Goal: Task Accomplishment & Management: Complete application form

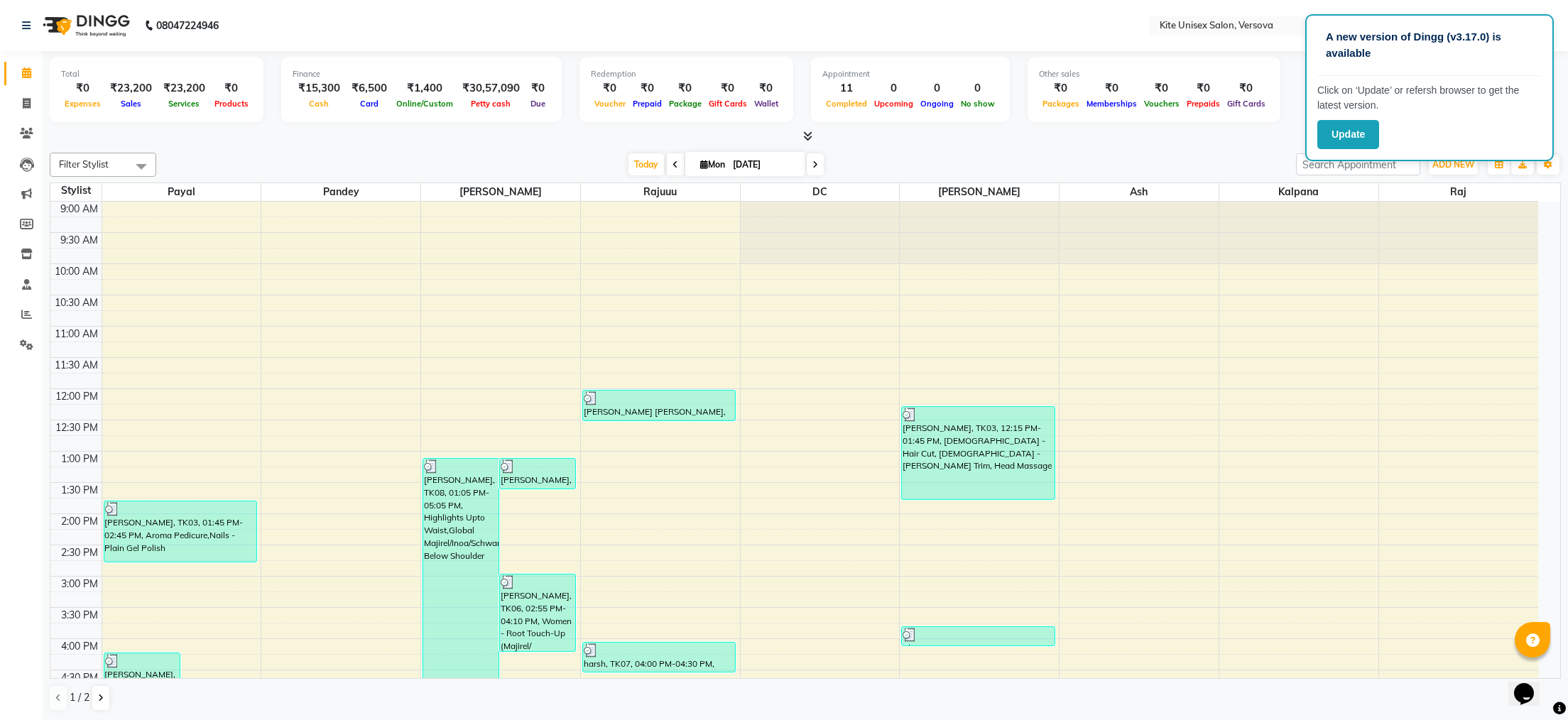
click at [1185, 153] on div "Filter Stylist Select All Ash DC kalpana [PERSON_NAME] [PERSON_NAME] Rajuuu [PE…" at bounding box center [806, 165] width 1511 height 24
click at [23, 103] on icon at bounding box center [27, 103] width 7 height 10
select select "6093"
select select "service"
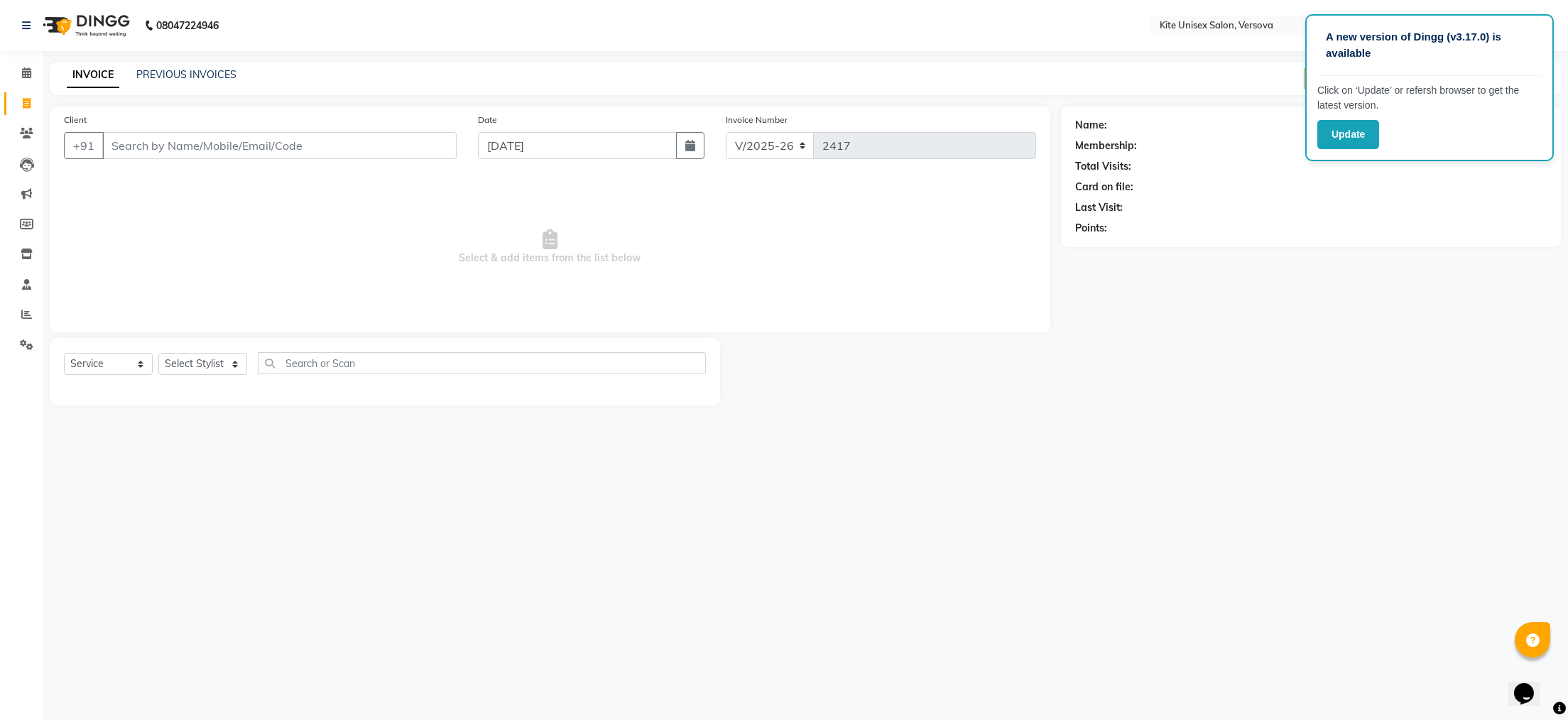
click at [135, 141] on input "Client" at bounding box center [279, 145] width 354 height 27
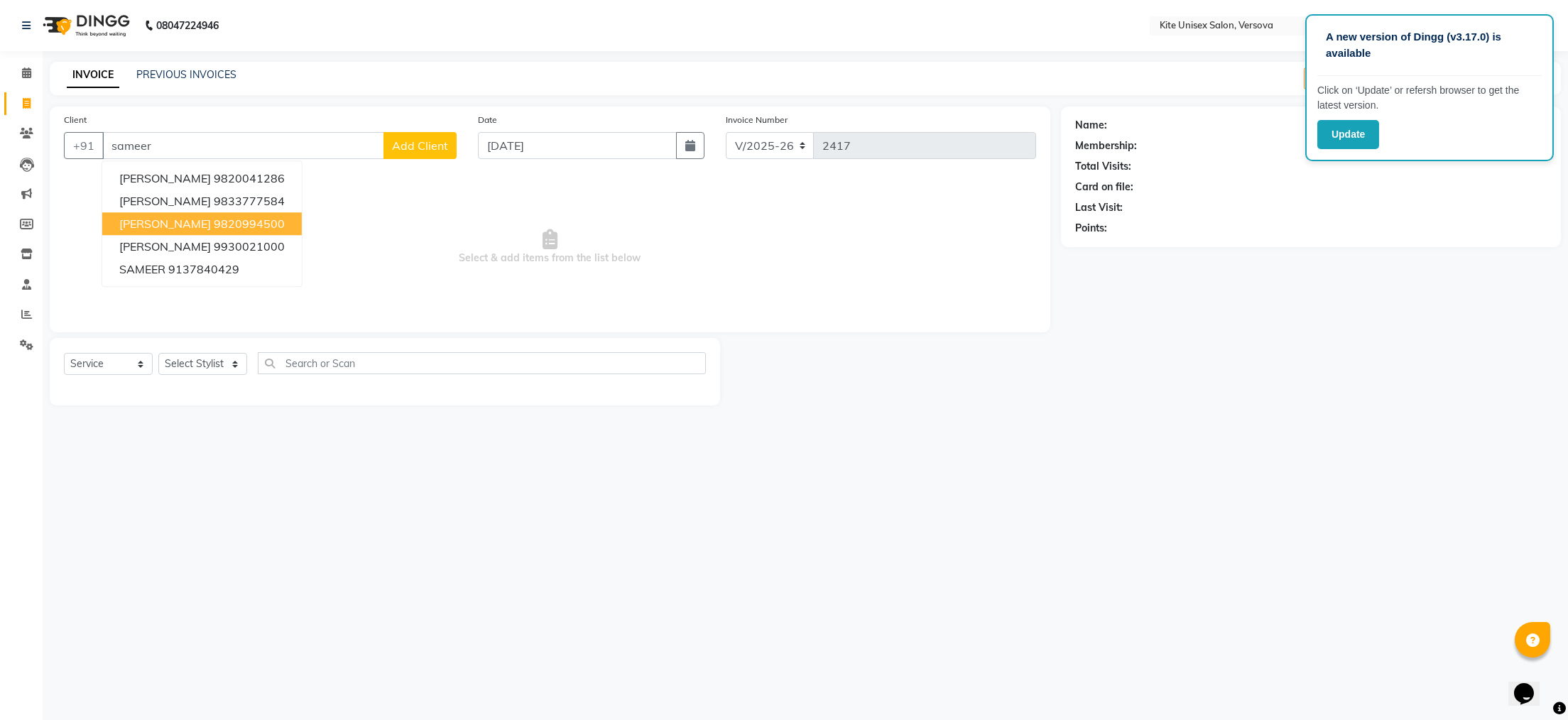
click at [157, 218] on span "[PERSON_NAME]" at bounding box center [165, 223] width 92 height 14
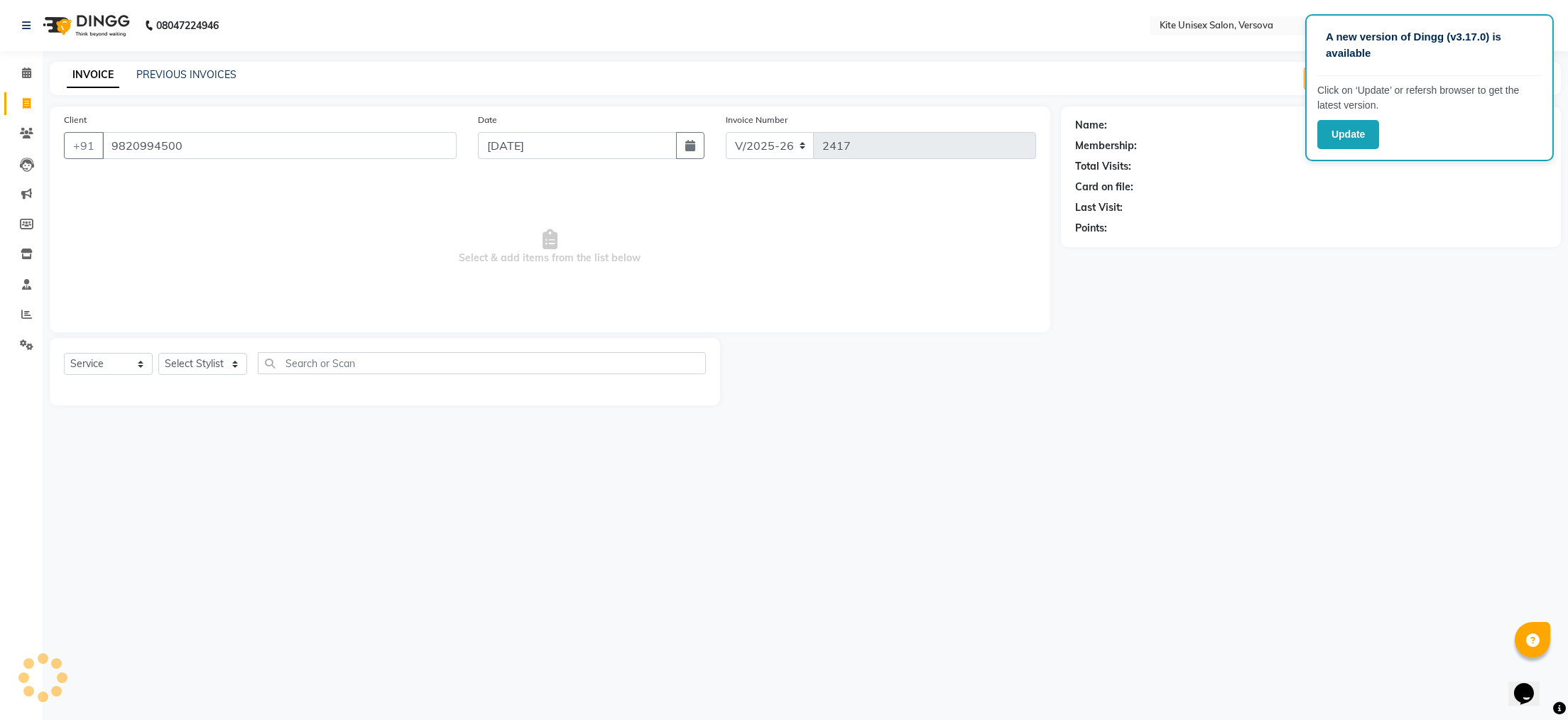
type input "9820994500"
click at [230, 358] on select "Select Stylist [PERSON_NAME] DC [PERSON_NAME] [PERSON_NAME] [PERSON_NAME] Rajuu…" at bounding box center [203, 364] width 89 height 22
select select "50469"
click at [159, 354] on select "Select Stylist [PERSON_NAME] DC [PERSON_NAME] [PERSON_NAME] [PERSON_NAME] Rajuu…" at bounding box center [203, 364] width 89 height 22
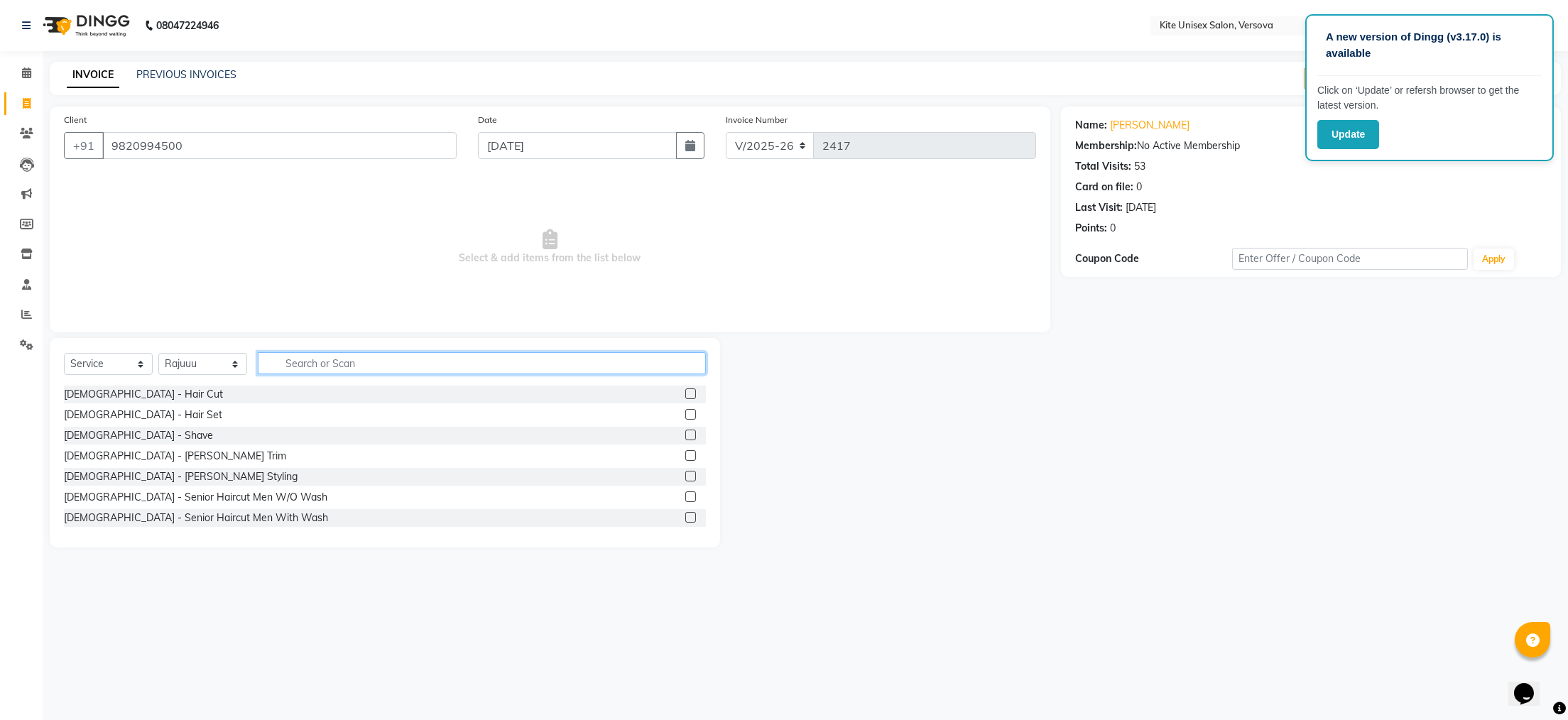
click at [297, 364] on input "text" at bounding box center [482, 363] width 448 height 22
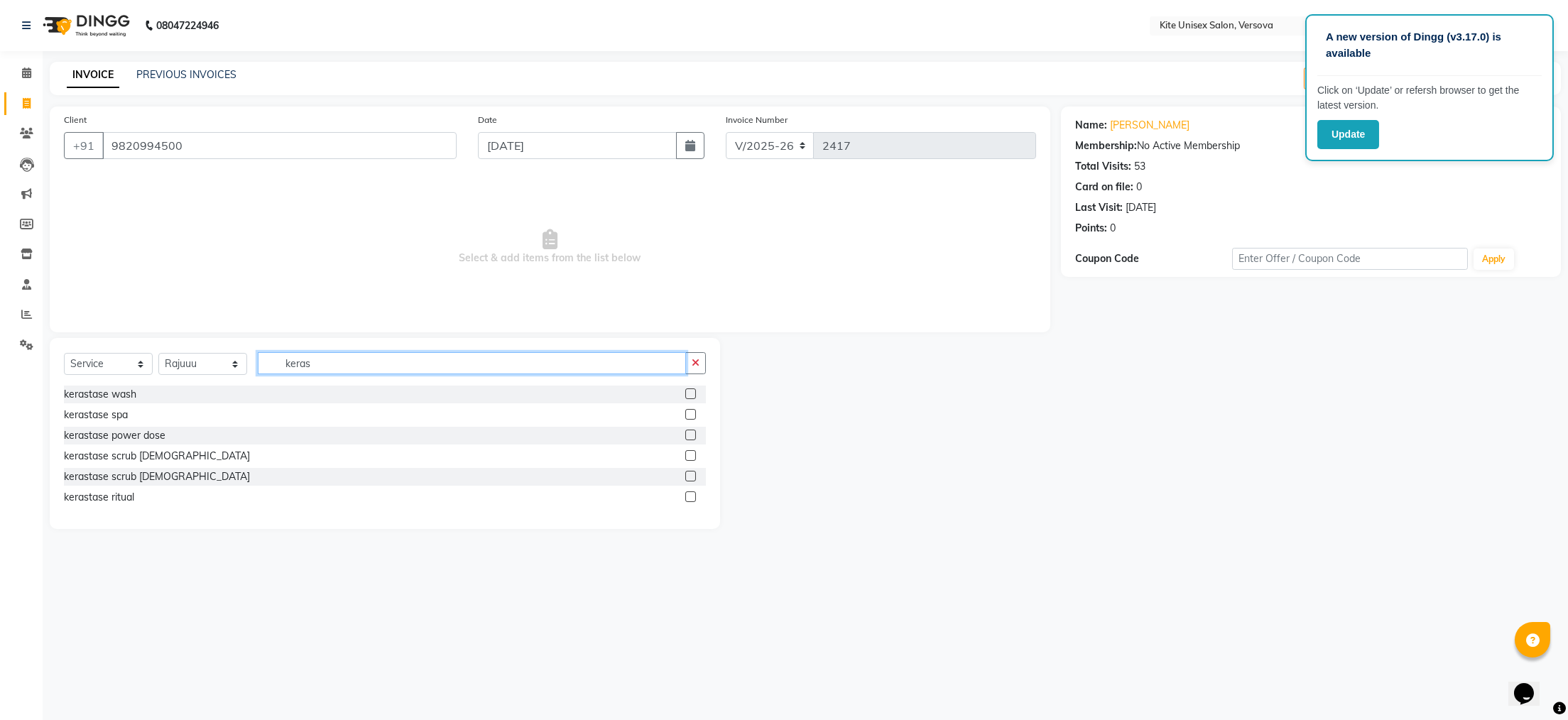
type input "keras"
click at [690, 393] on label at bounding box center [691, 394] width 10 height 10
click at [690, 393] on input "checkbox" at bounding box center [690, 395] width 9 height 9
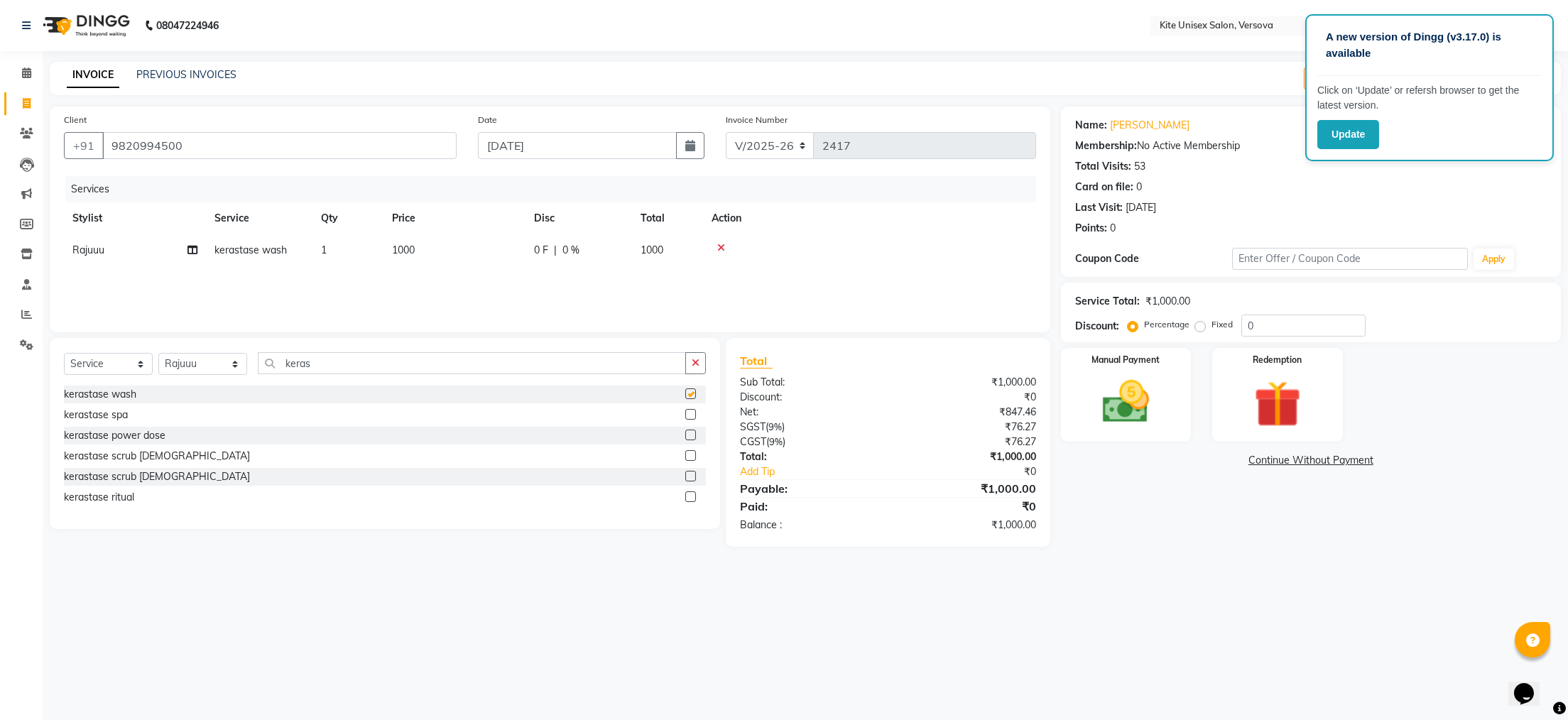
checkbox input "false"
click at [680, 252] on td "1000" at bounding box center [667, 250] width 71 height 32
select select "50469"
click at [538, 249] on input "1000" at bounding box center [521, 254] width 125 height 22
type input "1"
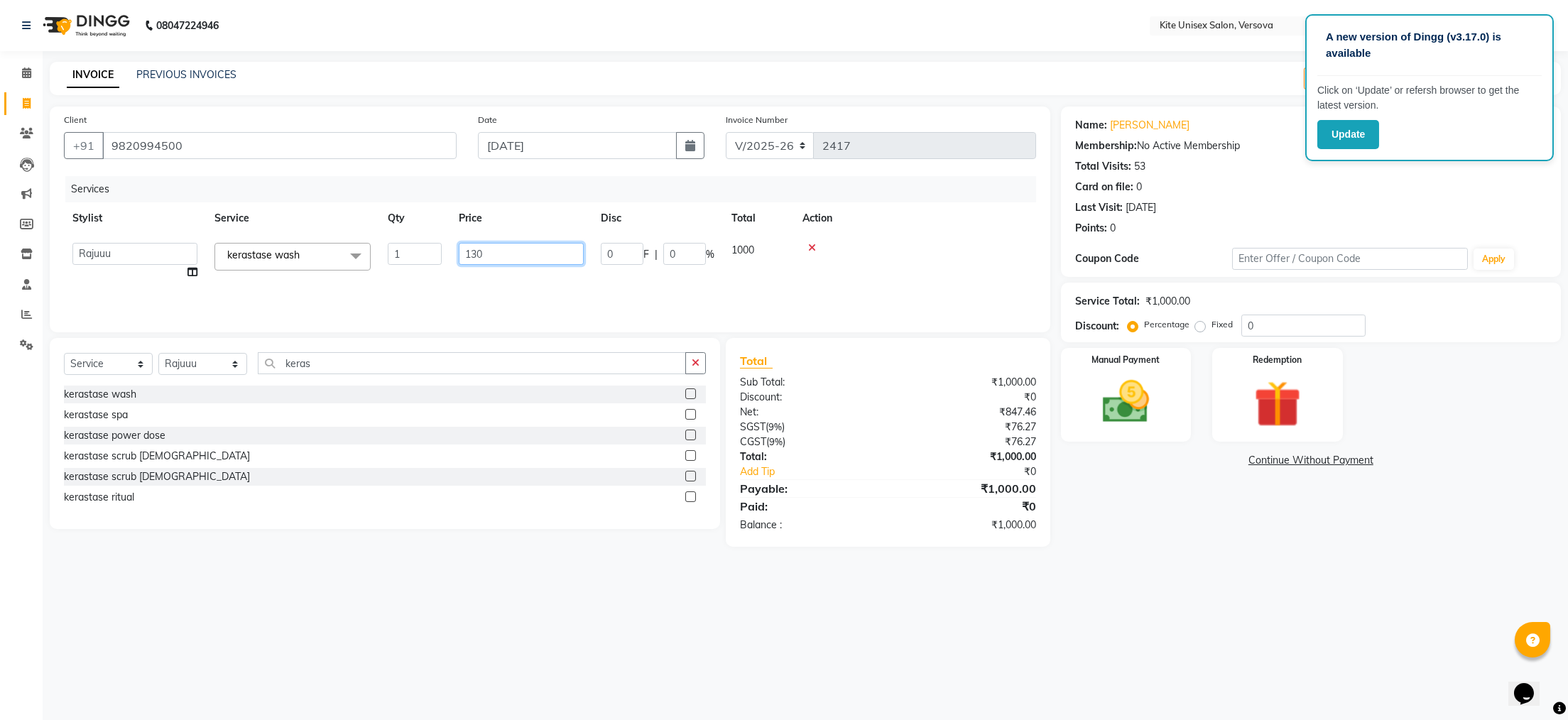
type input "1300"
click at [230, 366] on select "Select Stylist [PERSON_NAME] DC [PERSON_NAME] [PERSON_NAME] [PERSON_NAME] Rajuu…" at bounding box center [203, 364] width 89 height 22
select select "44266"
click at [159, 354] on select "Select Stylist [PERSON_NAME] DC [PERSON_NAME] [PERSON_NAME] [PERSON_NAME] Rajuu…" at bounding box center [203, 364] width 89 height 22
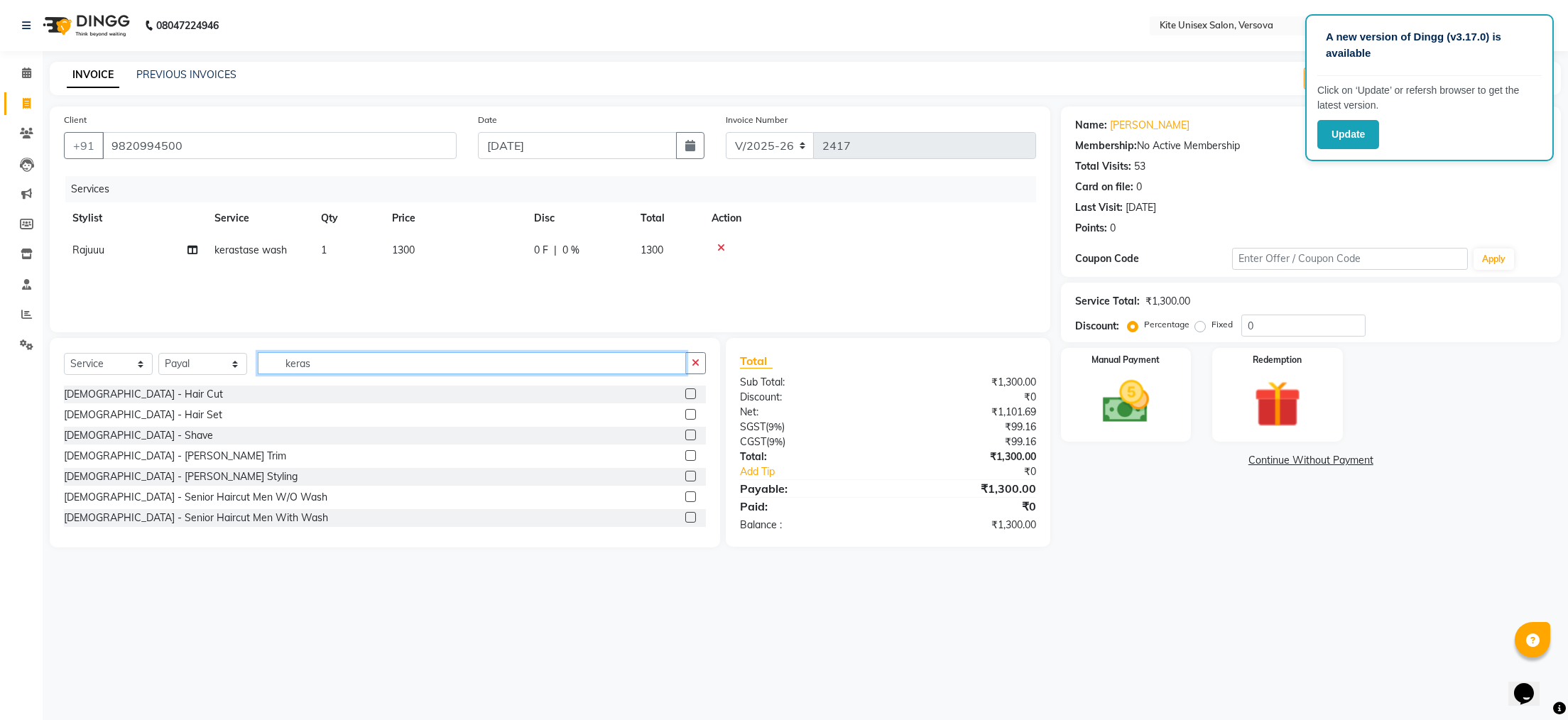
click at [334, 367] on input "keras" at bounding box center [471, 363] width 428 height 22
type input "k"
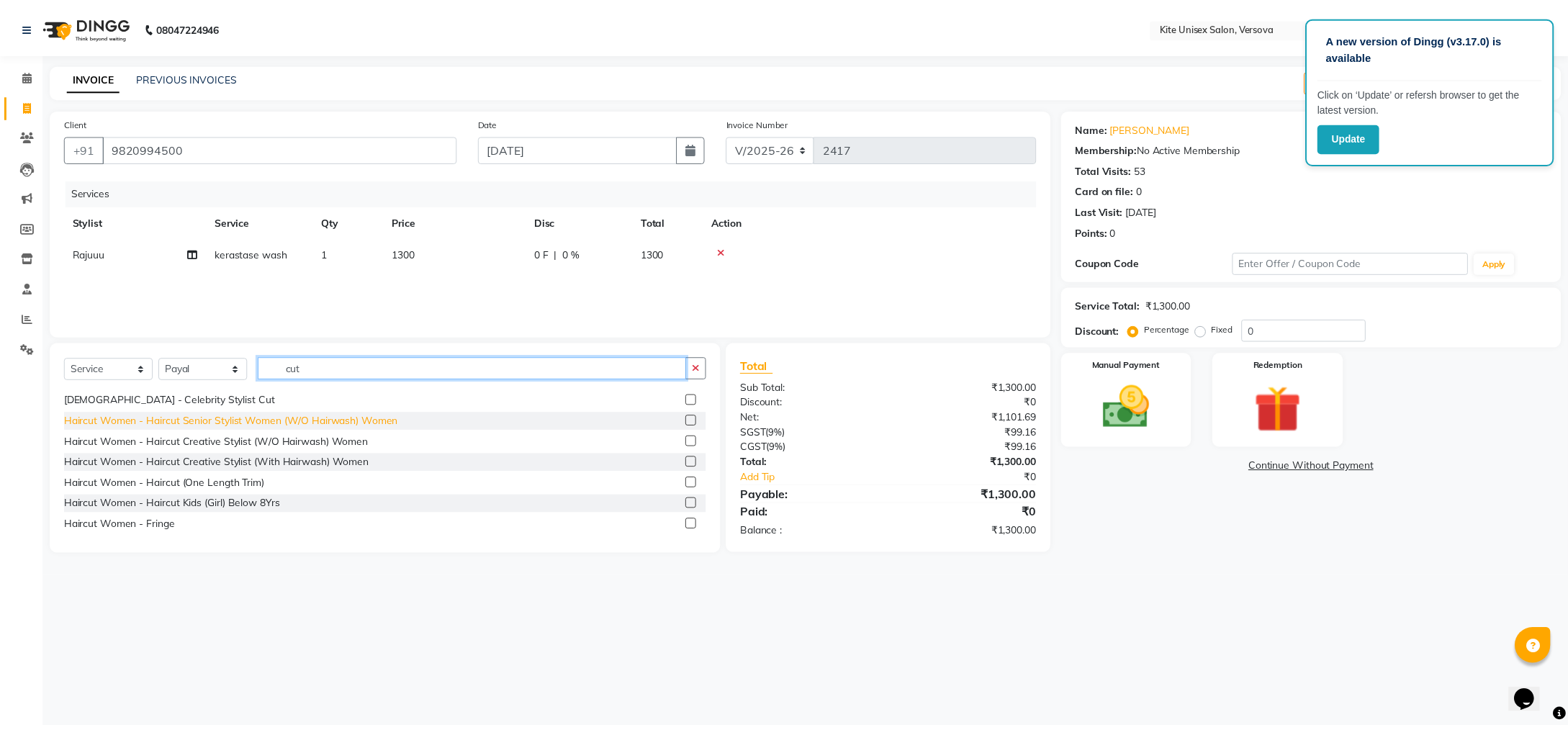
scroll to position [144, 0]
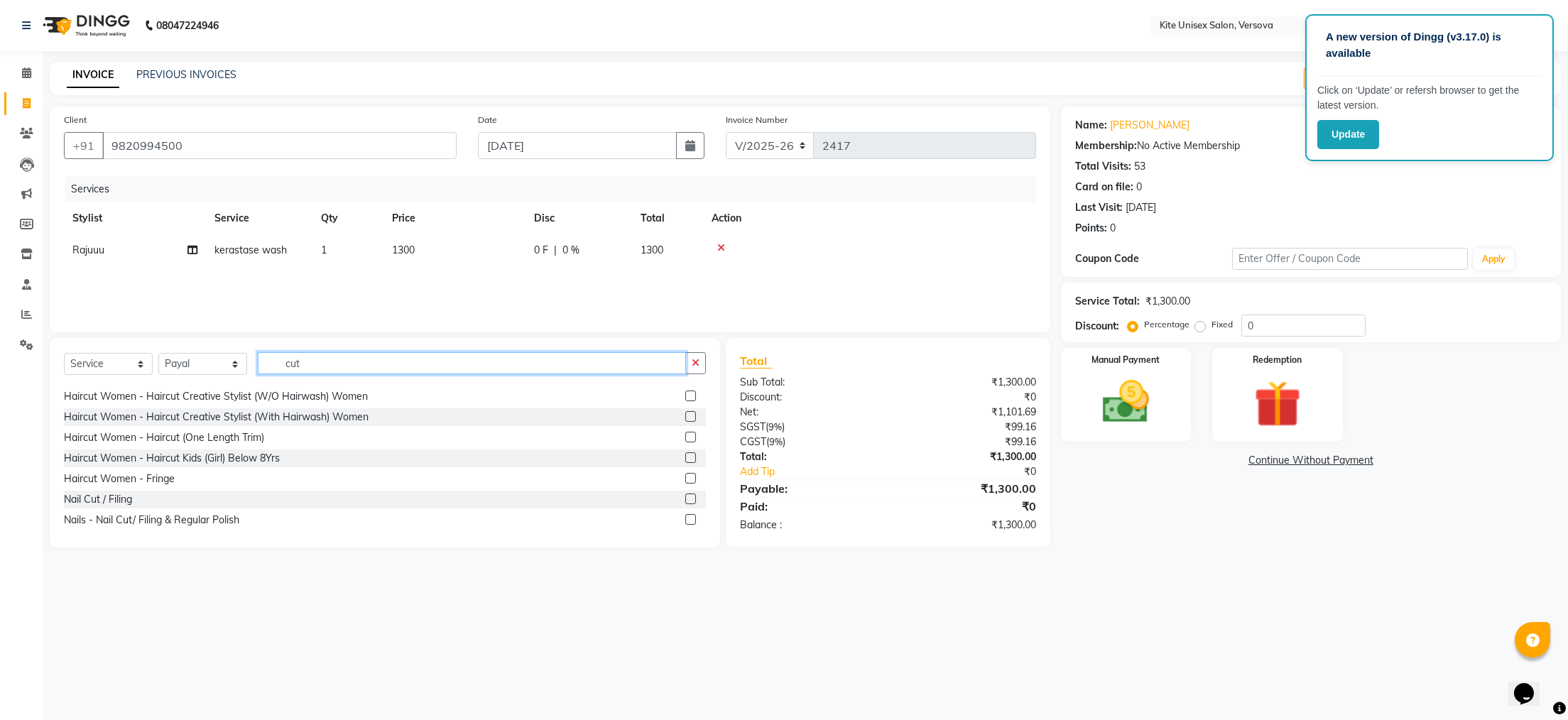
type input "cut"
click at [686, 517] on label at bounding box center [691, 520] width 10 height 10
click at [686, 517] on input "checkbox" at bounding box center [690, 520] width 9 height 9
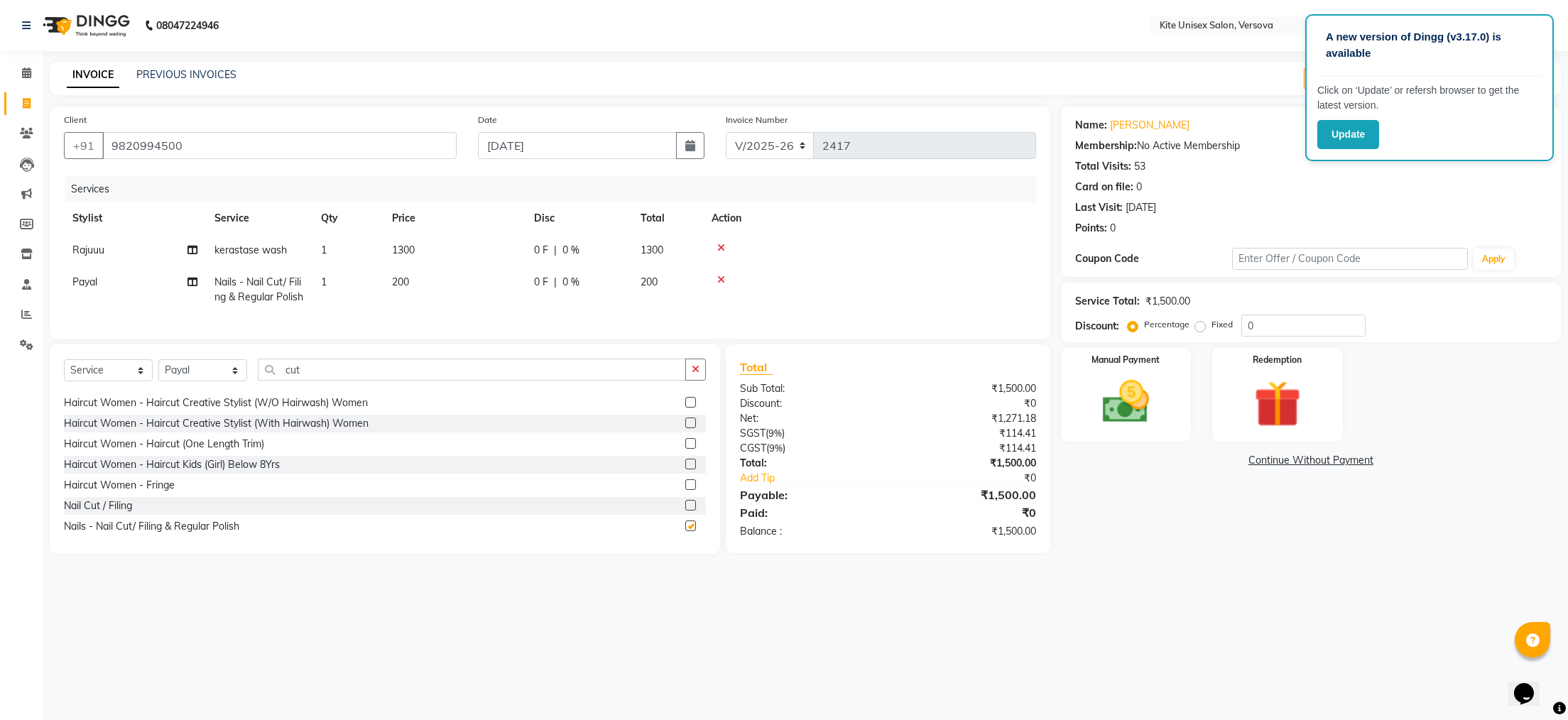
checkbox input "false"
click at [664, 286] on td "200" at bounding box center [667, 290] width 71 height 47
select select "44266"
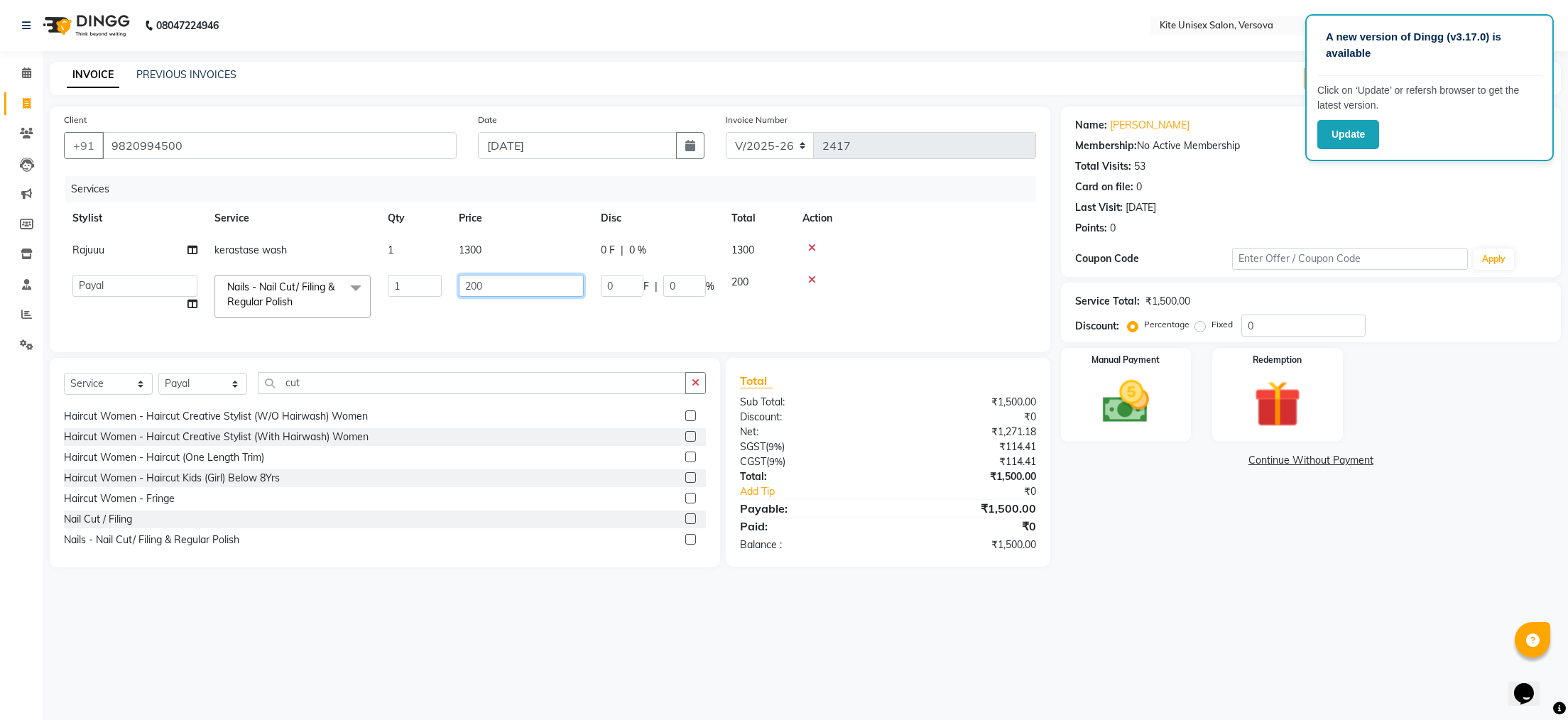
click at [555, 290] on input "200" at bounding box center [521, 286] width 125 height 22
type input "2"
type input "300"
click at [735, 643] on div "A new version of Dingg (v3.17.0) is available Click on ‘Update’ or refersh brow…" at bounding box center [784, 360] width 1568 height 720
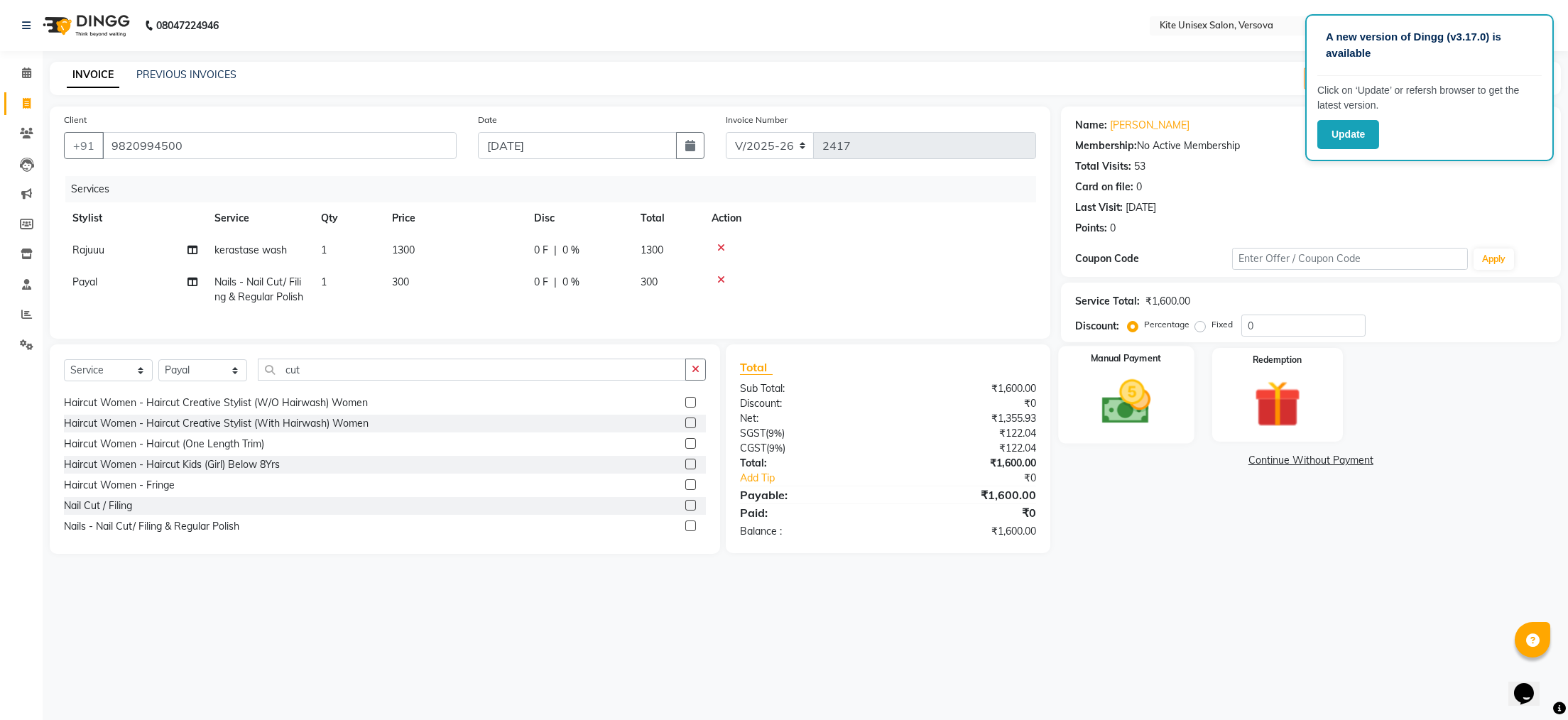
click at [1121, 408] on img at bounding box center [1126, 402] width 80 height 56
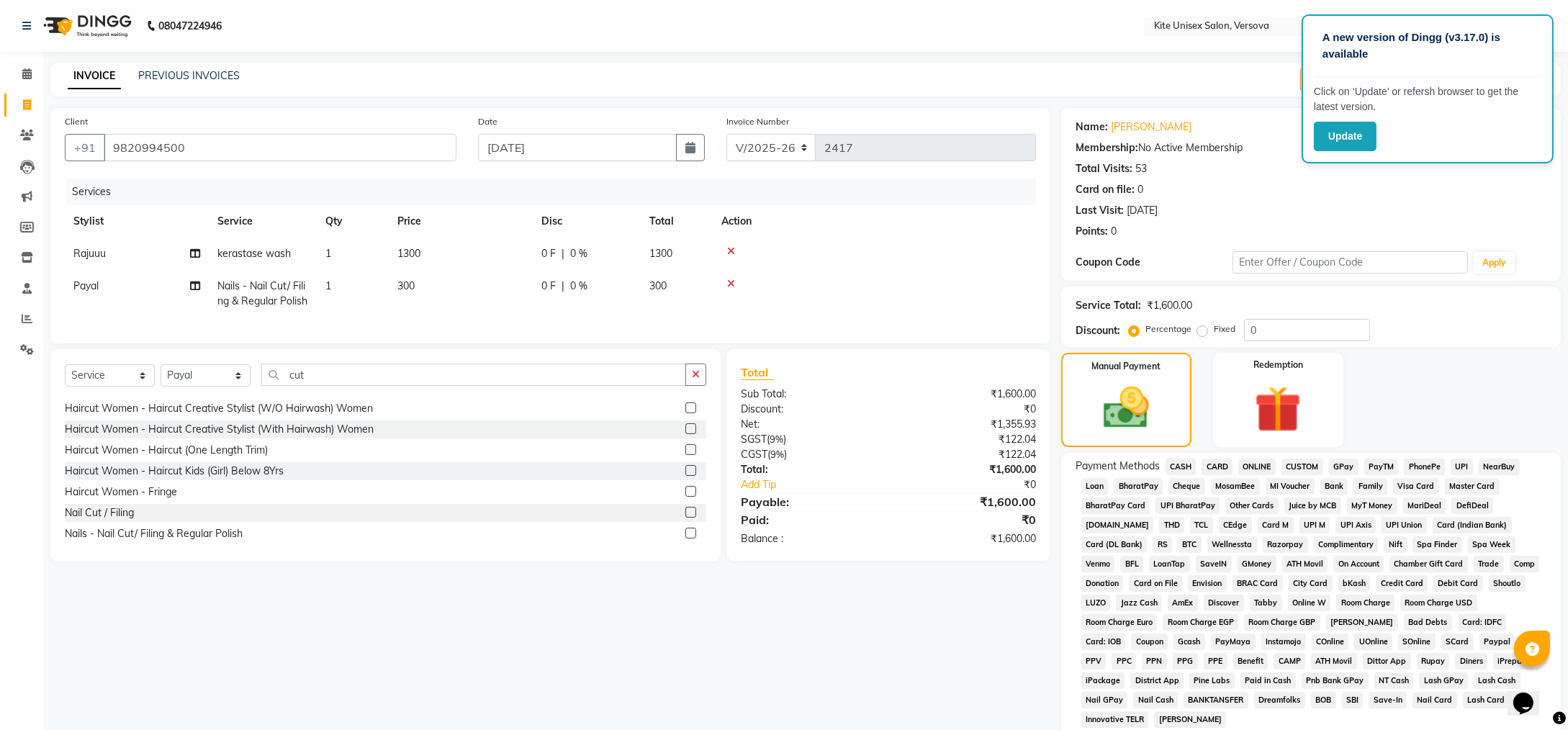
click at [1343, 465] on span "GPay" at bounding box center [1343, 467] width 29 height 17
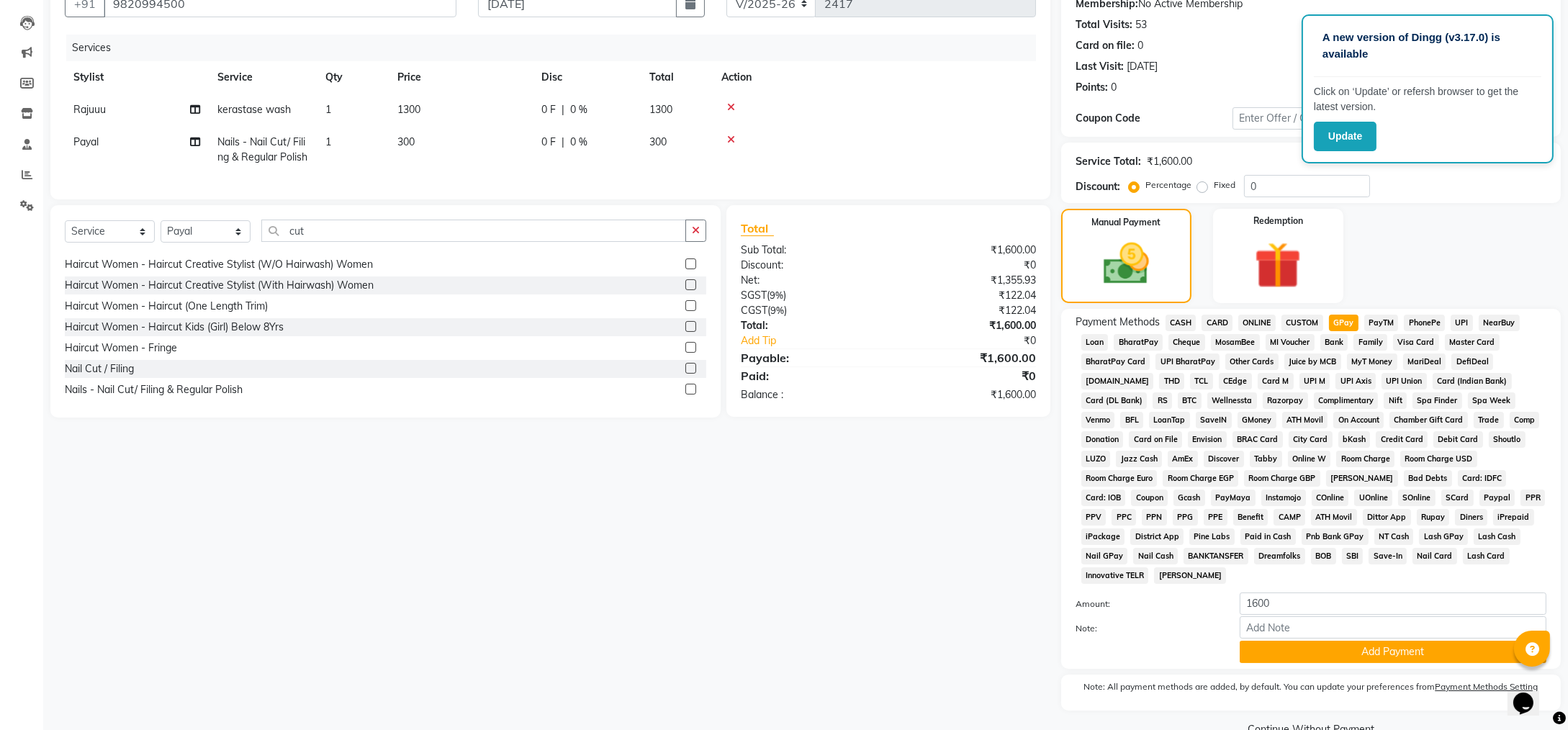
scroll to position [156, 0]
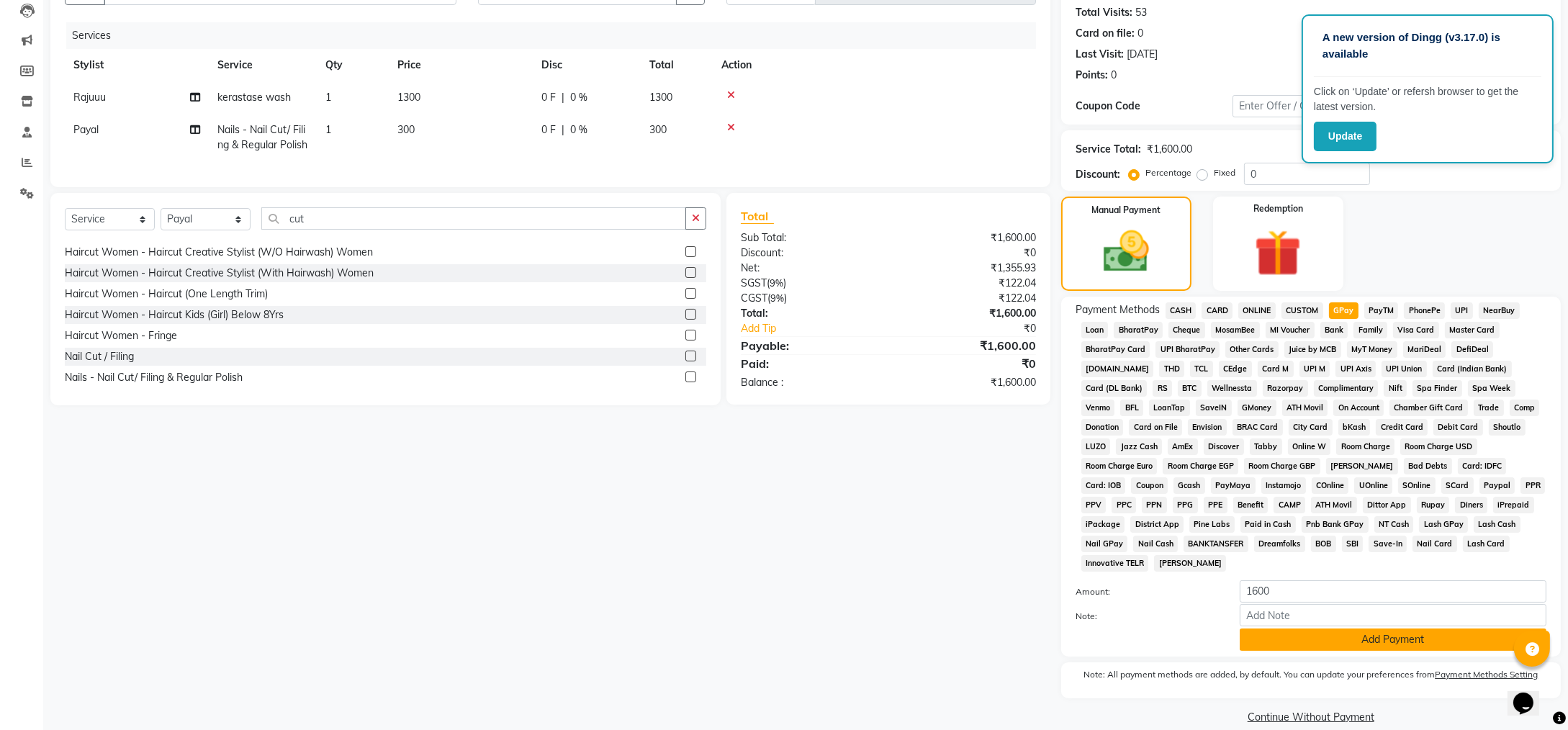
click at [1275, 629] on button "Add Payment" at bounding box center [1393, 640] width 306 height 23
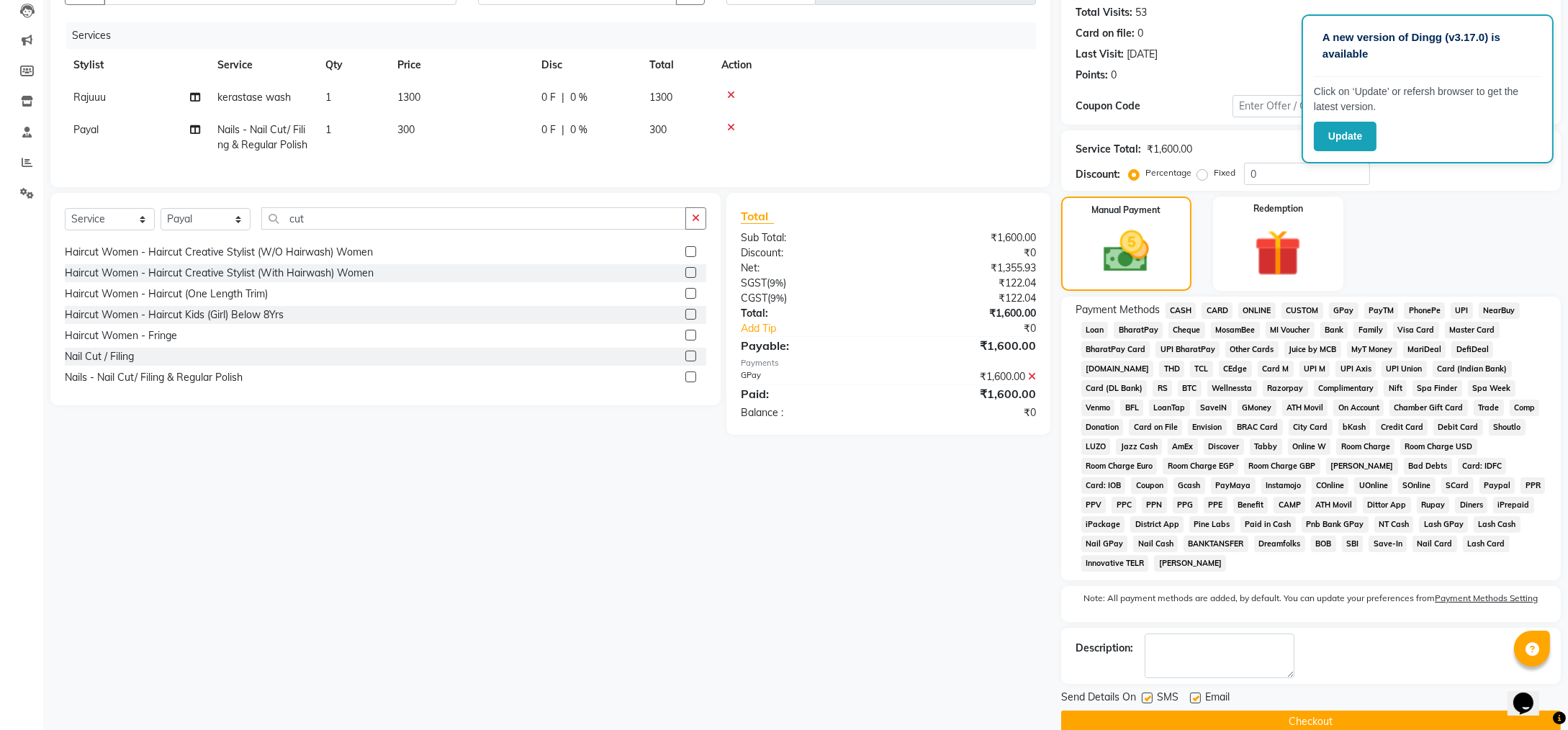
scroll to position [160, 0]
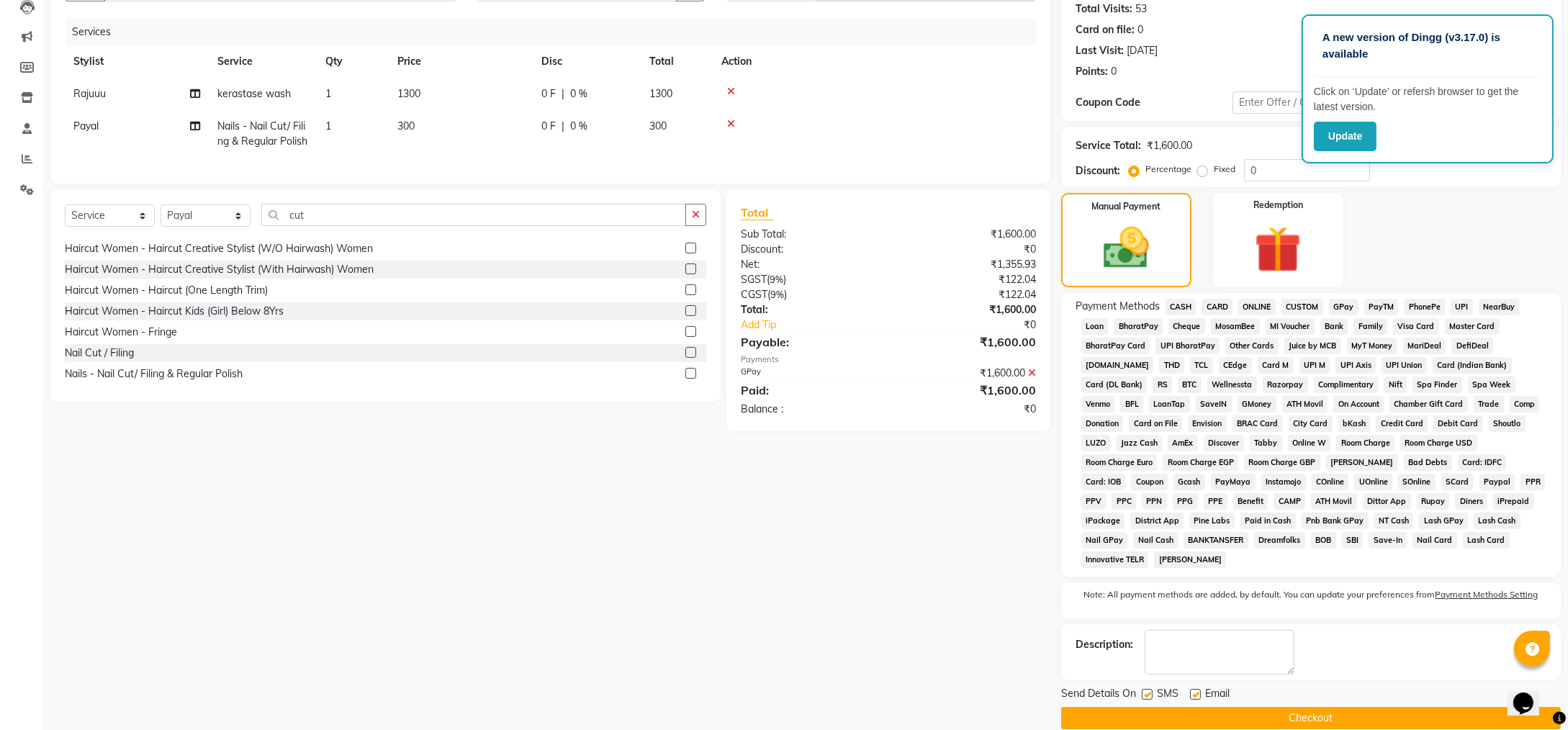
click at [1202, 707] on button "Checkout" at bounding box center [1311, 719] width 500 height 23
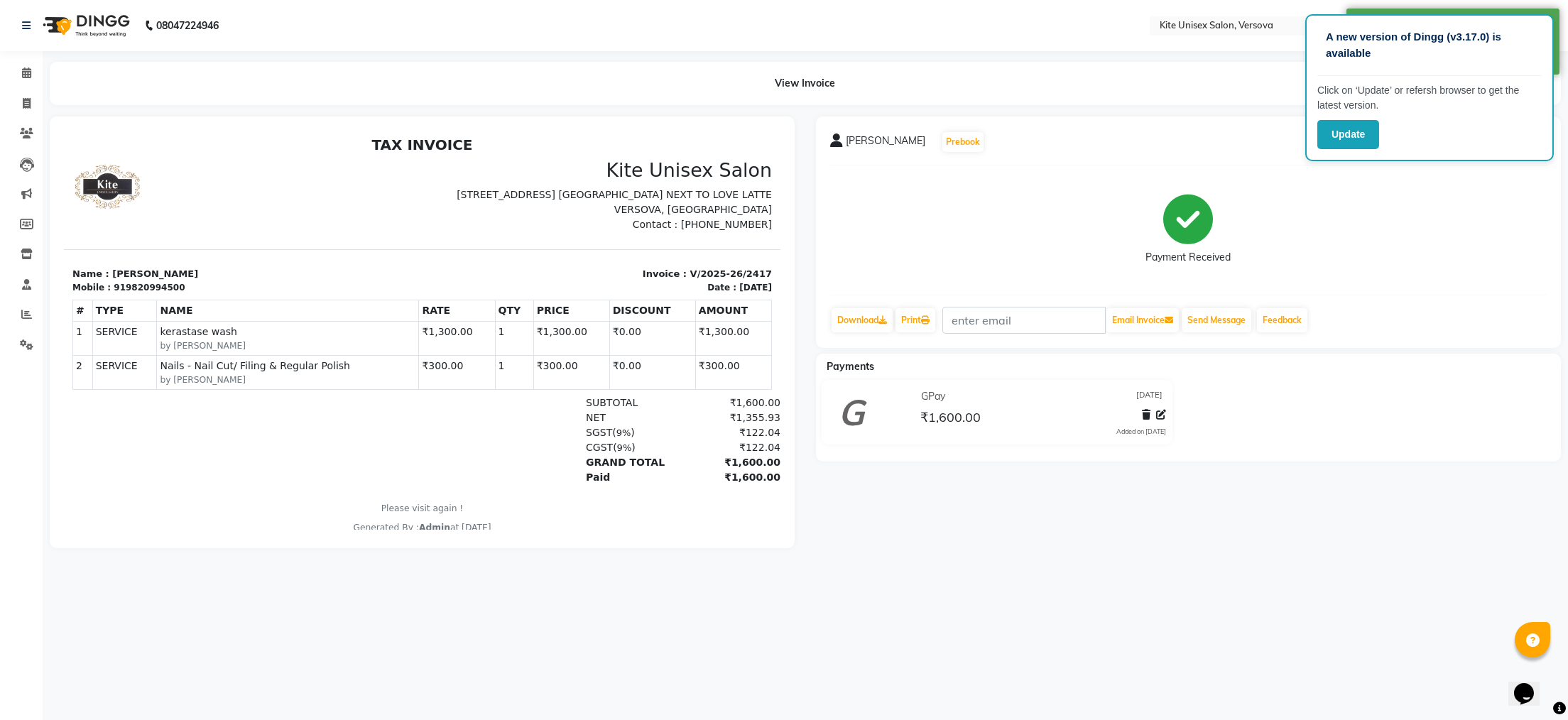
select select "6093"
select select "service"
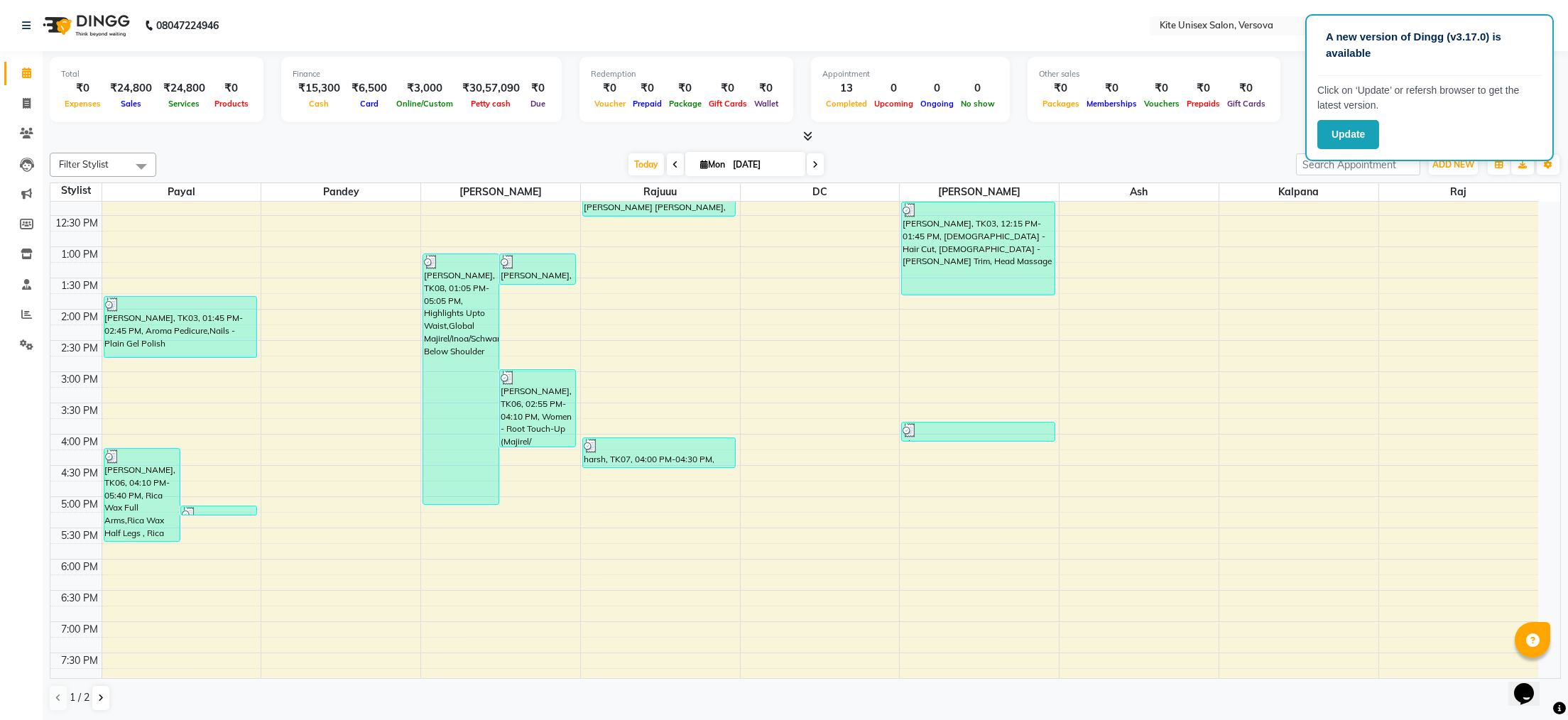
scroll to position [404, 0]
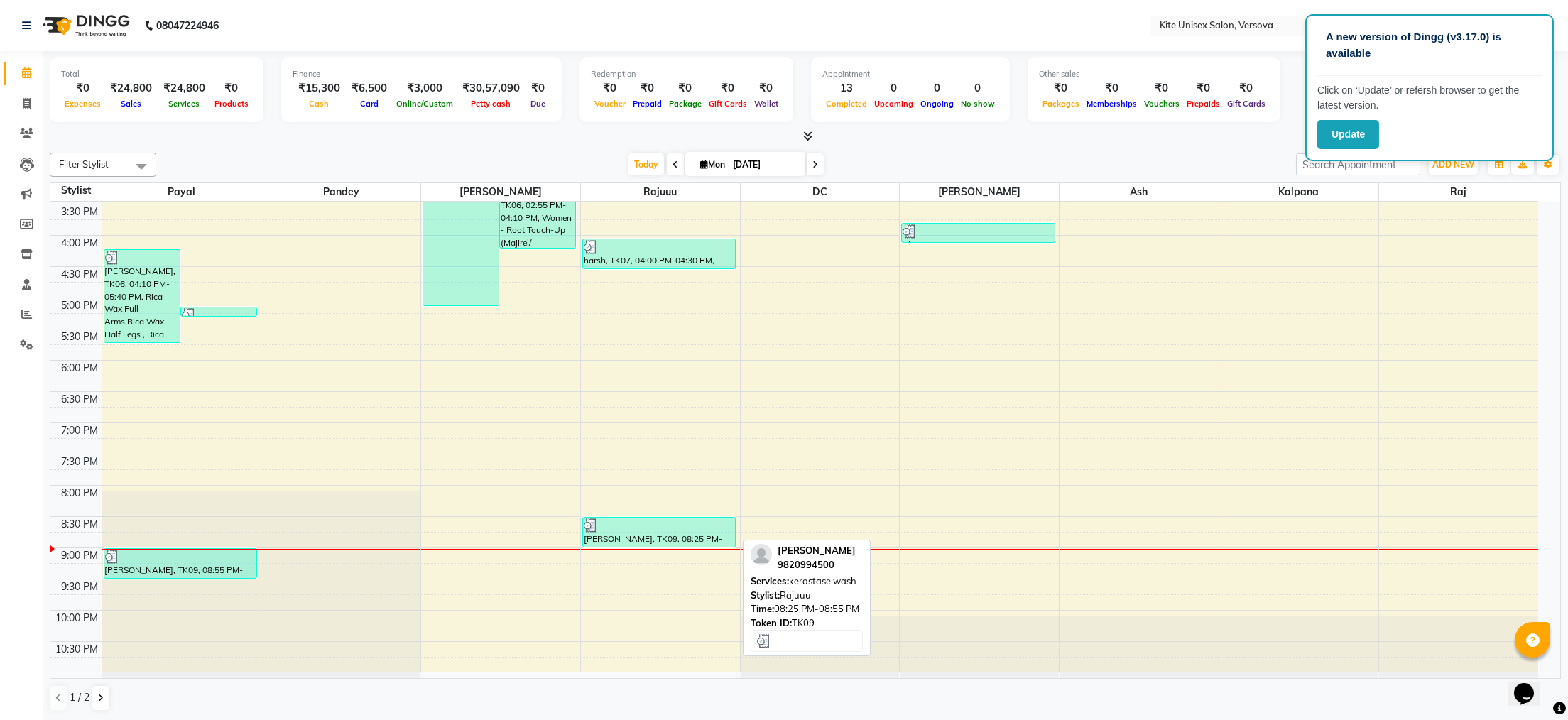
click at [624, 546] on div "[PERSON_NAME], TK09, 08:25 PM-08:55 PM, kerastase wash" at bounding box center [659, 532] width 152 height 29
select select "3"
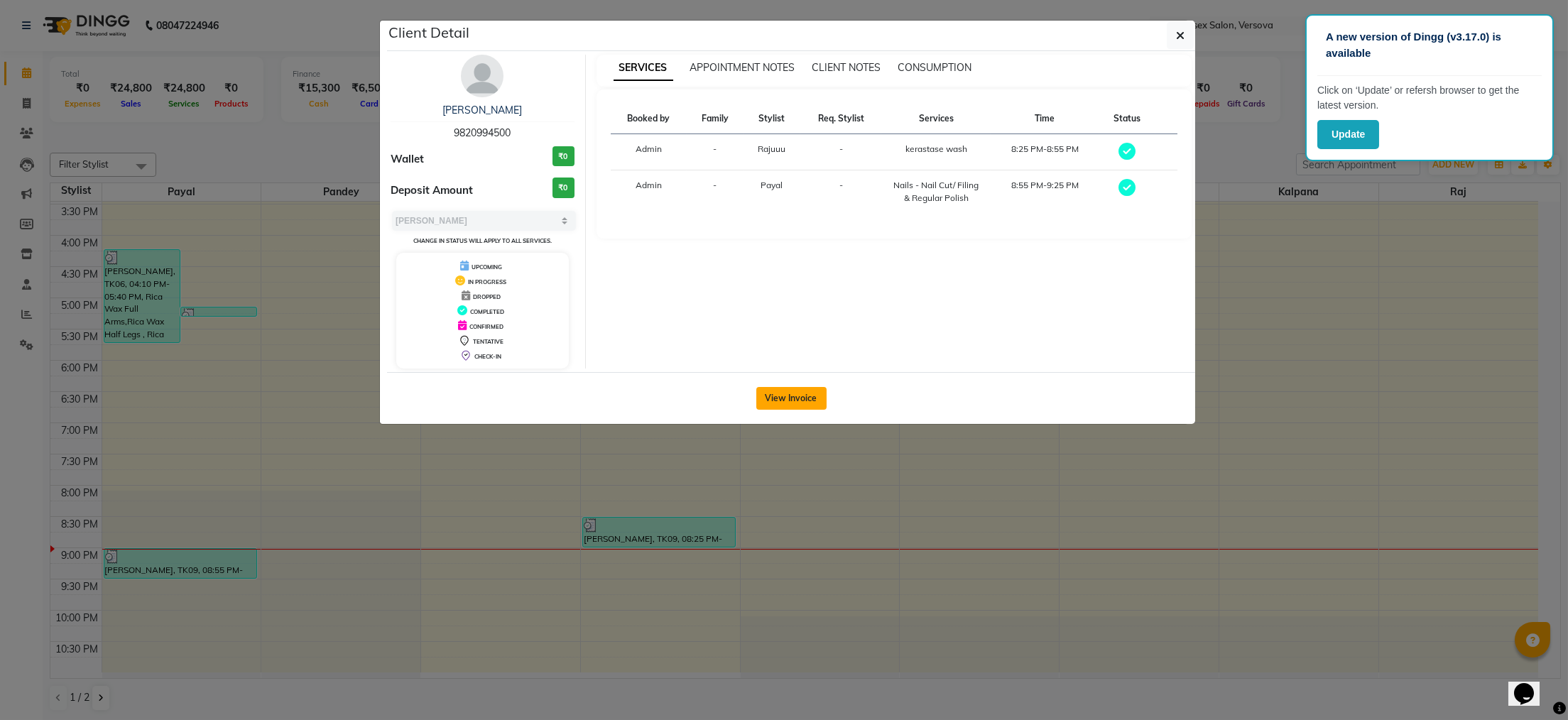
click at [778, 401] on button "View Invoice" at bounding box center [791, 398] width 70 height 23
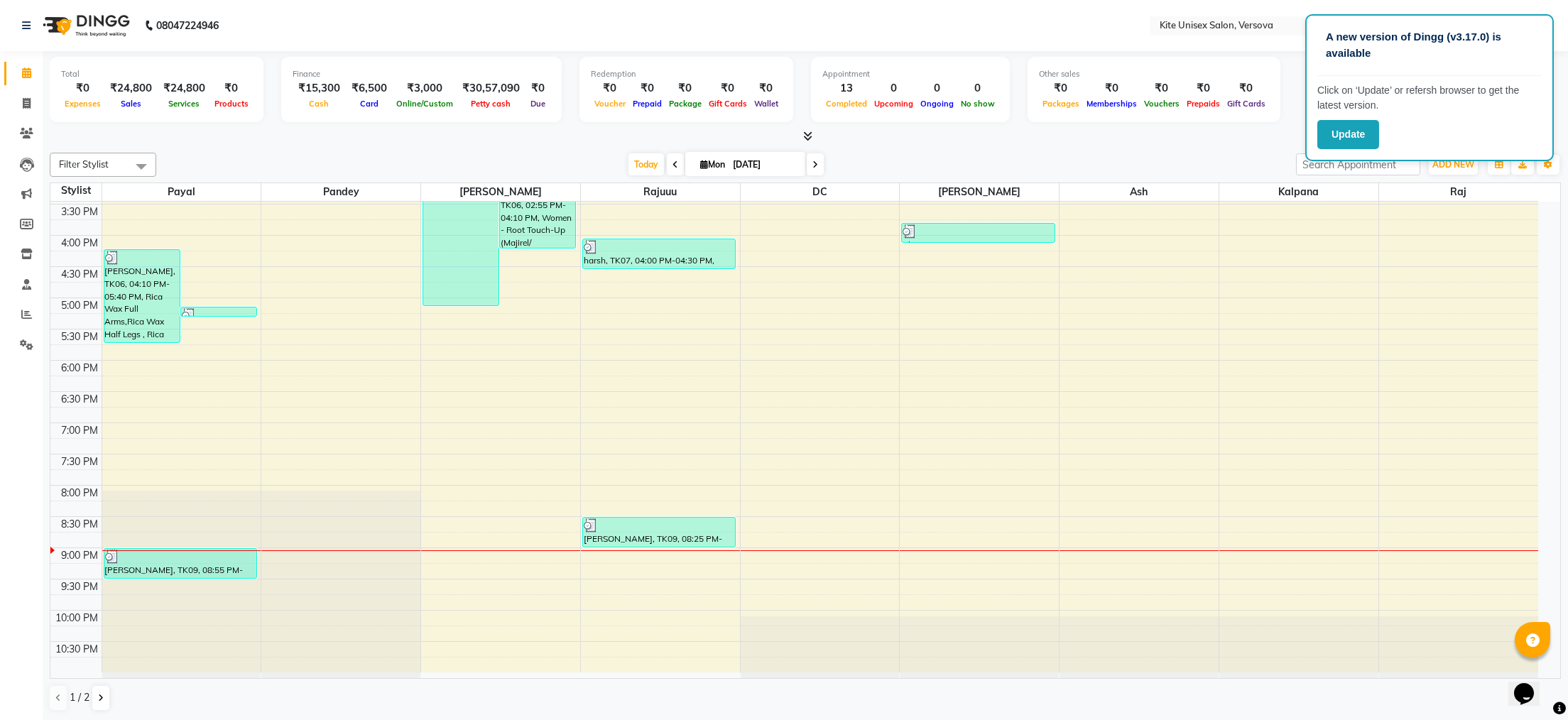
scroll to position [261, 0]
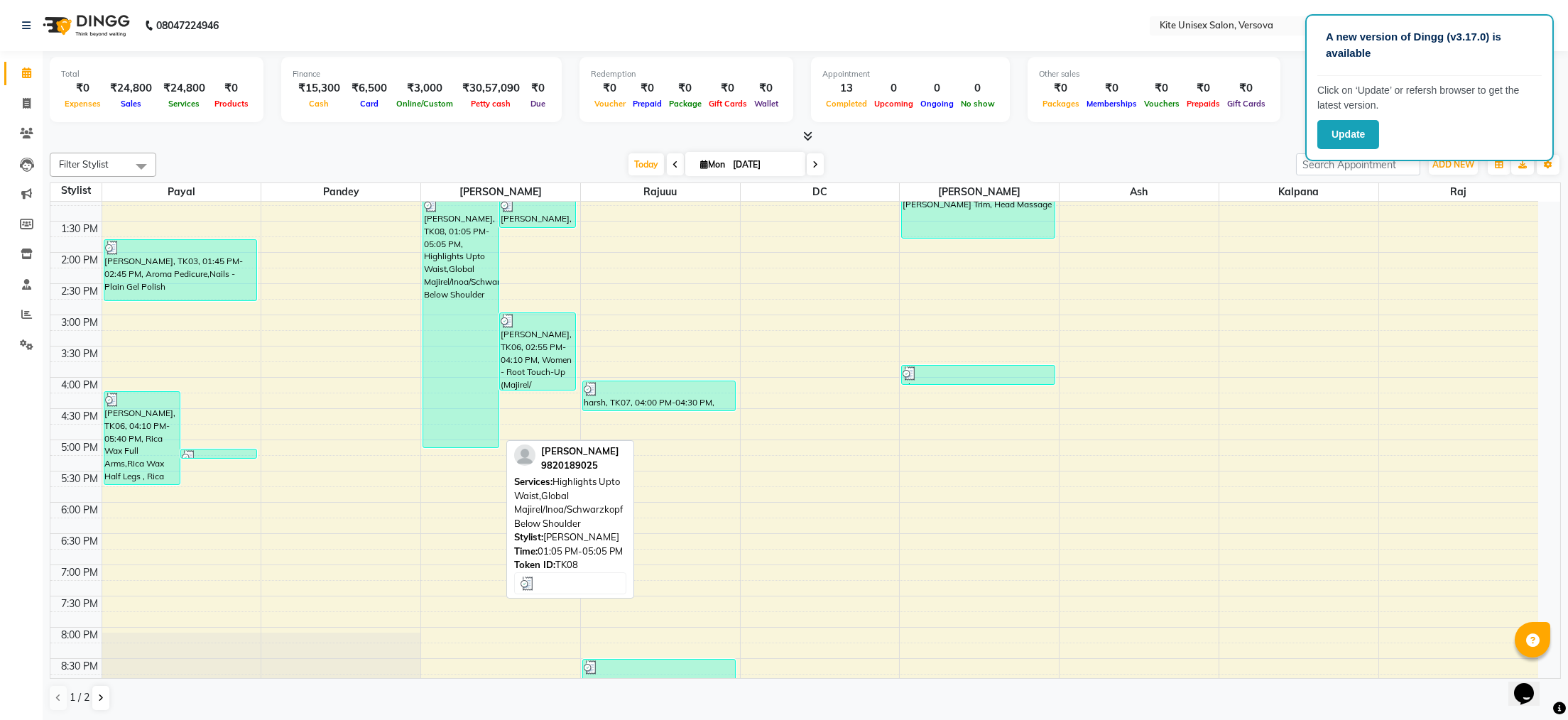
click at [474, 305] on div "[PERSON_NAME], TK08, 01:05 PM-05:05 PM, Highlights Upto Waist,Global Majirel/In…" at bounding box center [461, 322] width 75 height 250
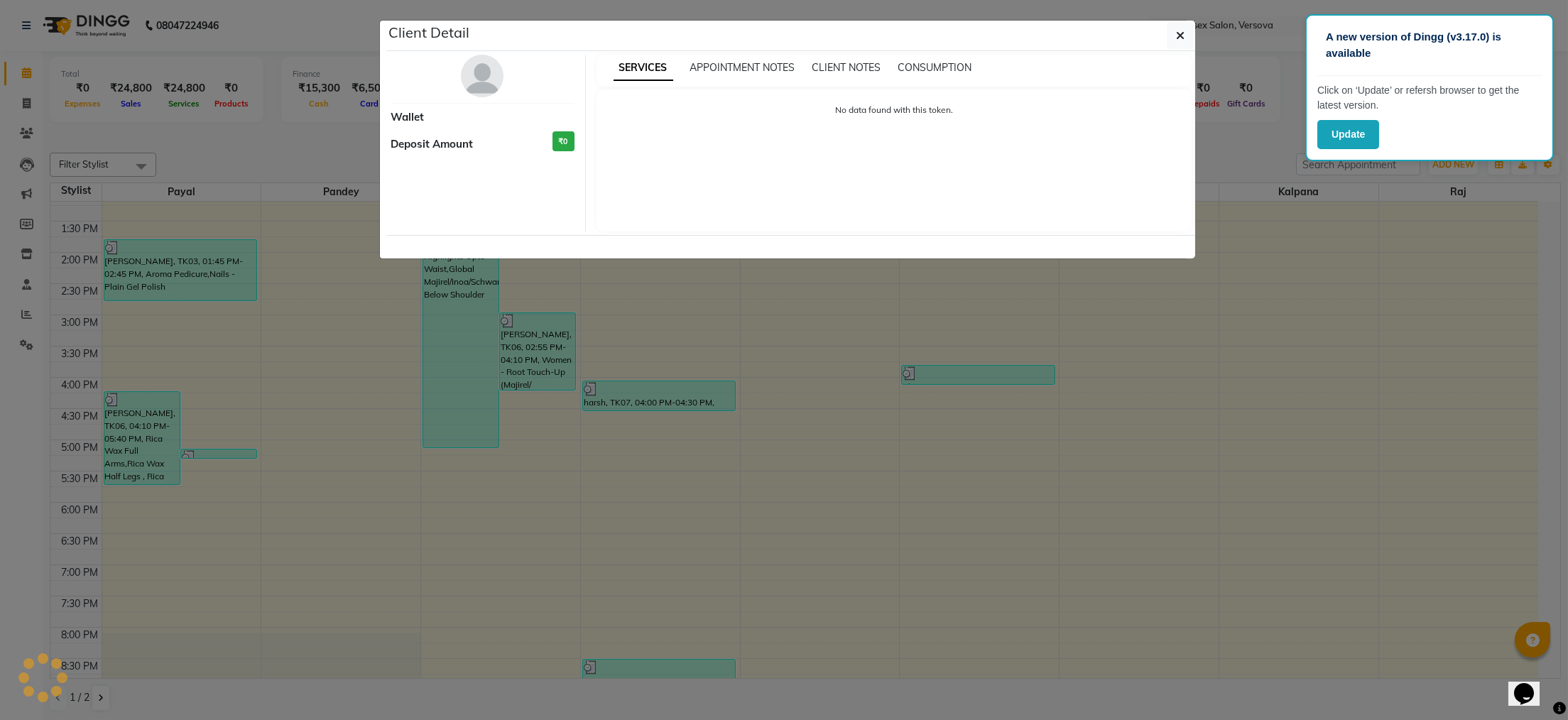
select select "3"
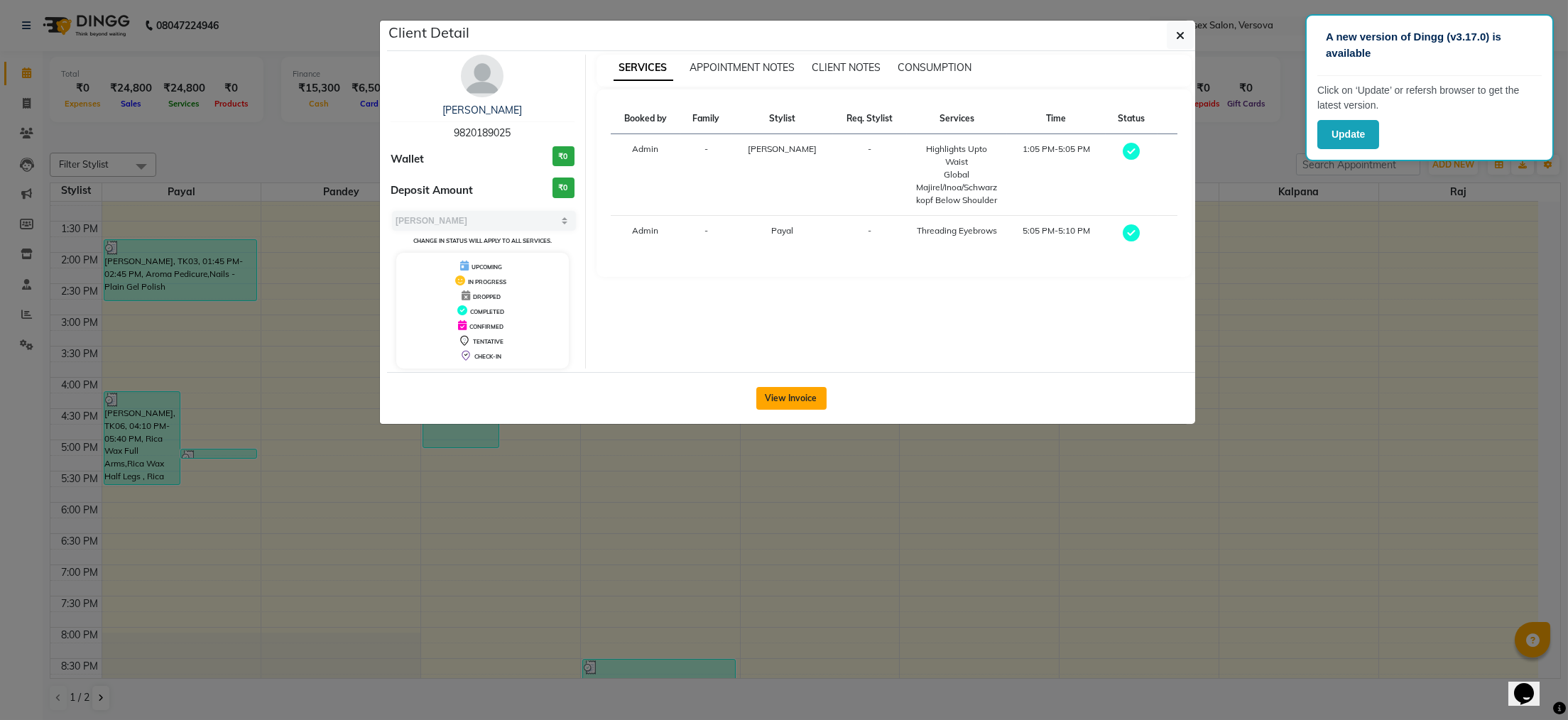
click at [801, 393] on button "View Invoice" at bounding box center [791, 398] width 70 height 23
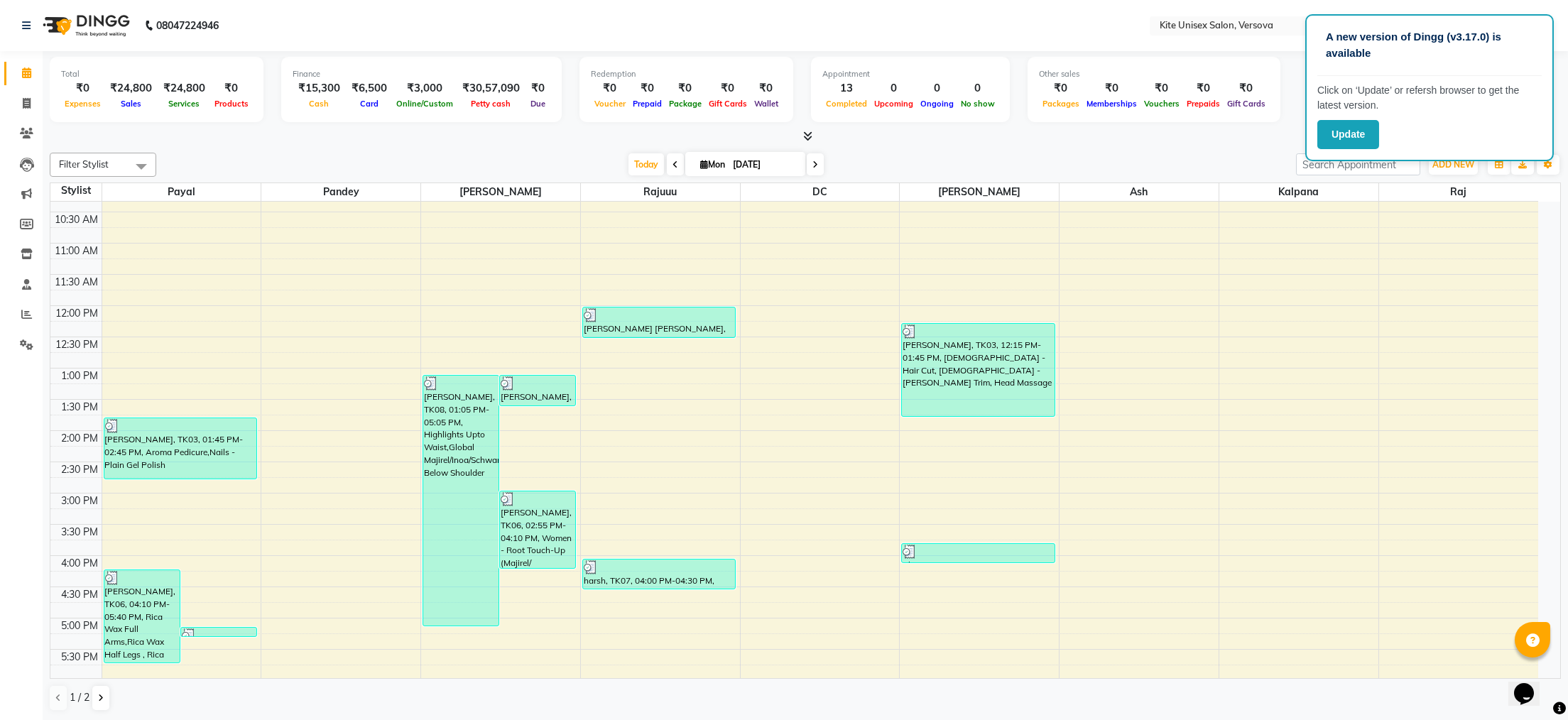
scroll to position [142, 0]
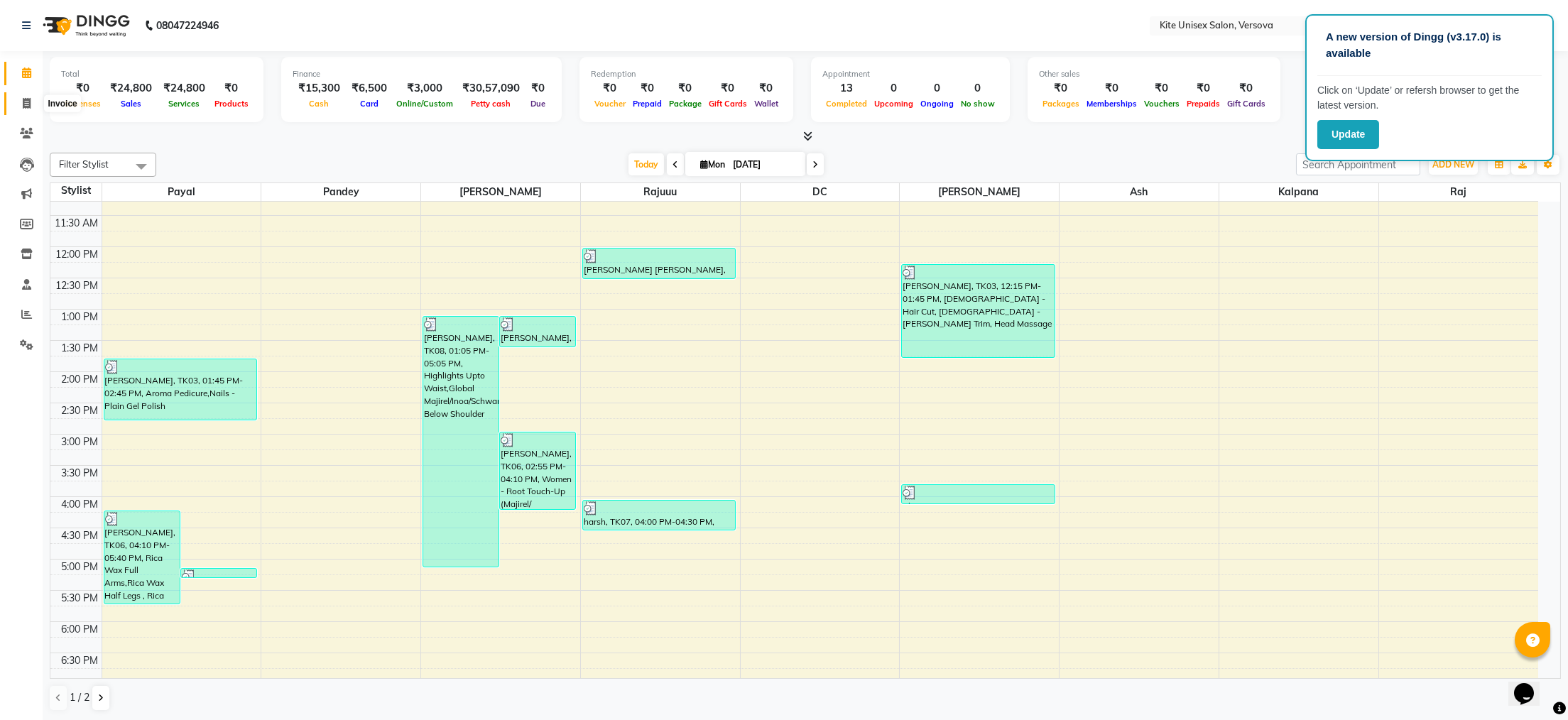
click at [19, 101] on span at bounding box center [26, 104] width 25 height 16
select select "6093"
select select "service"
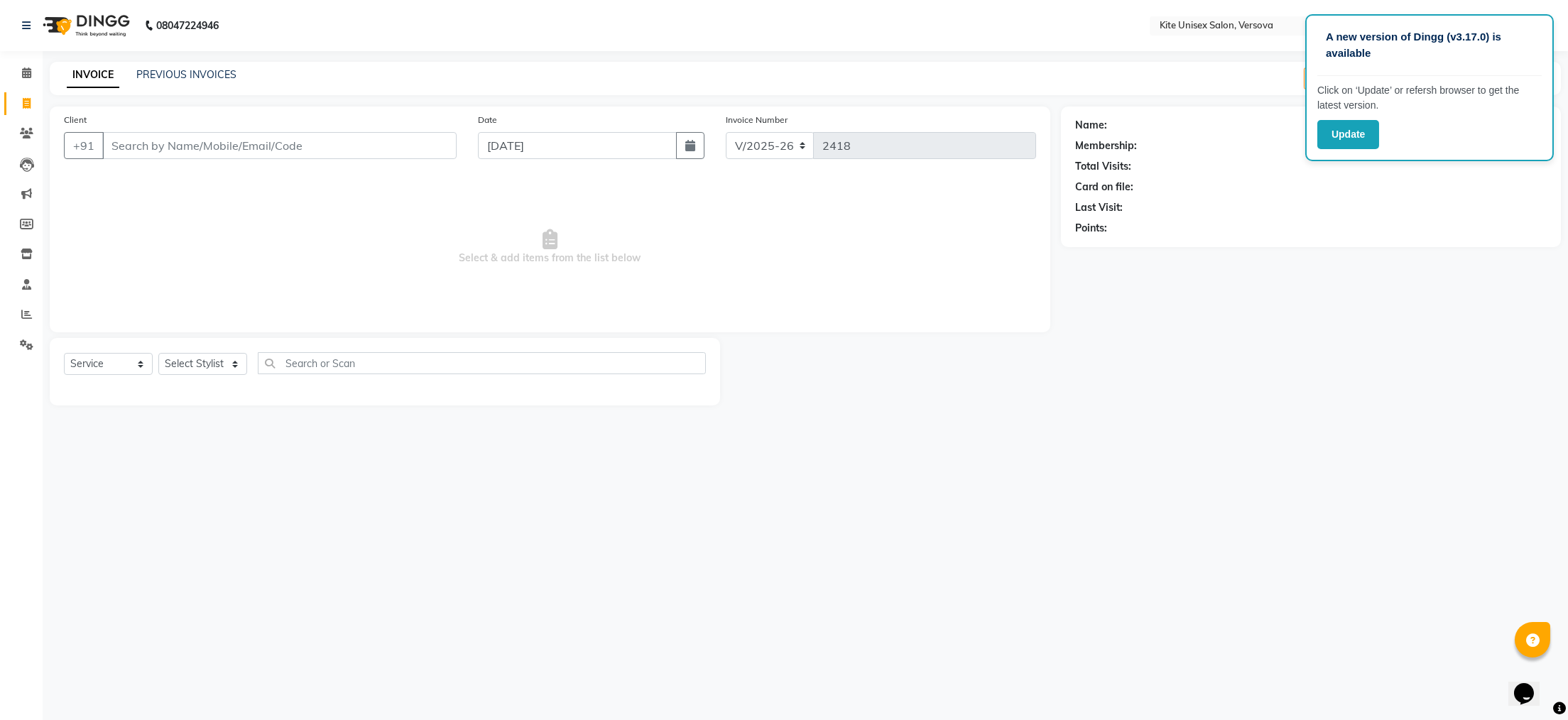
click at [113, 144] on input "Client" at bounding box center [279, 145] width 354 height 27
click at [122, 143] on input "Client" at bounding box center [279, 145] width 354 height 27
type input "9004065632"
click at [430, 151] on span "Add Client" at bounding box center [420, 145] width 56 height 14
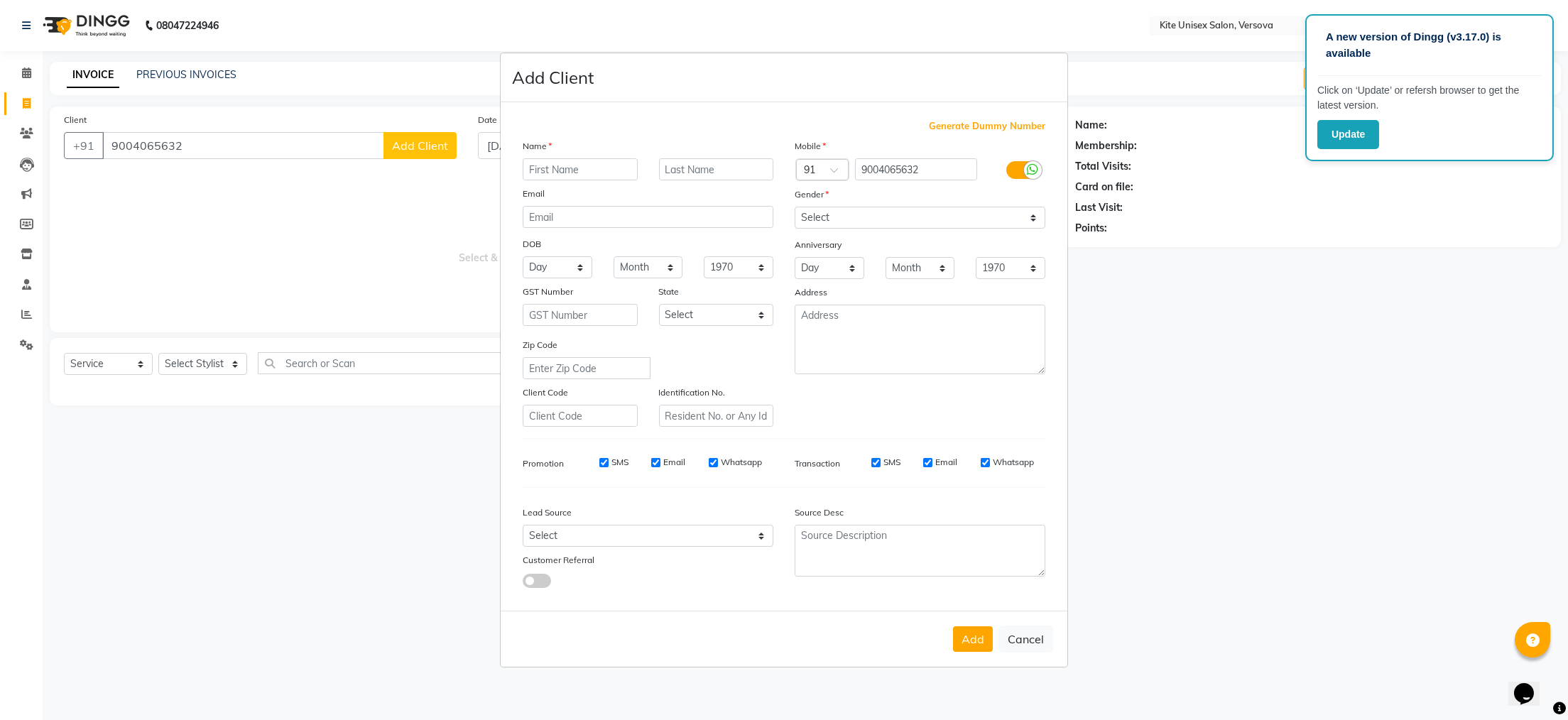
click at [547, 167] on input "text" at bounding box center [580, 170] width 115 height 22
type input "maya"
click at [1036, 217] on select "Select [DEMOGRAPHIC_DATA] [DEMOGRAPHIC_DATA] Other Prefer Not To Say" at bounding box center [920, 218] width 251 height 22
select select "[DEMOGRAPHIC_DATA]"
click at [794, 207] on select "Select [DEMOGRAPHIC_DATA] [DEMOGRAPHIC_DATA] Other Prefer Not To Say" at bounding box center [920, 218] width 251 height 22
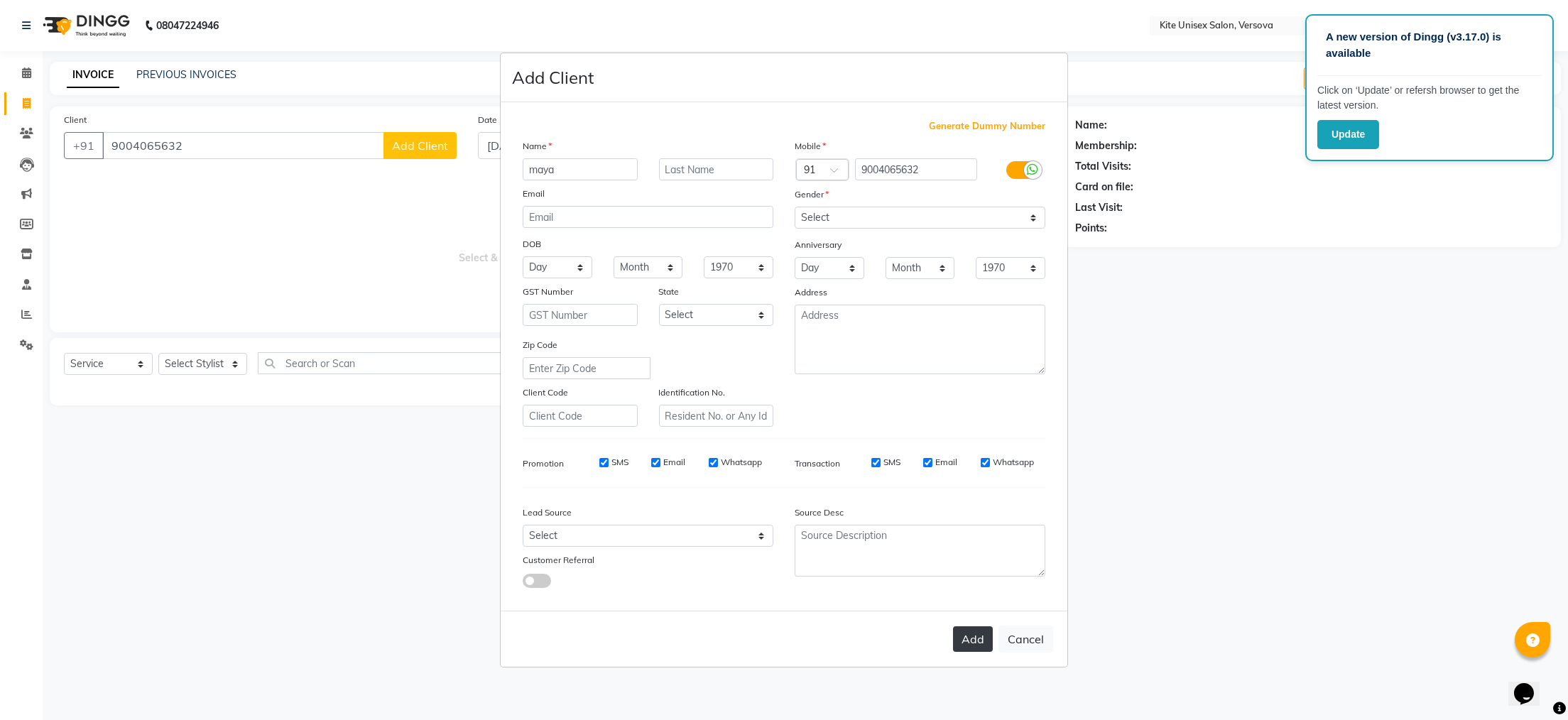
click at [964, 637] on button "Add" at bounding box center [972, 639] width 39 height 25
select select
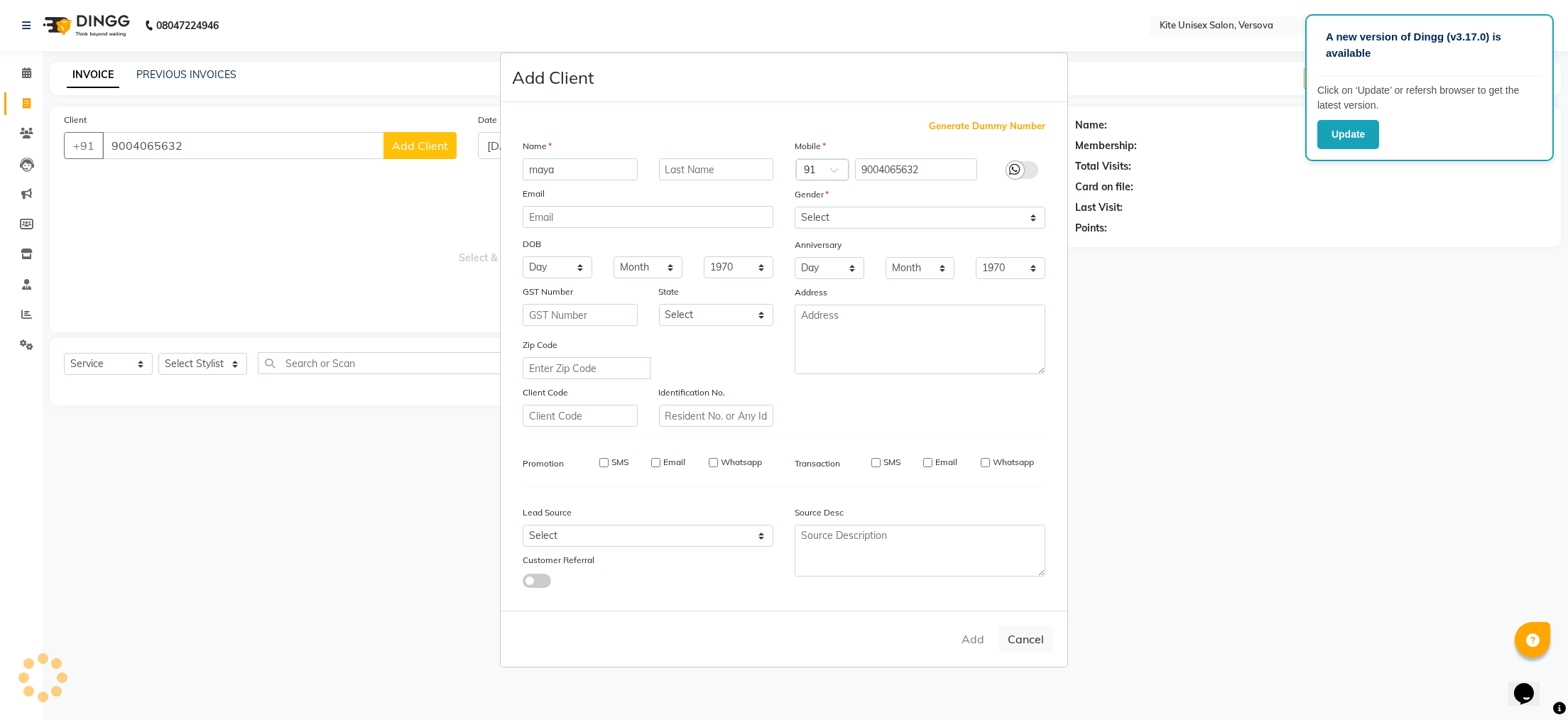
select select
checkbox input "false"
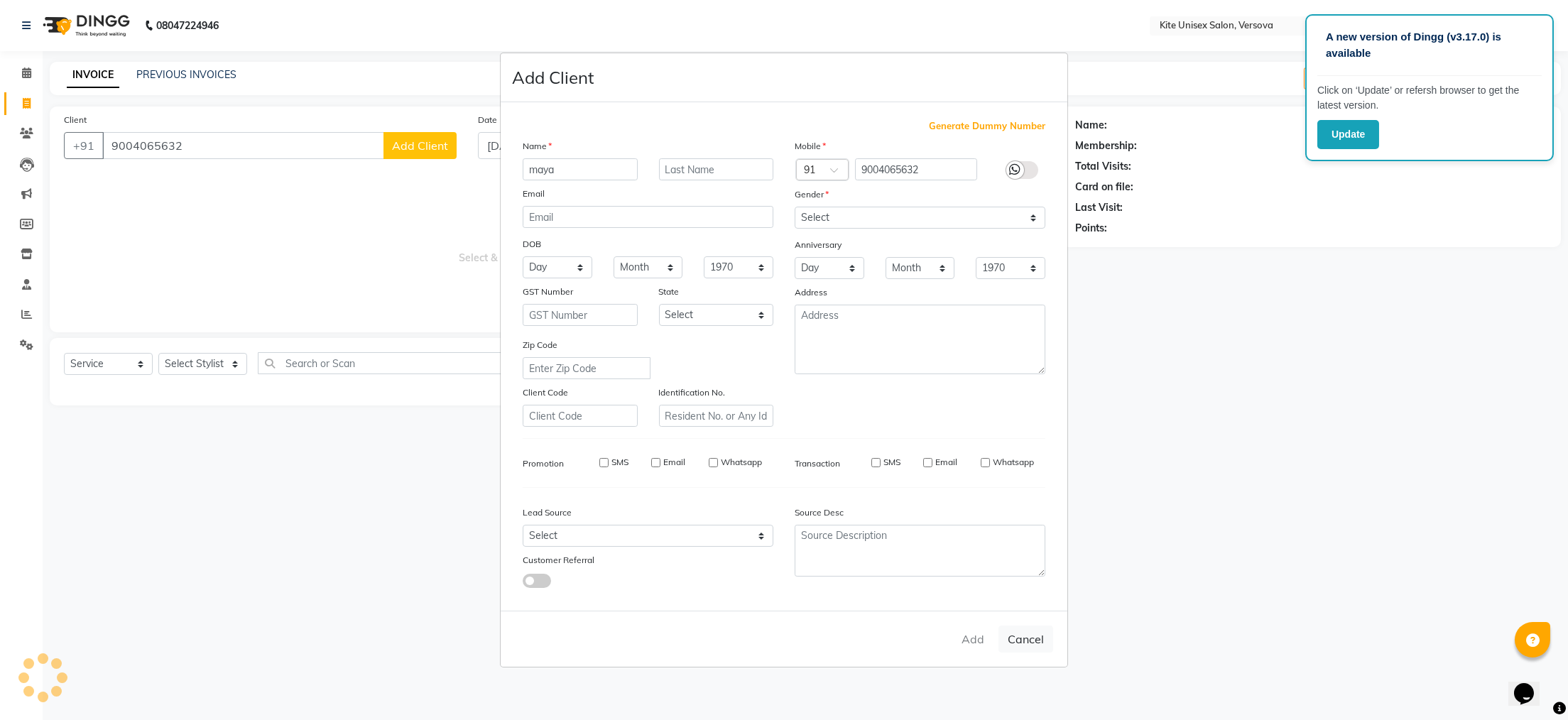
checkbox input "false"
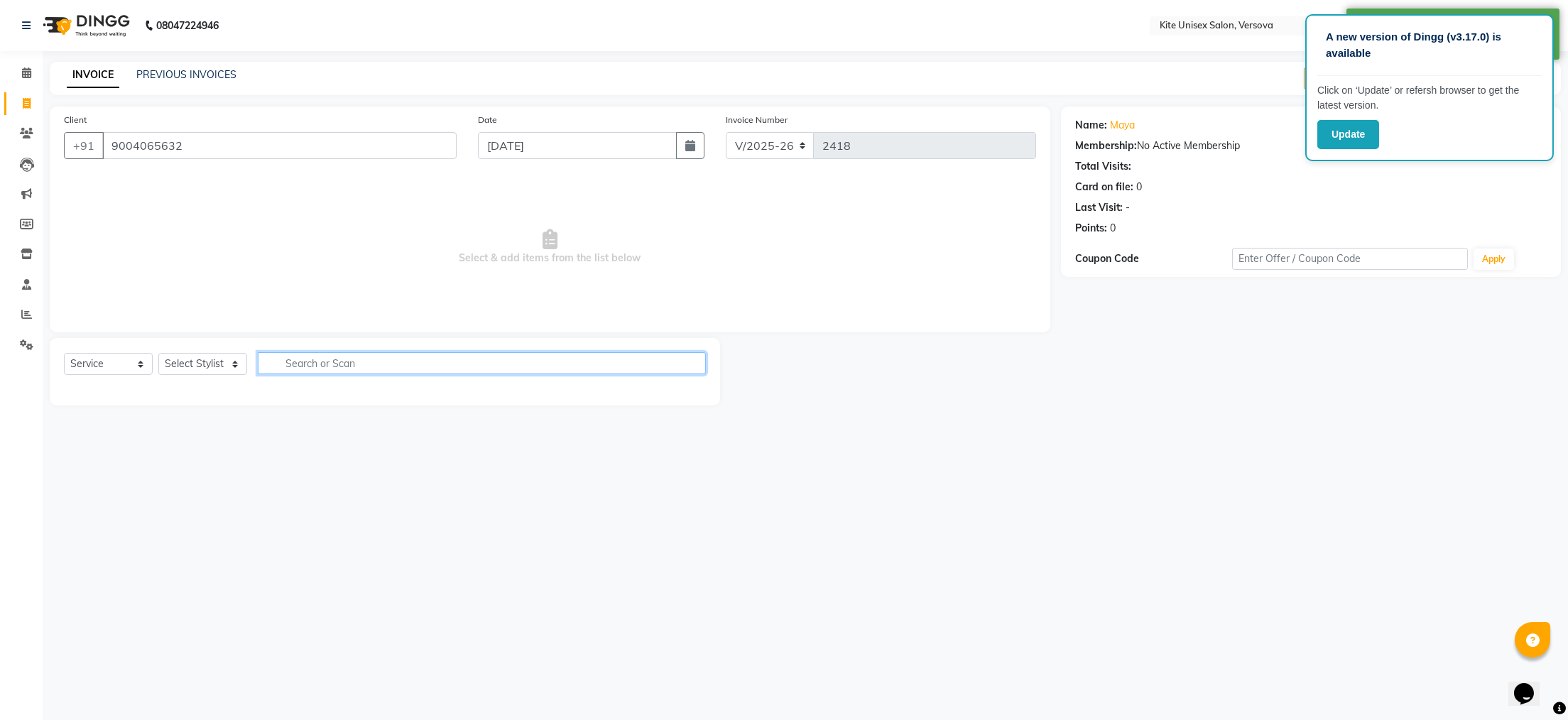
click at [330, 360] on input "text" at bounding box center [482, 363] width 448 height 22
type input "blow dry"
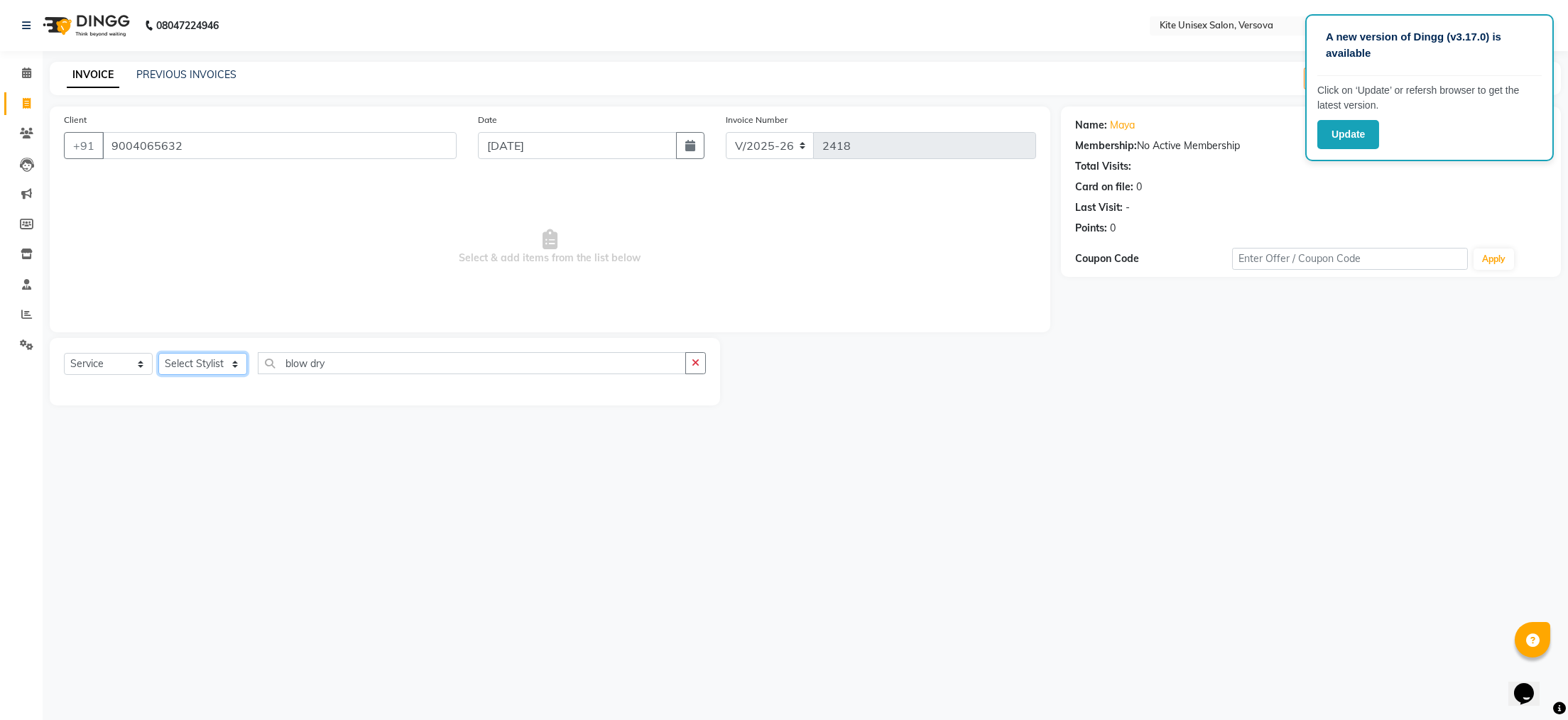
click at [229, 360] on select "Select Stylist [PERSON_NAME] DC [PERSON_NAME] [PERSON_NAME] [PERSON_NAME] Rajuu…" at bounding box center [203, 364] width 89 height 22
select select "50189"
click at [159, 354] on select "Select Stylist [PERSON_NAME] DC [PERSON_NAME] [PERSON_NAME] [PERSON_NAME] Rajuu…" at bounding box center [203, 364] width 89 height 22
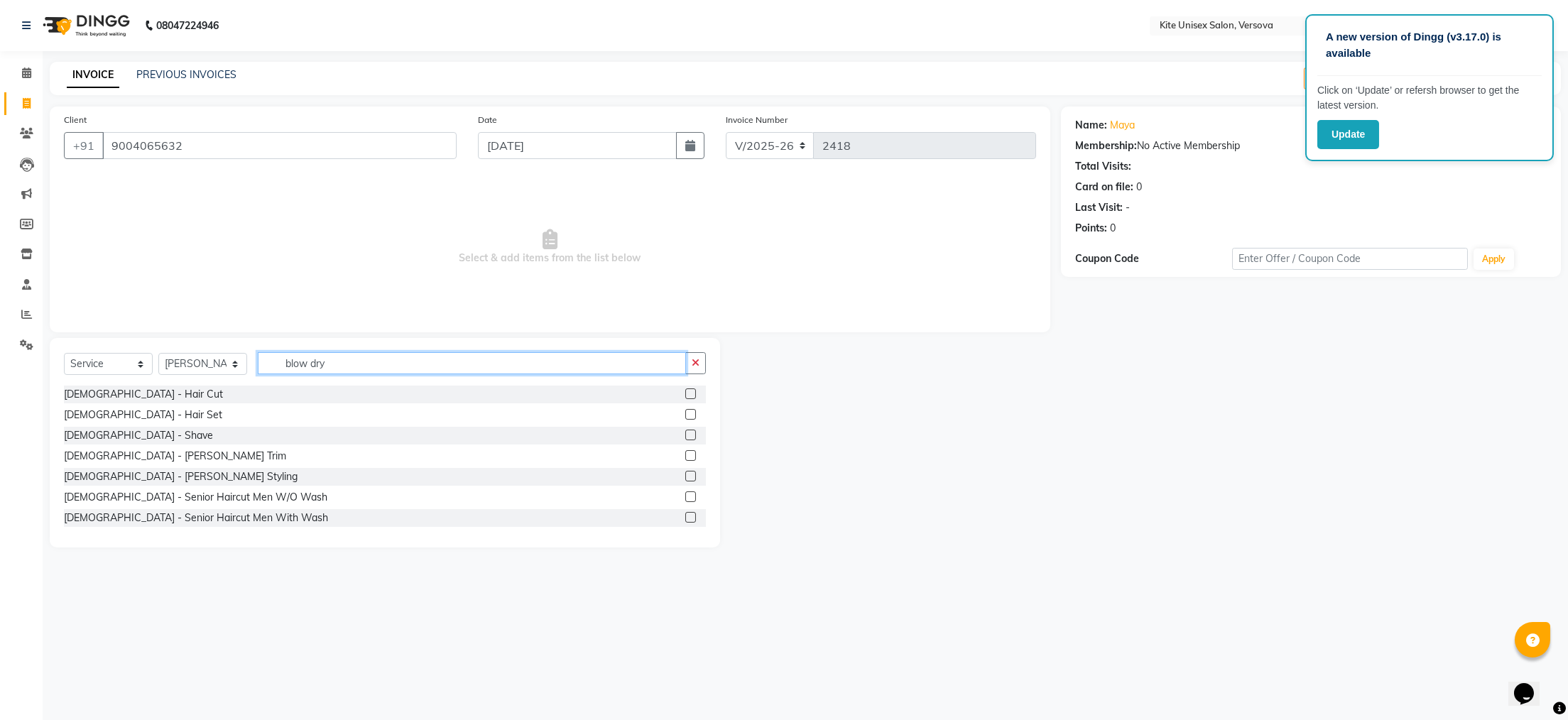
click at [385, 364] on input "blow dry" at bounding box center [471, 363] width 428 height 22
type input "blow dry"
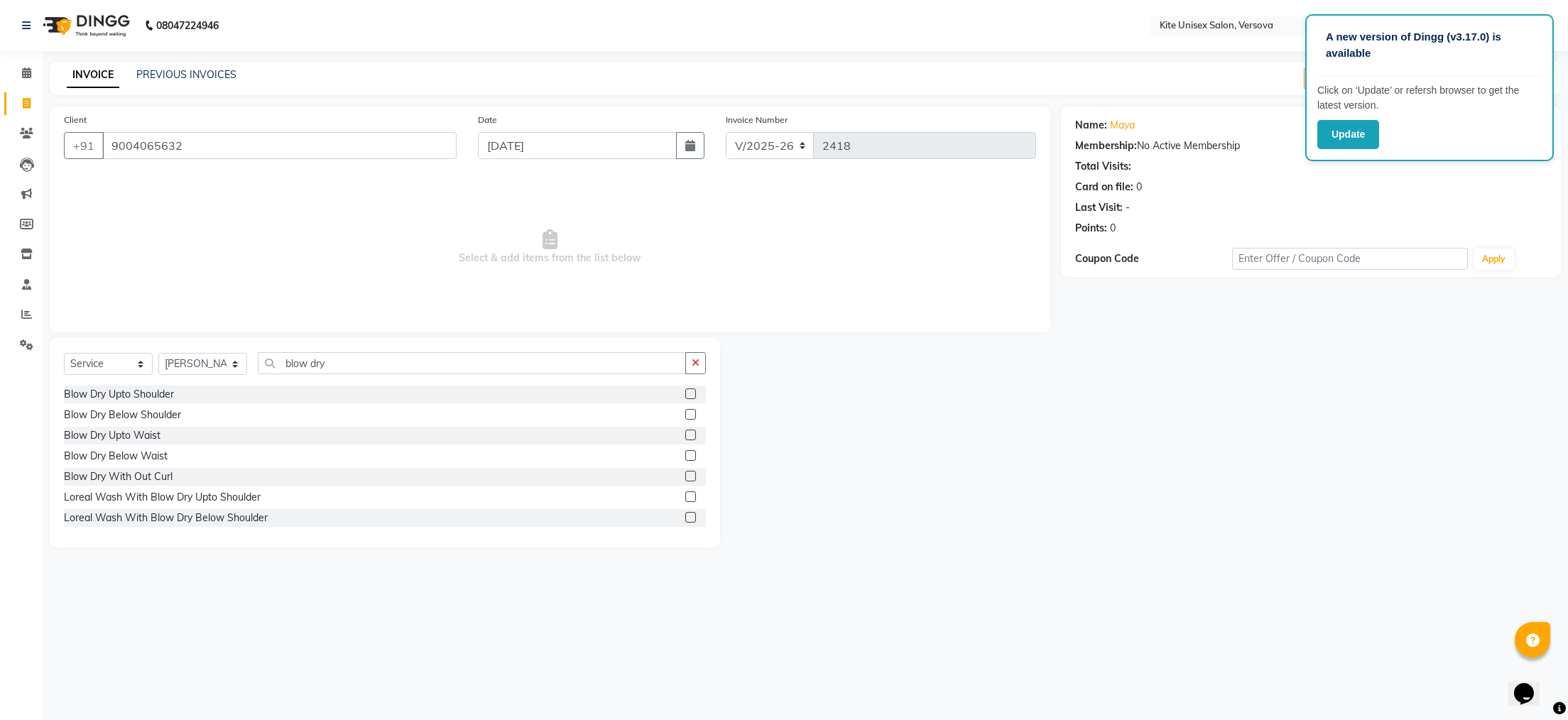
click at [686, 392] on label at bounding box center [691, 394] width 10 height 10
click at [686, 392] on input "checkbox" at bounding box center [690, 395] width 9 height 9
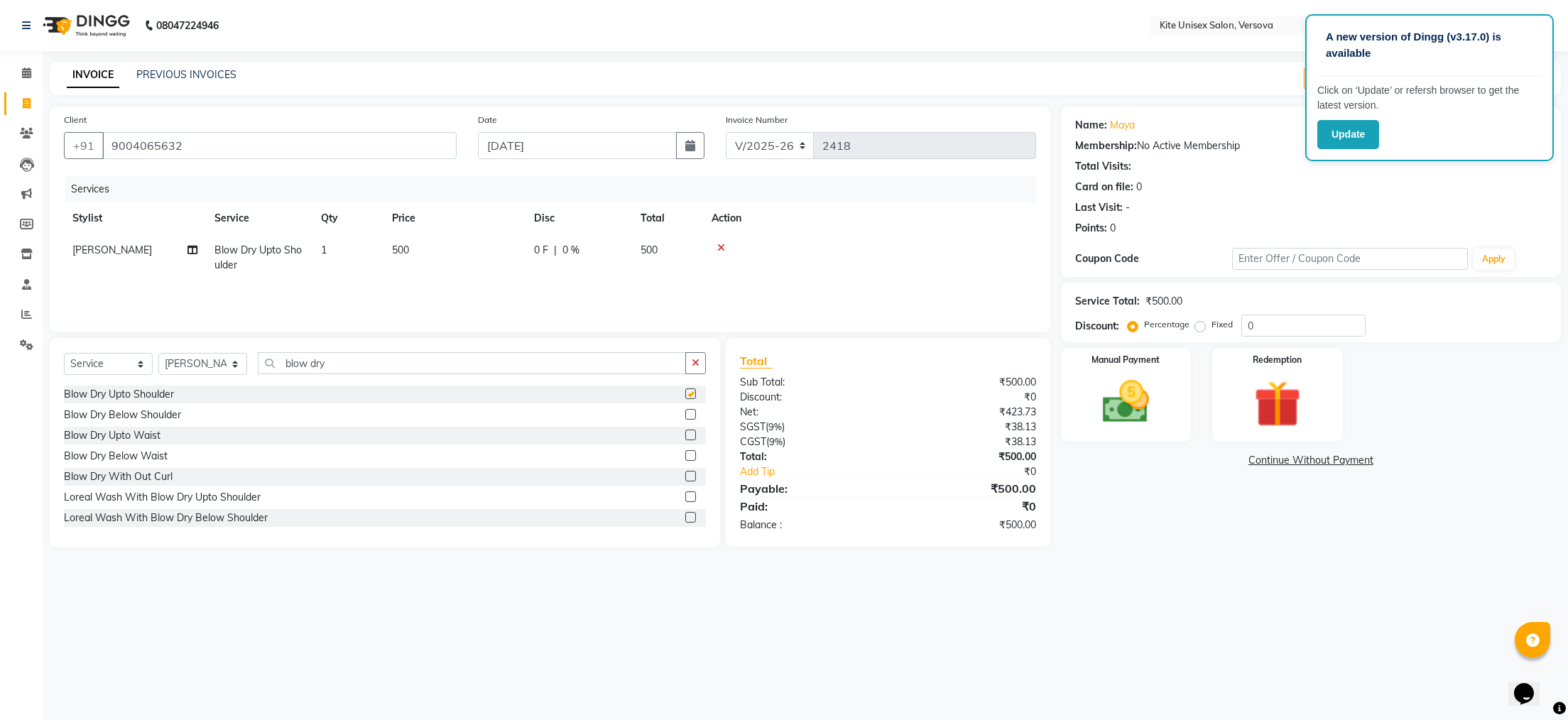
checkbox input "false"
click at [658, 240] on td "500" at bounding box center [667, 258] width 71 height 47
select select "50189"
click at [569, 246] on input "500" at bounding box center [521, 254] width 125 height 22
type input "5"
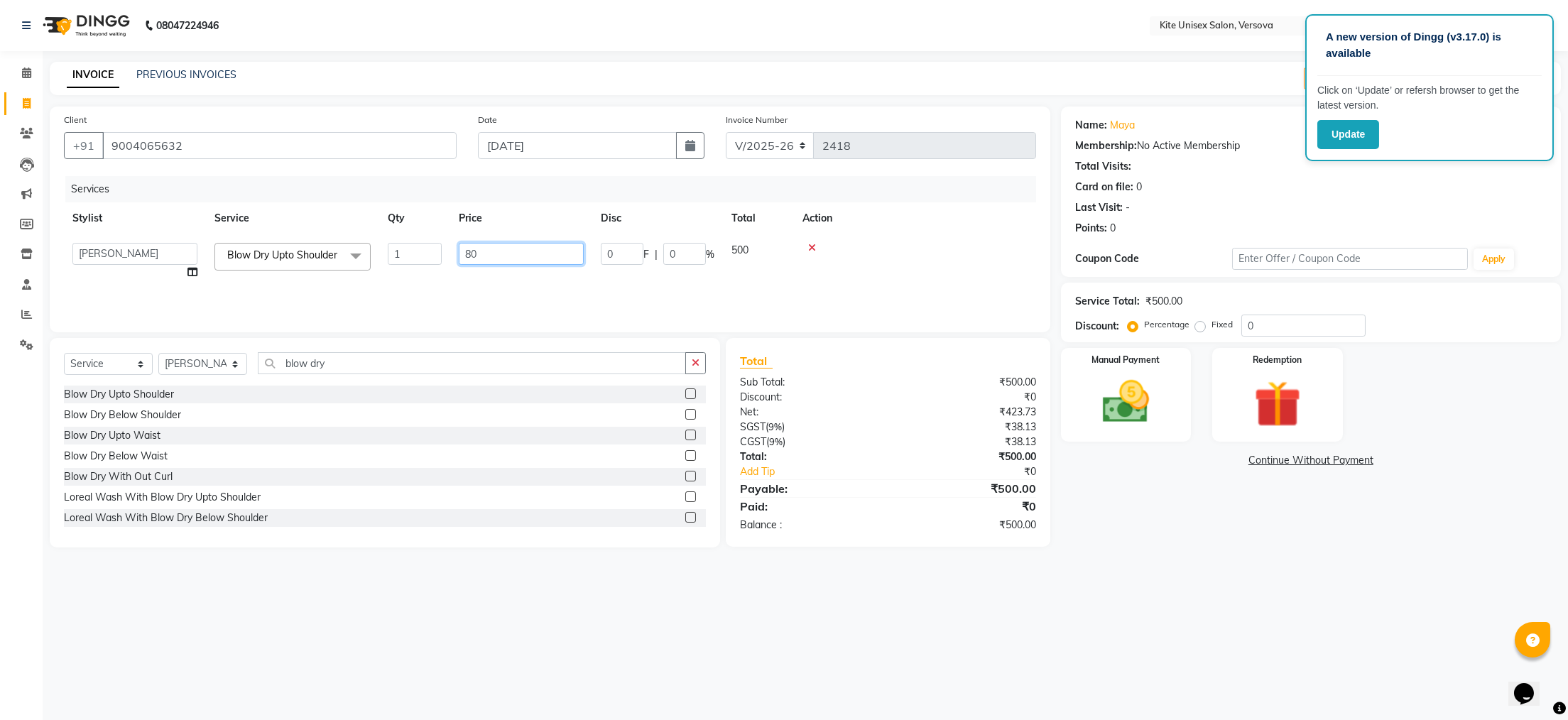
type input "800"
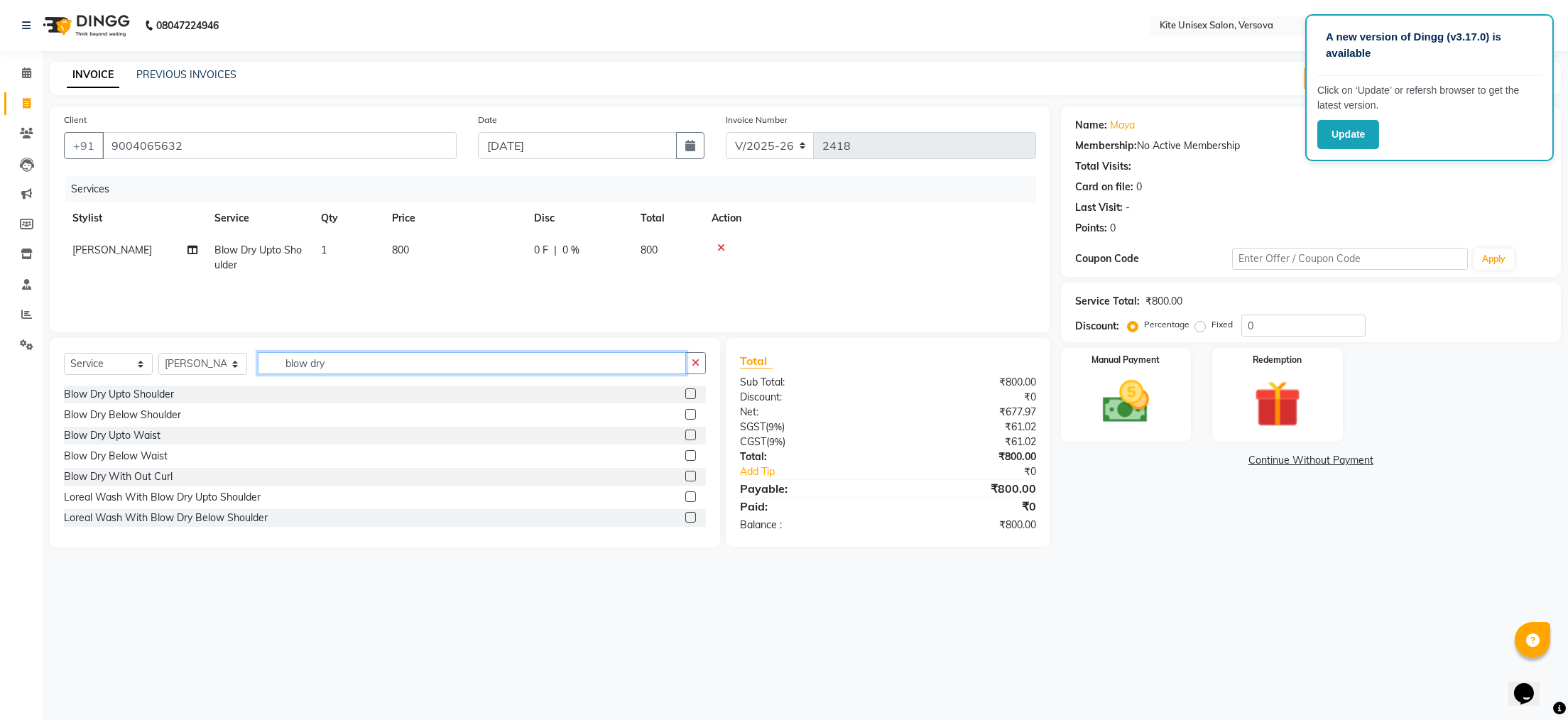
click at [363, 369] on input "blow dry" at bounding box center [471, 363] width 428 height 22
type input "b"
type input "mak"
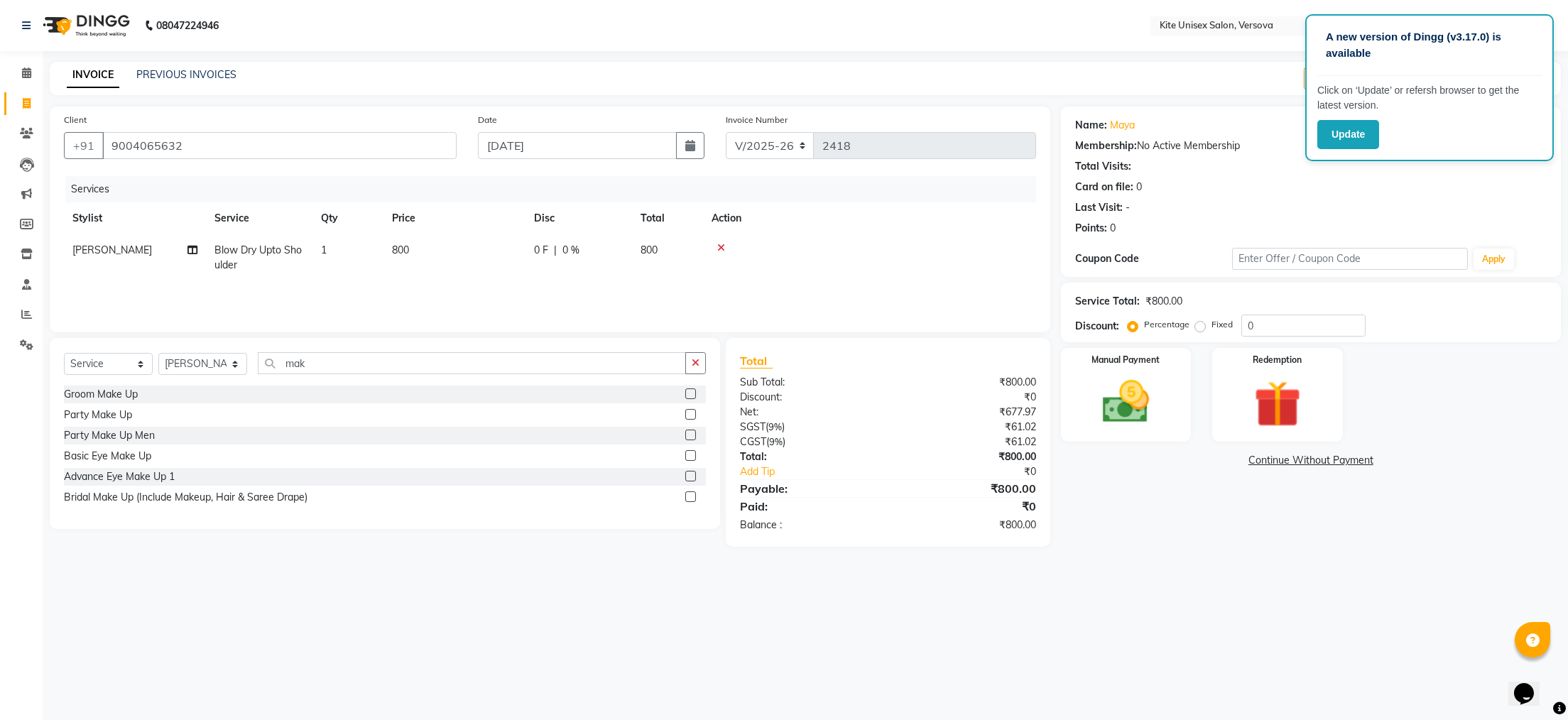
click at [691, 435] on label at bounding box center [691, 435] width 10 height 10
click at [691, 435] on input "checkbox" at bounding box center [690, 436] width 9 height 9
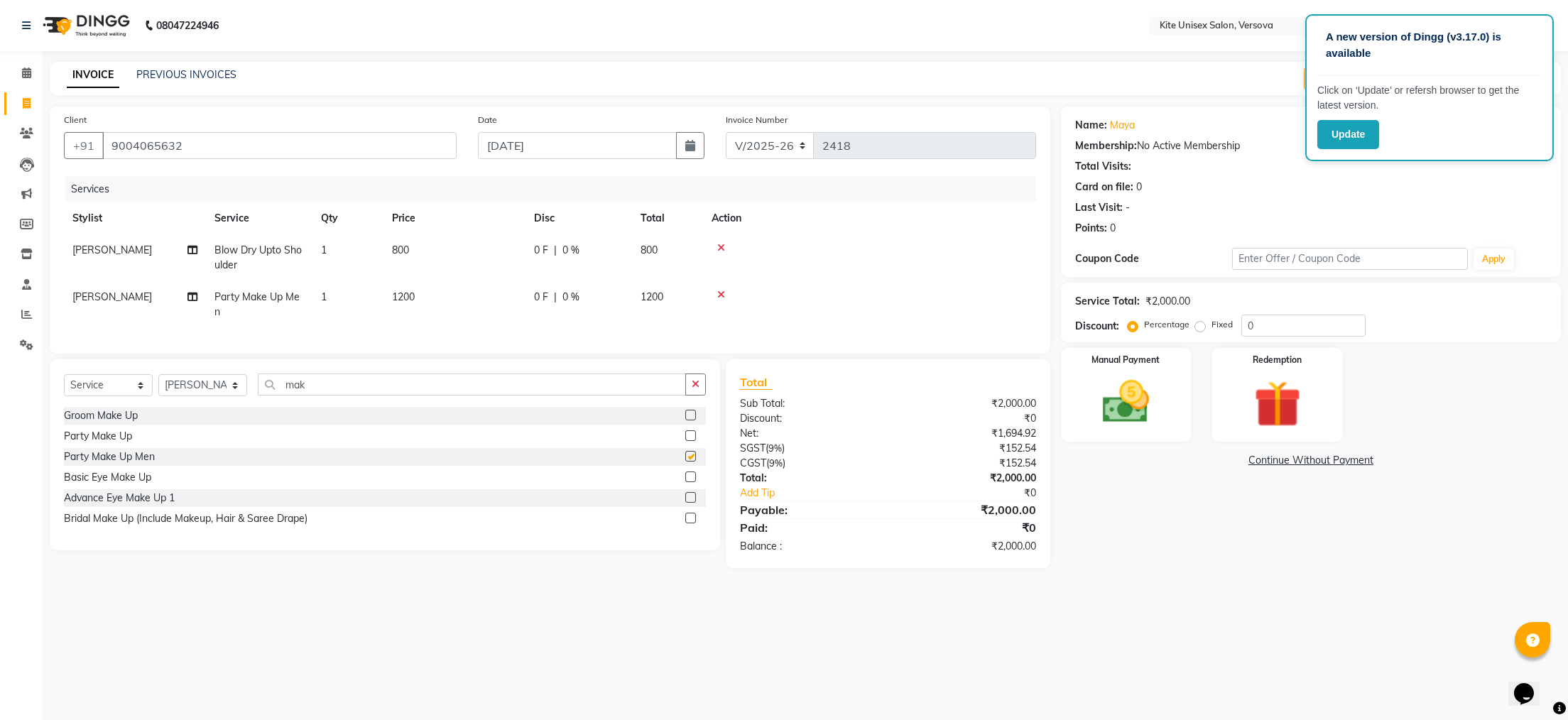
checkbox input "false"
click at [669, 292] on td "1200" at bounding box center [667, 305] width 71 height 47
select select "50189"
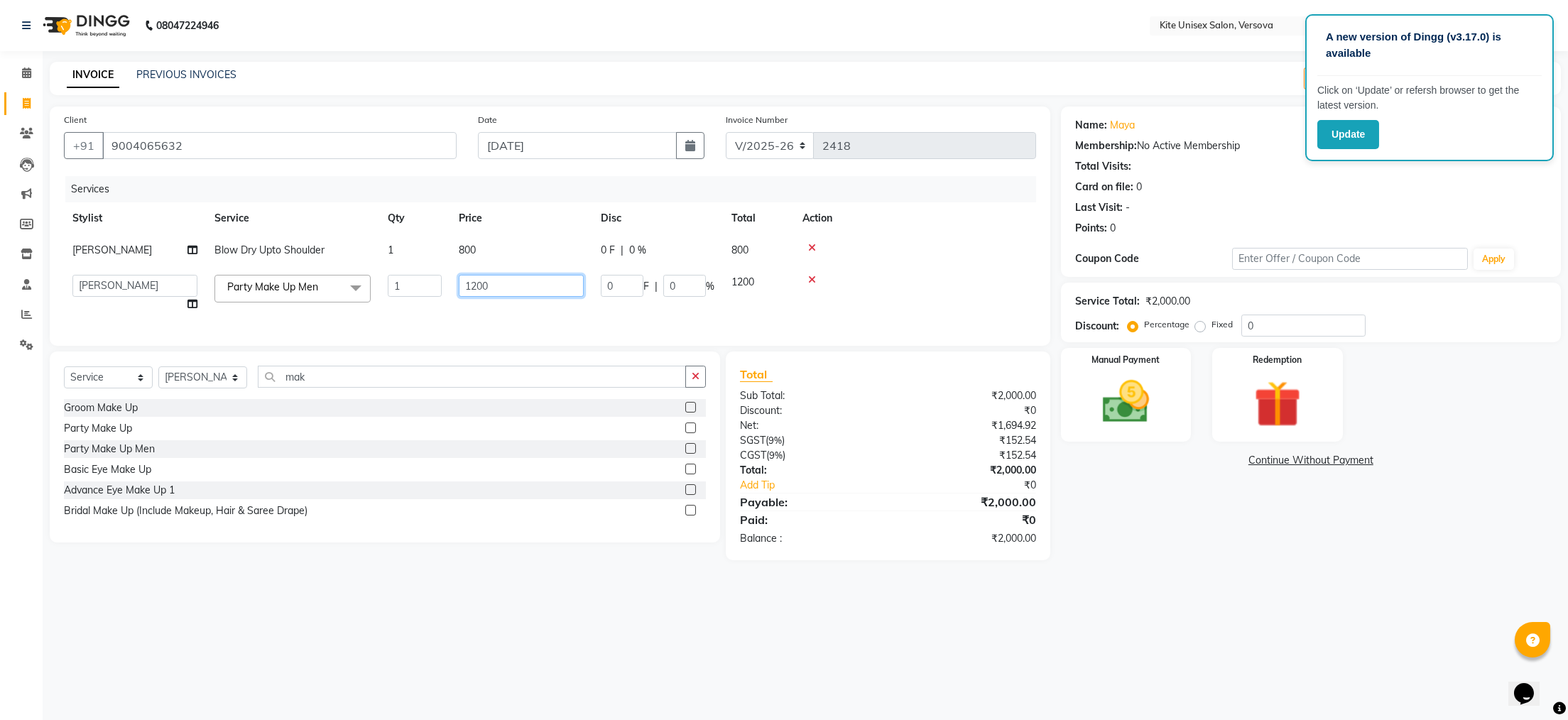
click at [560, 284] on input "1200" at bounding box center [521, 286] width 125 height 22
click at [716, 582] on main "INVOICE PREVIOUS INVOICES Create New Save Open Invoices Client [PHONE_NUMBER] D…" at bounding box center [805, 322] width 1526 height 520
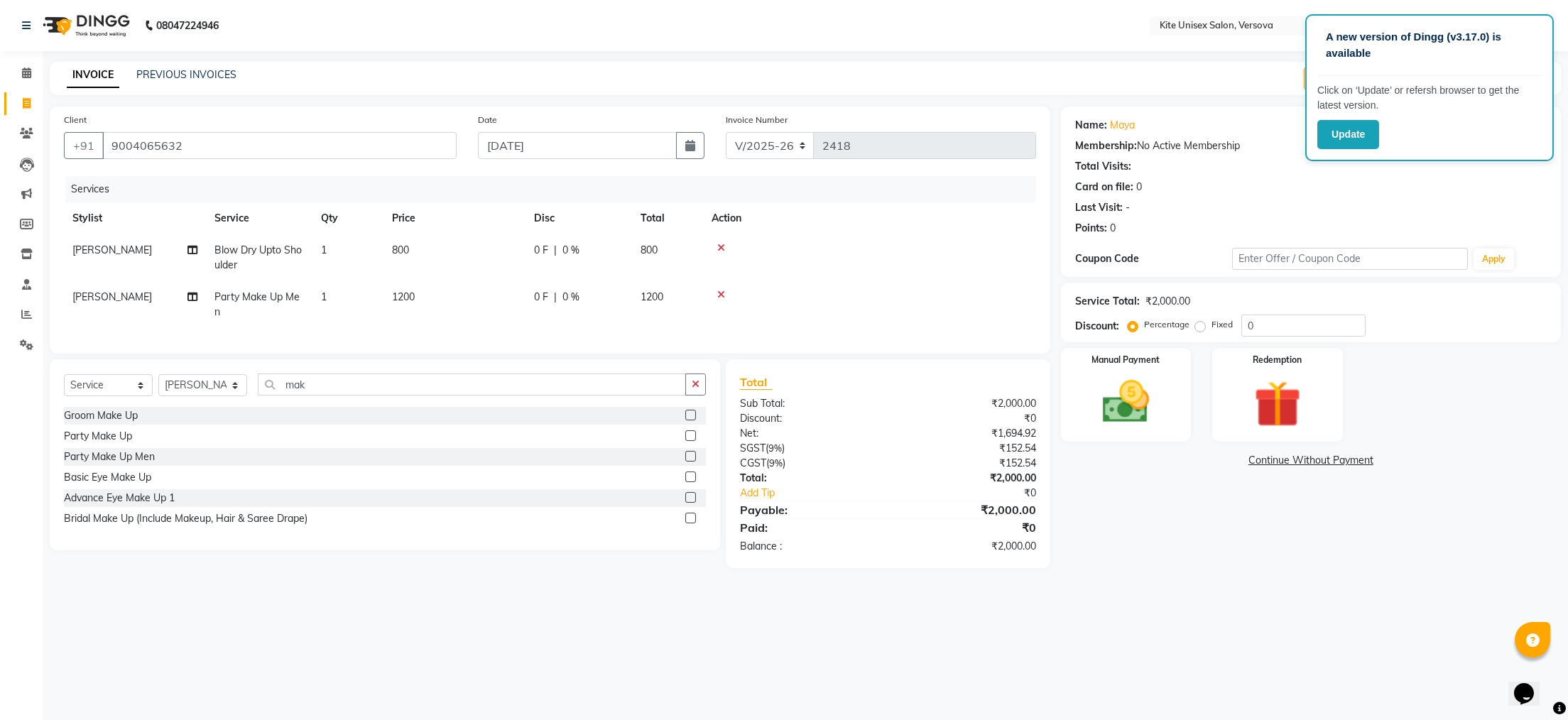
click at [121, 287] on td "[PERSON_NAME]" at bounding box center [135, 305] width 142 height 47
select select "50189"
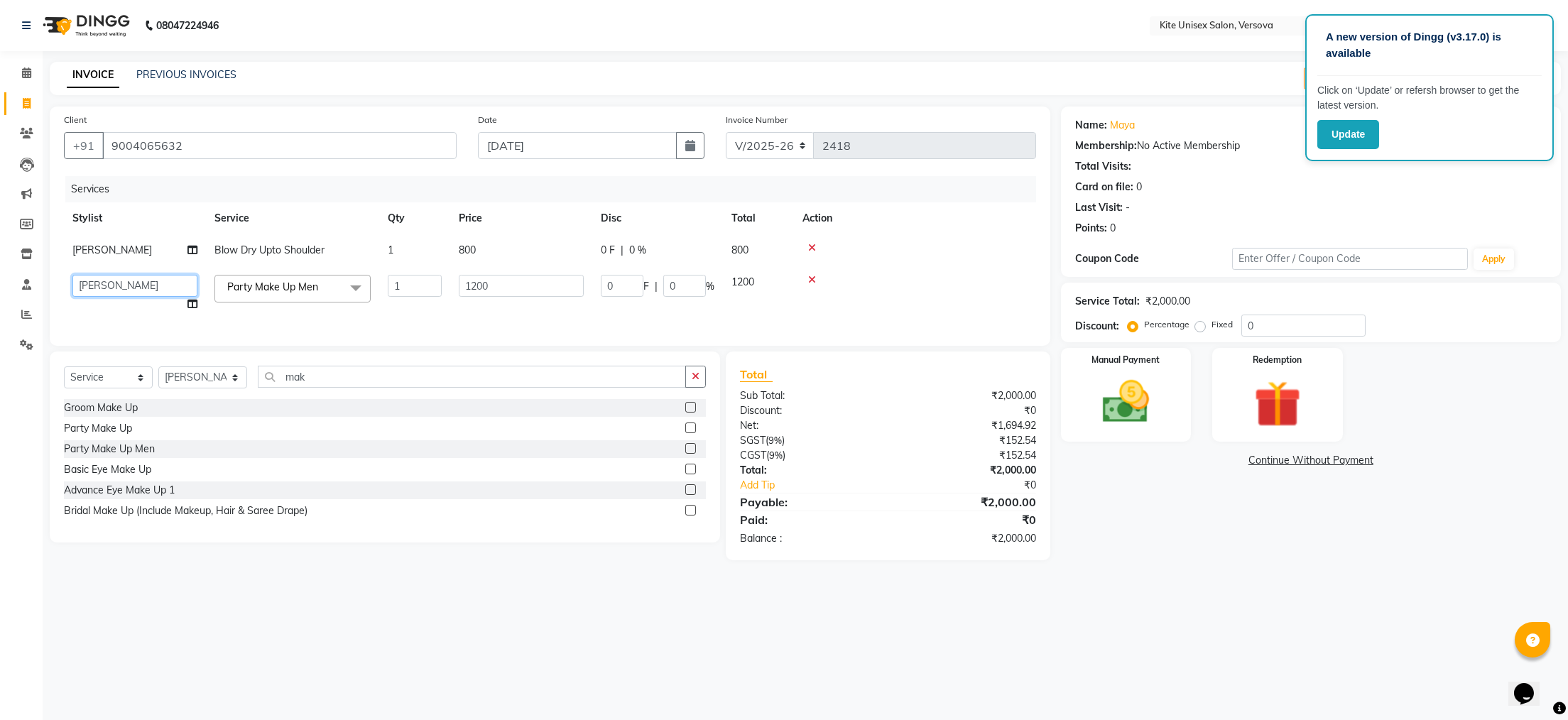
click at [130, 284] on select "[PERSON_NAME] DC kalpana [PERSON_NAME] [PERSON_NAME] Rajuuu [PERSON_NAME]" at bounding box center [135, 286] width 125 height 22
select select "68172"
click at [159, 288] on select "[PERSON_NAME] DC kalpana [PERSON_NAME] [PERSON_NAME] Rajuuu [PERSON_NAME]" at bounding box center [135, 286] width 125 height 22
click at [1128, 404] on img at bounding box center [1126, 402] width 80 height 56
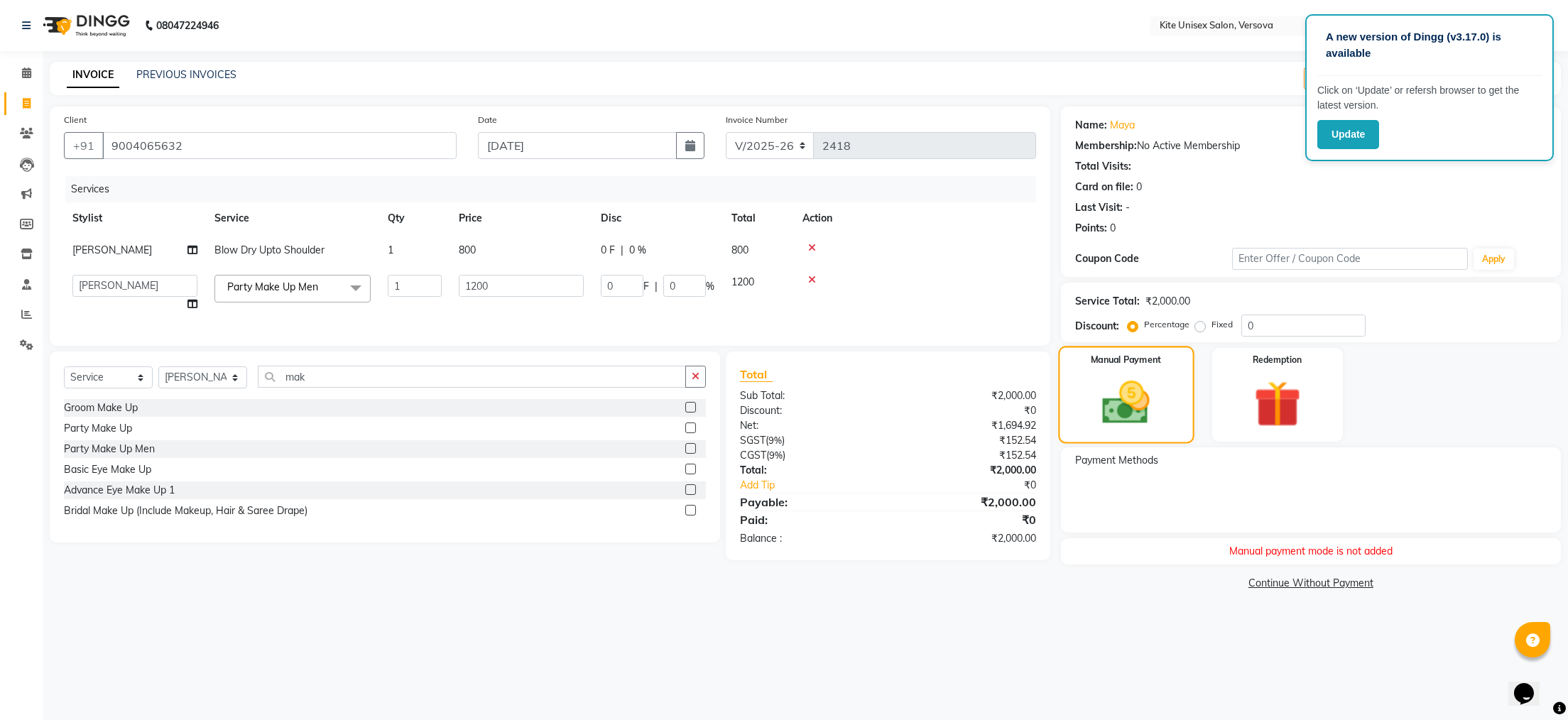
click at [1132, 415] on img at bounding box center [1126, 403] width 77 height 54
click at [955, 605] on main "INVOICE PREVIOUS INVOICES Create New Save Open Invoices Client [PHONE_NUMBER] D…" at bounding box center [805, 338] width 1526 height 553
click at [1107, 403] on img at bounding box center [1126, 403] width 77 height 54
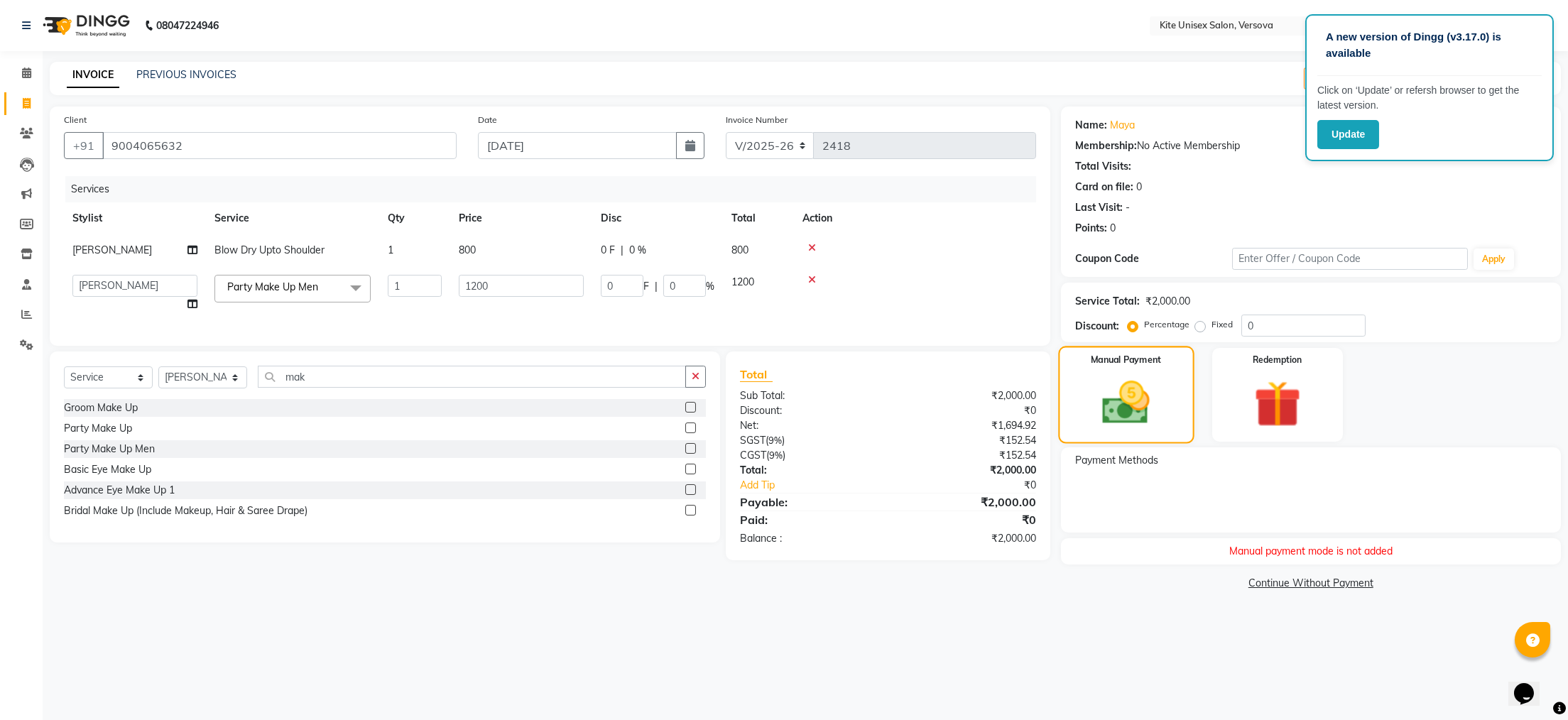
click at [1107, 403] on img at bounding box center [1126, 403] width 77 height 54
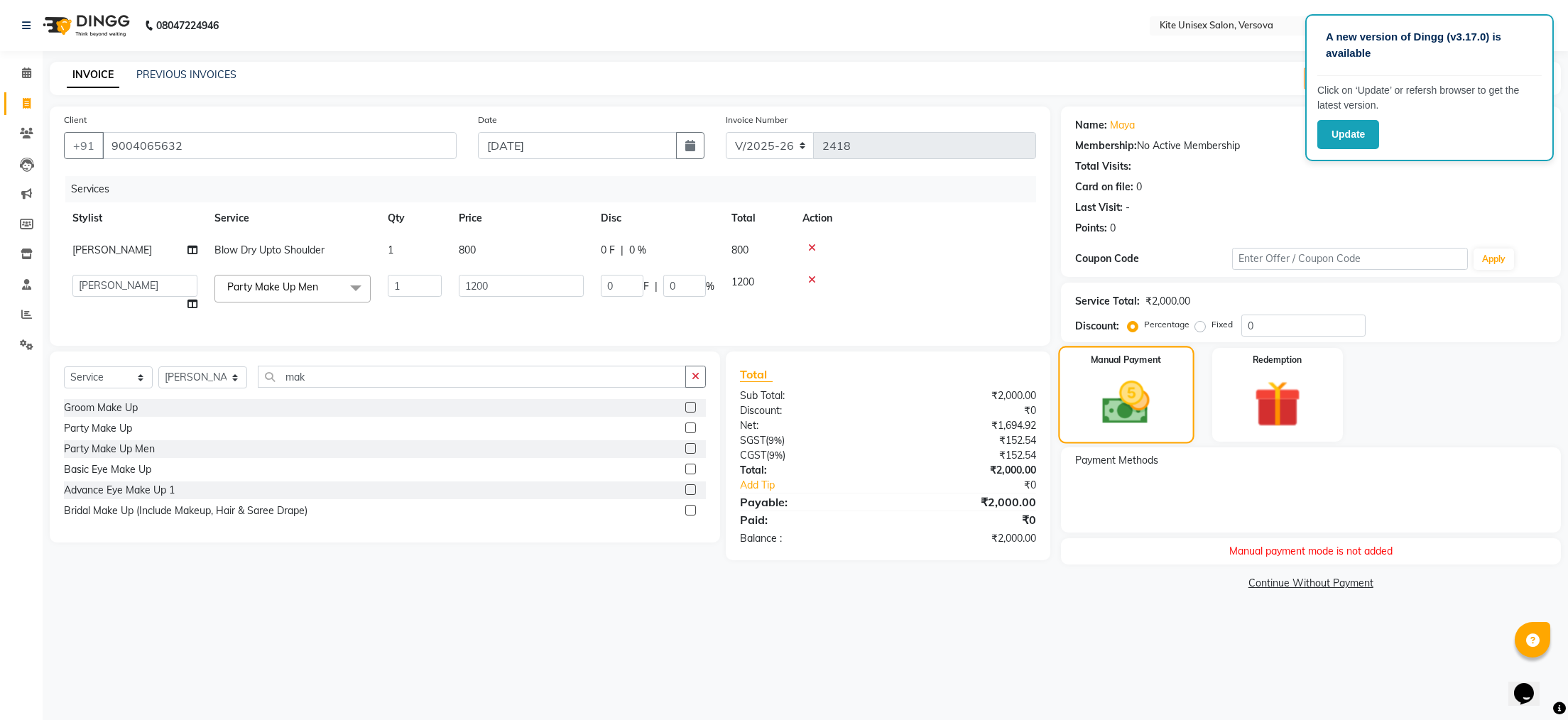
click at [1107, 403] on img at bounding box center [1126, 403] width 77 height 54
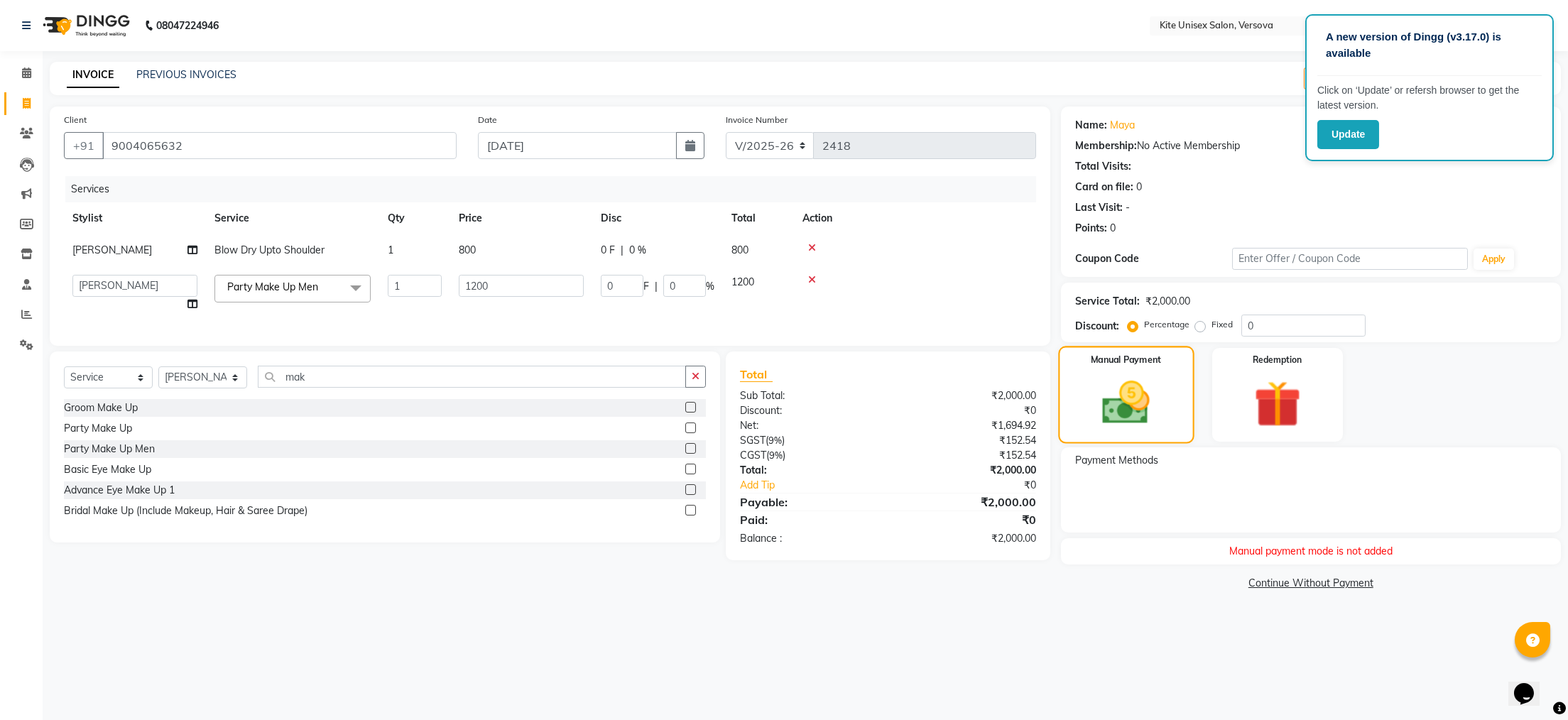
click at [1077, 421] on div "Manual Payment" at bounding box center [1126, 395] width 136 height 98
click at [1075, 419] on div "Manual Payment" at bounding box center [1126, 395] width 136 height 98
click at [1075, 418] on div "Manual Payment" at bounding box center [1126, 395] width 136 height 98
click at [1075, 418] on div "Manual Payment" at bounding box center [1126, 395] width 136 height 98
click at [1075, 415] on div "Manual Payment" at bounding box center [1126, 395] width 136 height 98
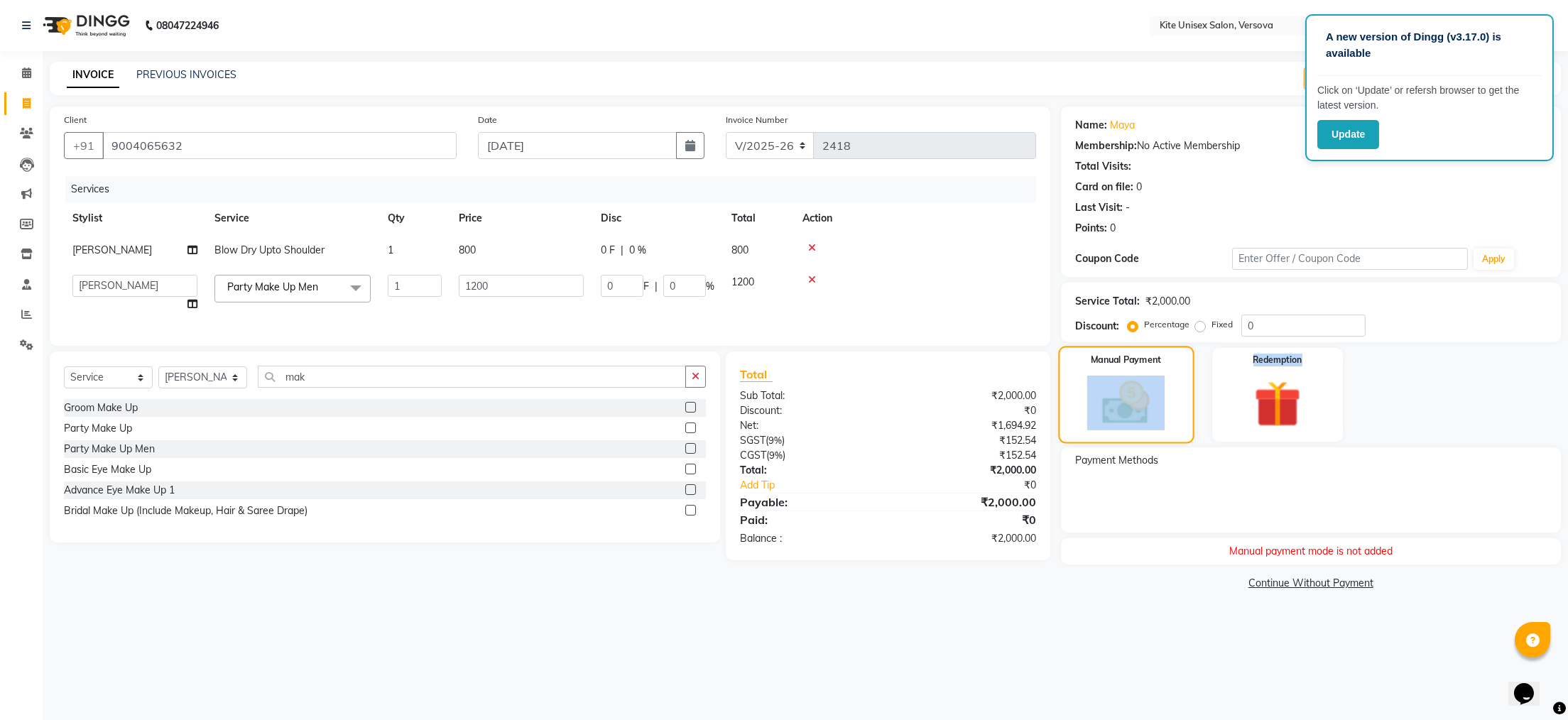
click at [1075, 415] on div "Manual Payment" at bounding box center [1126, 395] width 136 height 98
click at [1075, 418] on div "Manual Payment" at bounding box center [1126, 395] width 136 height 98
click at [1101, 407] on img at bounding box center [1126, 403] width 77 height 54
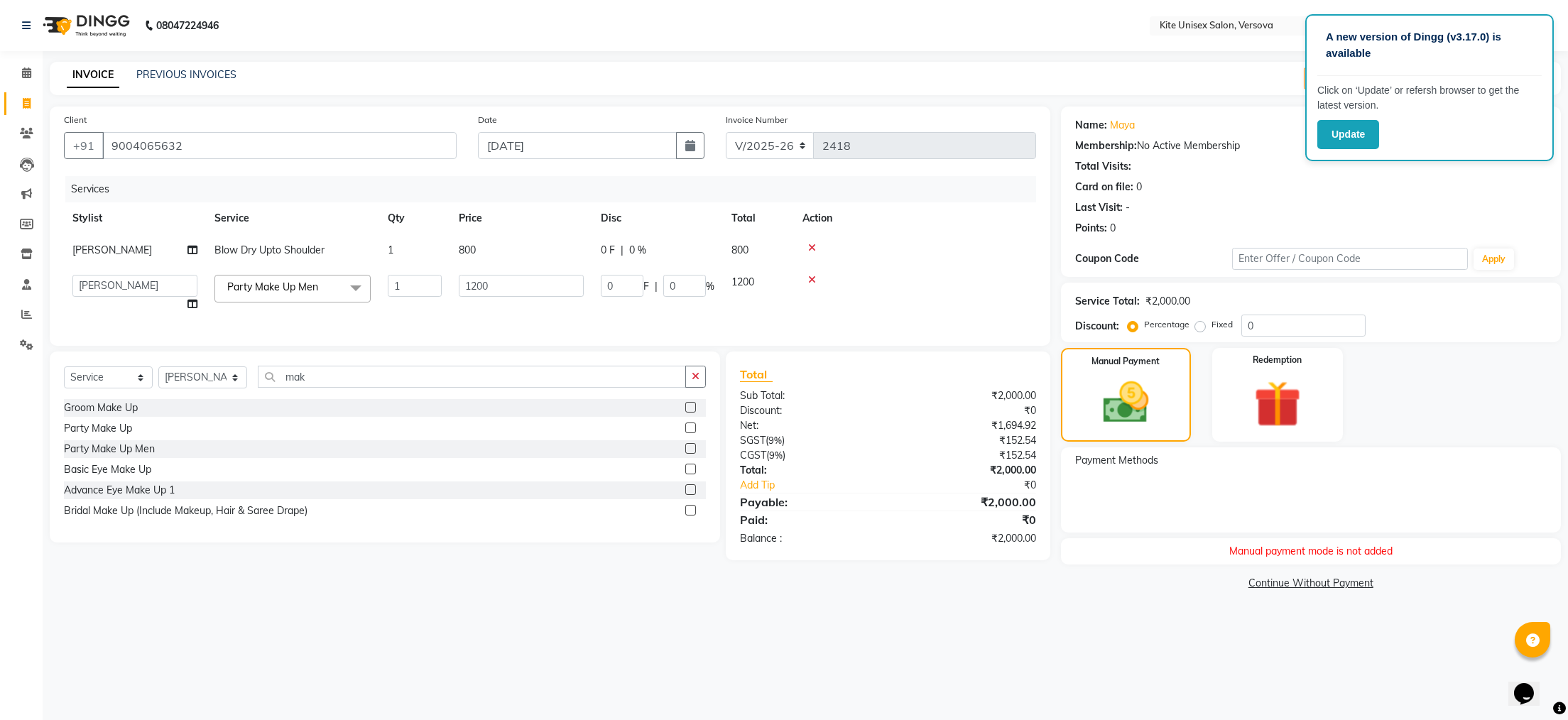
click at [1033, 584] on div "Client [PHONE_NUMBER] Date [DATE] Invoice Number V/2025 V/[PHONE_NUMBER] Servic…" at bounding box center [549, 350] width 1022 height 487
click at [1118, 421] on img at bounding box center [1126, 403] width 77 height 54
click at [1118, 425] on img at bounding box center [1126, 403] width 77 height 54
drag, startPoint x: 1091, startPoint y: 631, endPoint x: 1107, endPoint y: 555, distance: 77.7
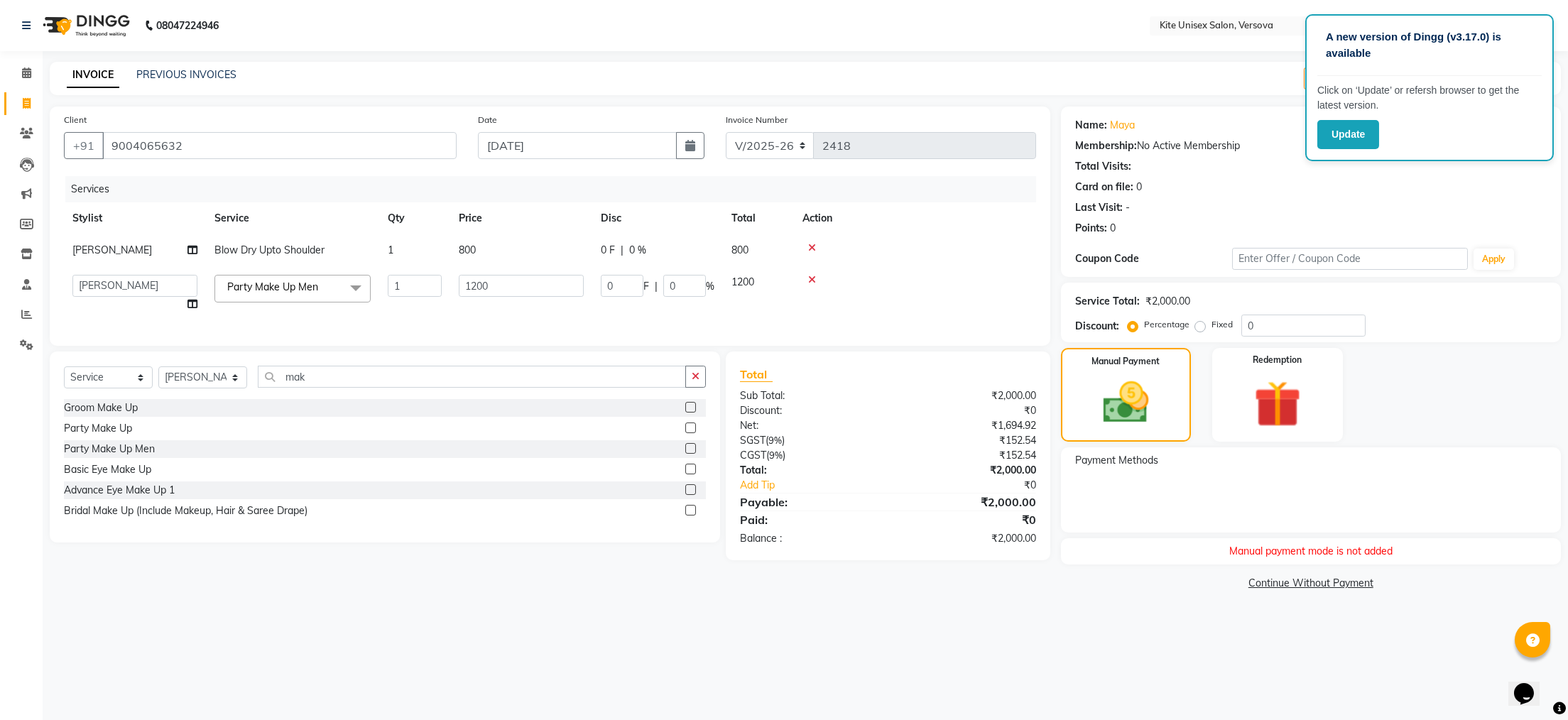
click at [1094, 623] on div "A new version of Dingg (v3.17.0) is available Click on ‘Update’ or refersh brow…" at bounding box center [784, 360] width 1568 height 720
click at [1118, 392] on img at bounding box center [1126, 403] width 77 height 54
click at [1345, 134] on button "Update" at bounding box center [1348, 134] width 62 height 29
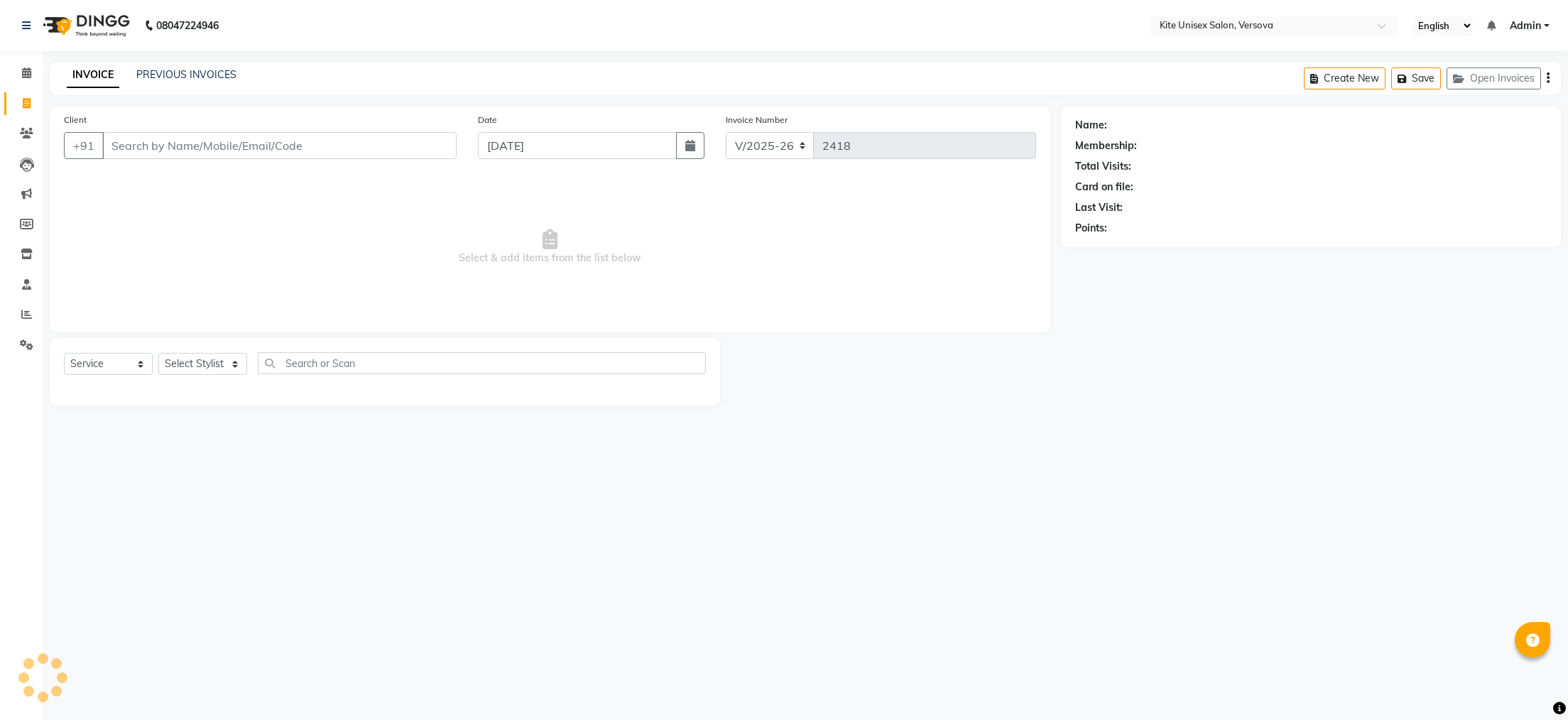
select select "6093"
select select "service"
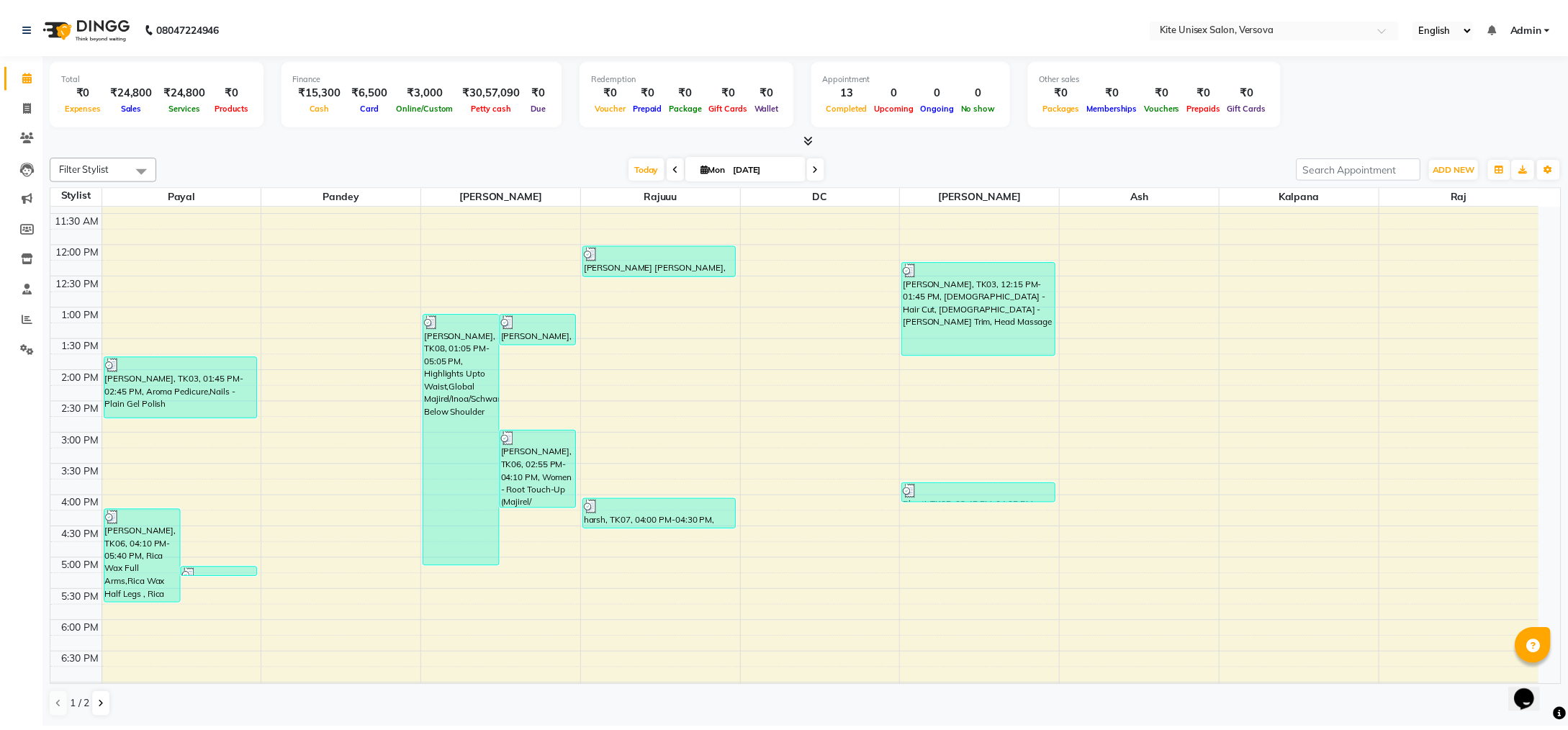
scroll to position [409, 0]
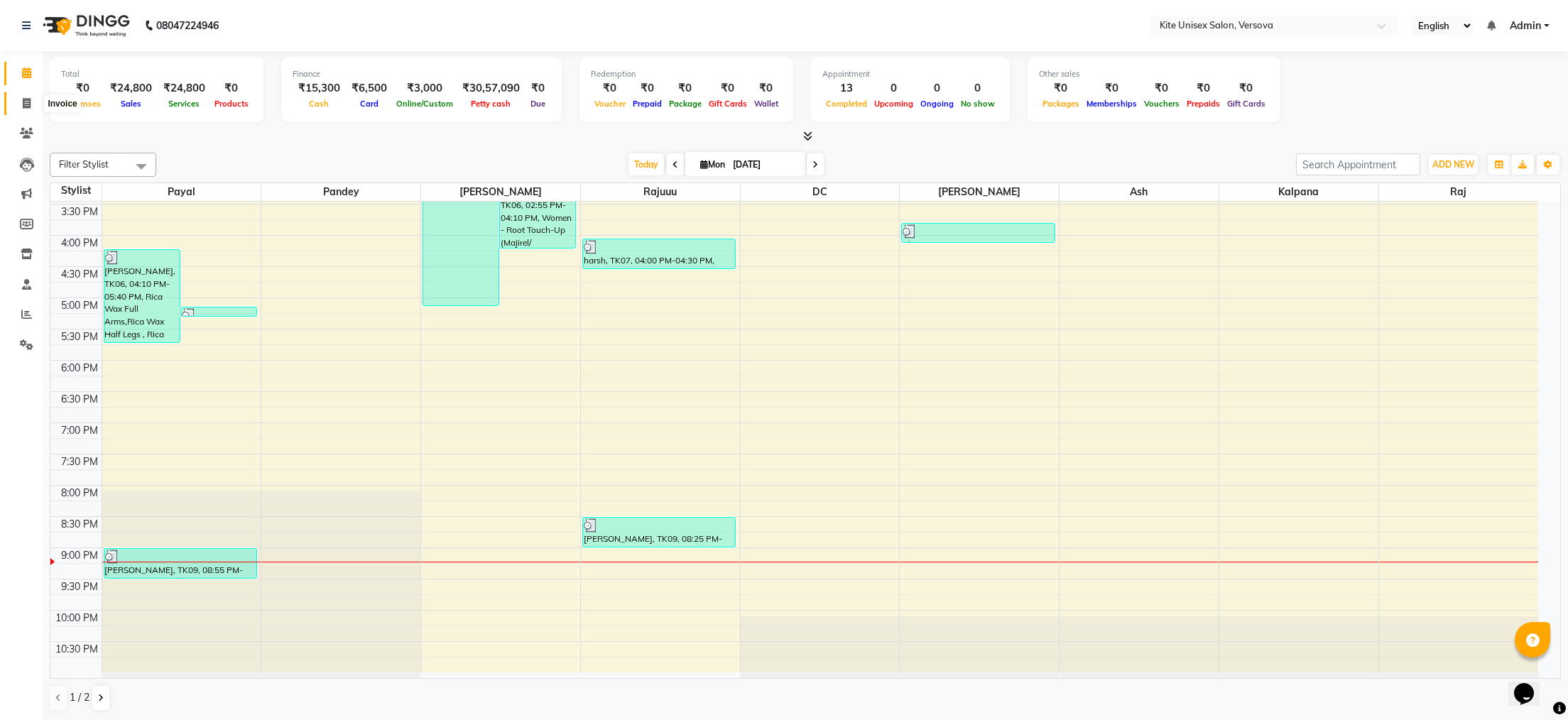
click at [28, 101] on icon at bounding box center [27, 103] width 7 height 10
select select "6093"
select select "service"
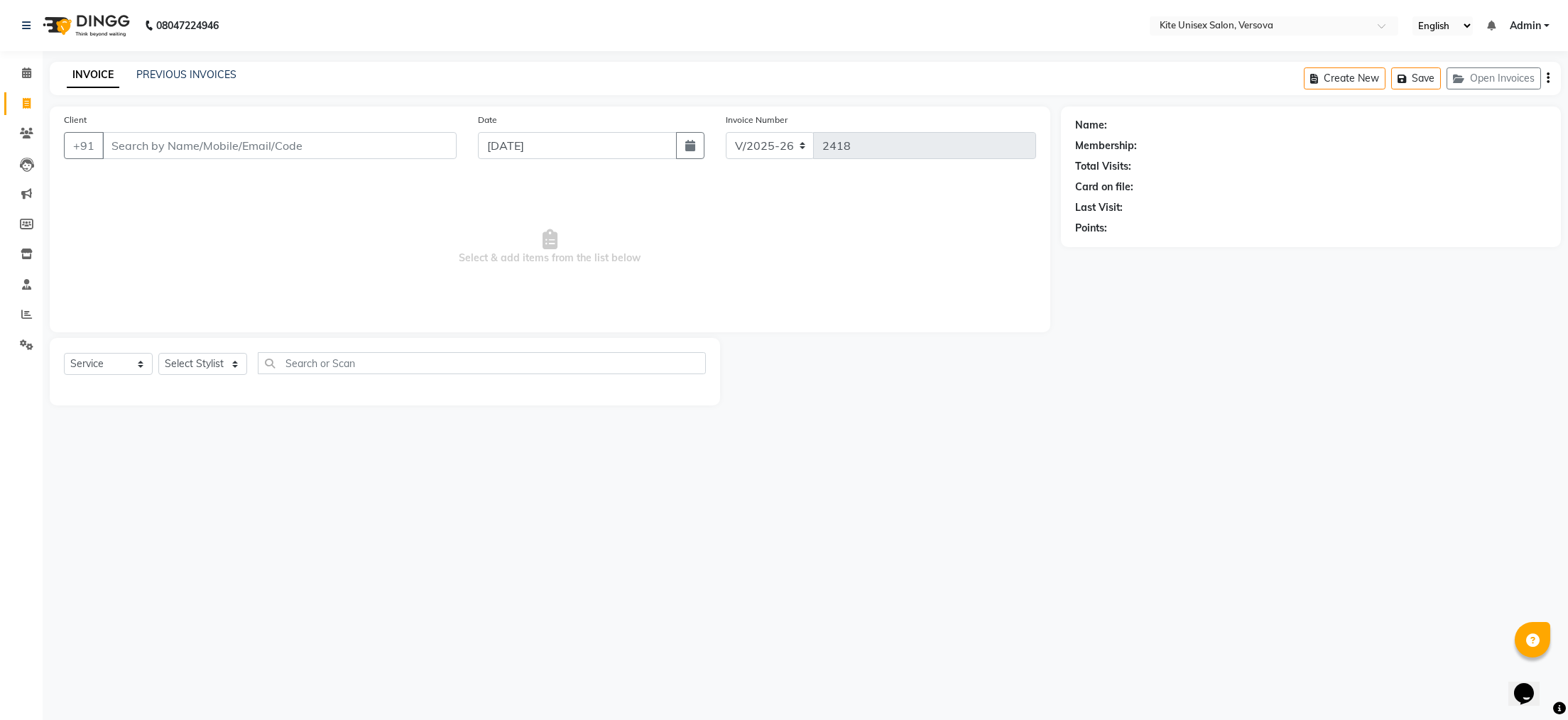
click at [133, 148] on input "Client" at bounding box center [279, 145] width 354 height 27
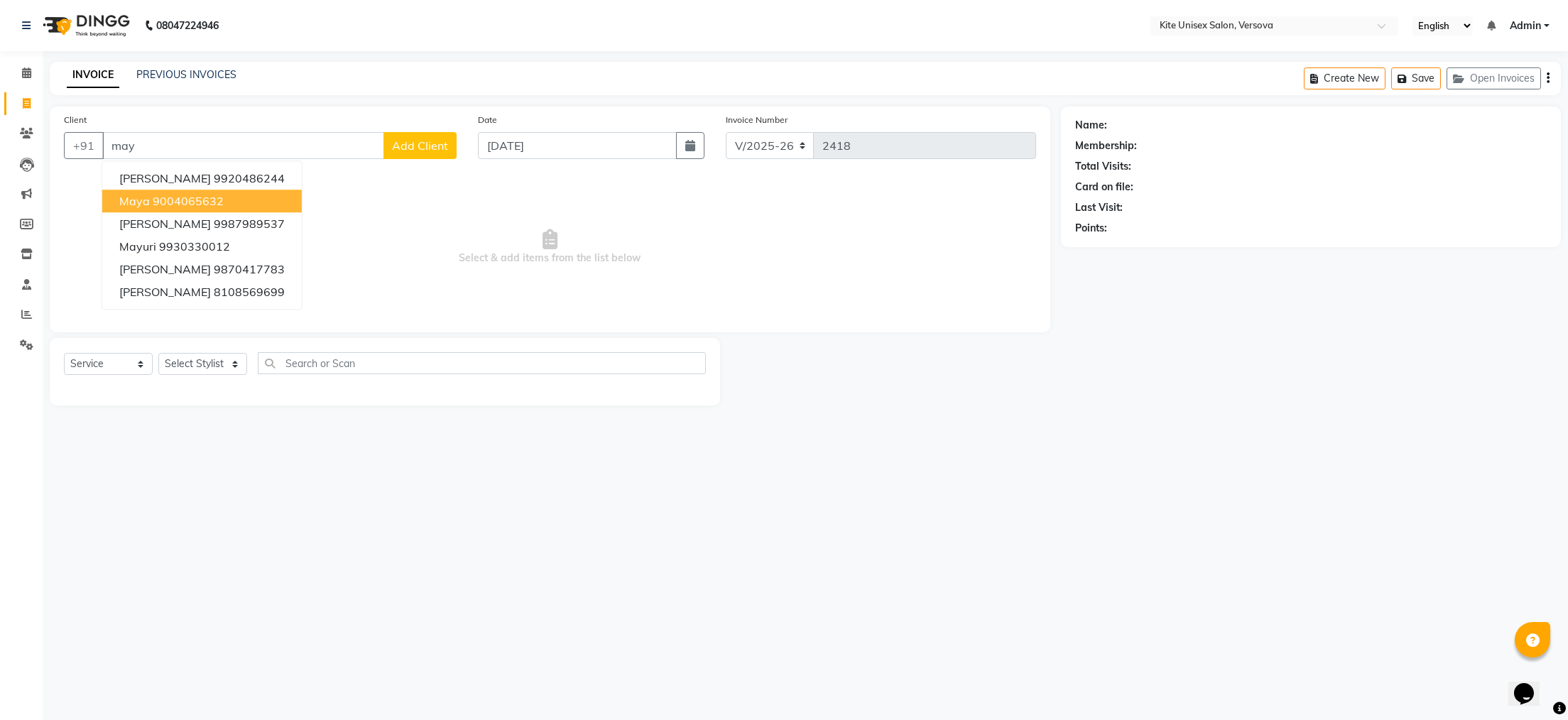
click at [177, 200] on ngb-highlight "9004065632" at bounding box center [188, 200] width 71 height 14
type input "9004065632"
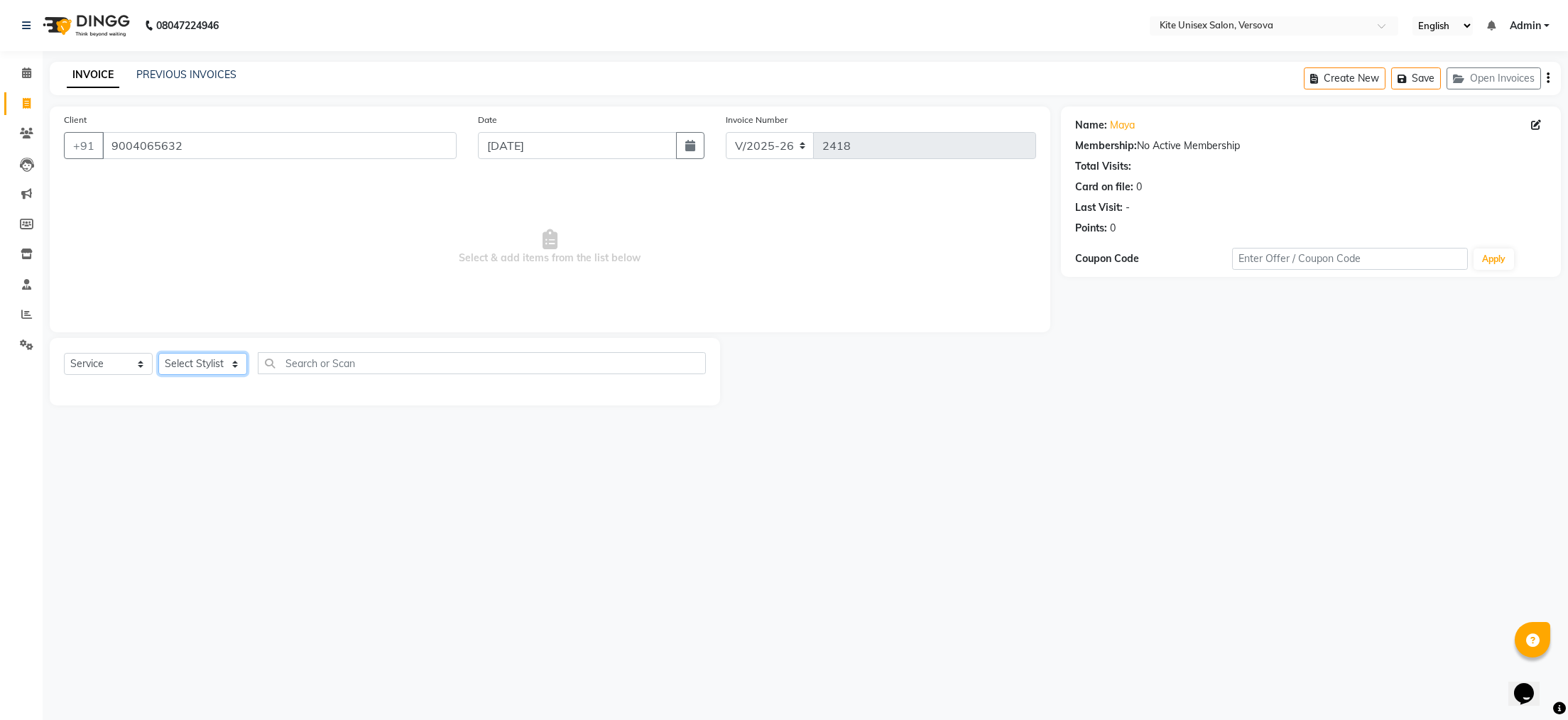
click at [230, 363] on select "Select Stylist [PERSON_NAME] DC [PERSON_NAME] [PERSON_NAME] [PERSON_NAME] Rajuu…" at bounding box center [203, 364] width 89 height 22
select select "50189"
click at [159, 354] on select "Select Stylist [PERSON_NAME] DC [PERSON_NAME] [PERSON_NAME] [PERSON_NAME] Rajuu…" at bounding box center [203, 364] width 89 height 22
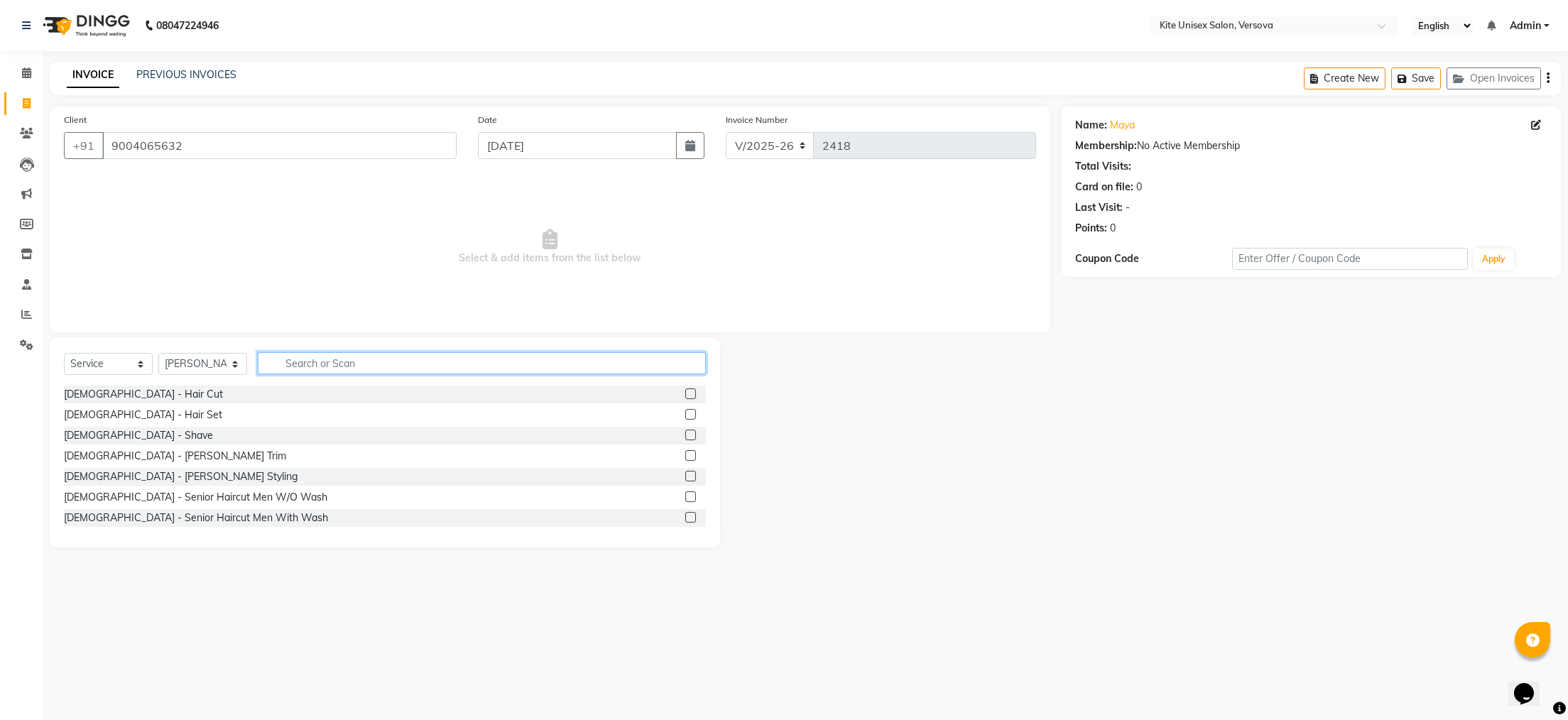
drag, startPoint x: 277, startPoint y: 361, endPoint x: 286, endPoint y: 365, distance: 9.8
click at [282, 363] on input "text" at bounding box center [482, 363] width 448 height 22
type input "blow"
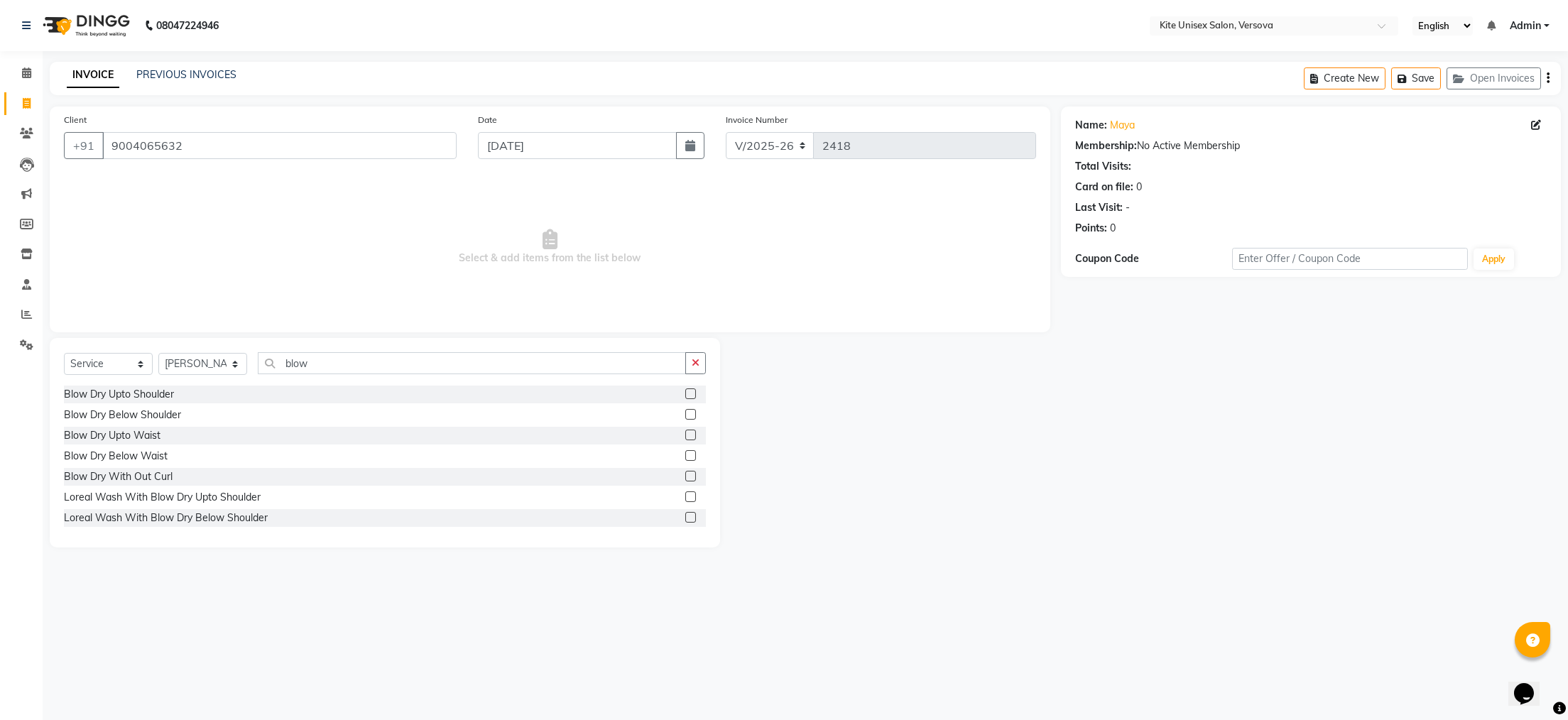
click at [686, 395] on label at bounding box center [691, 394] width 10 height 10
click at [686, 395] on input "checkbox" at bounding box center [690, 395] width 9 height 9
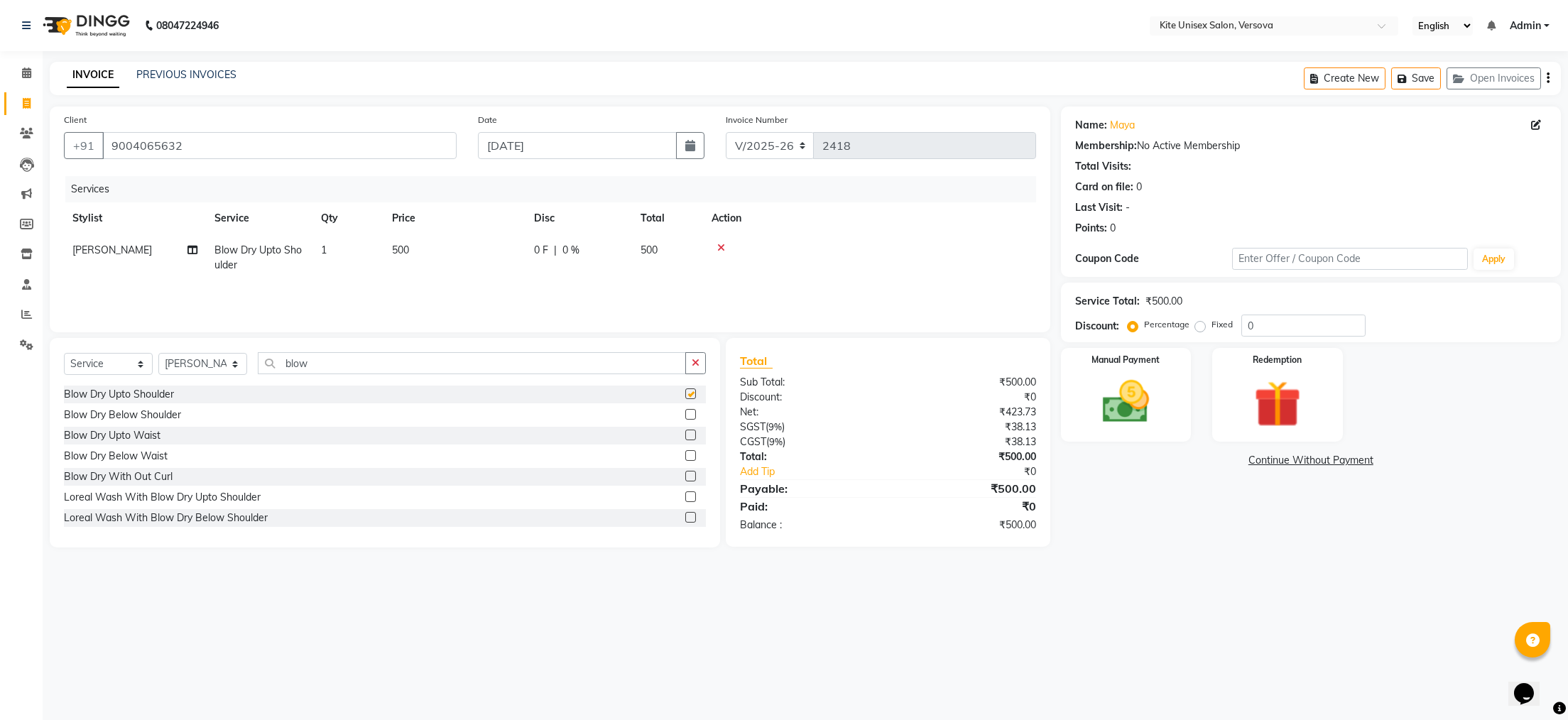
checkbox input "false"
click at [663, 246] on td "500" at bounding box center [667, 258] width 71 height 47
select select "50189"
click at [558, 249] on input "500" at bounding box center [521, 254] width 125 height 22
type input "5"
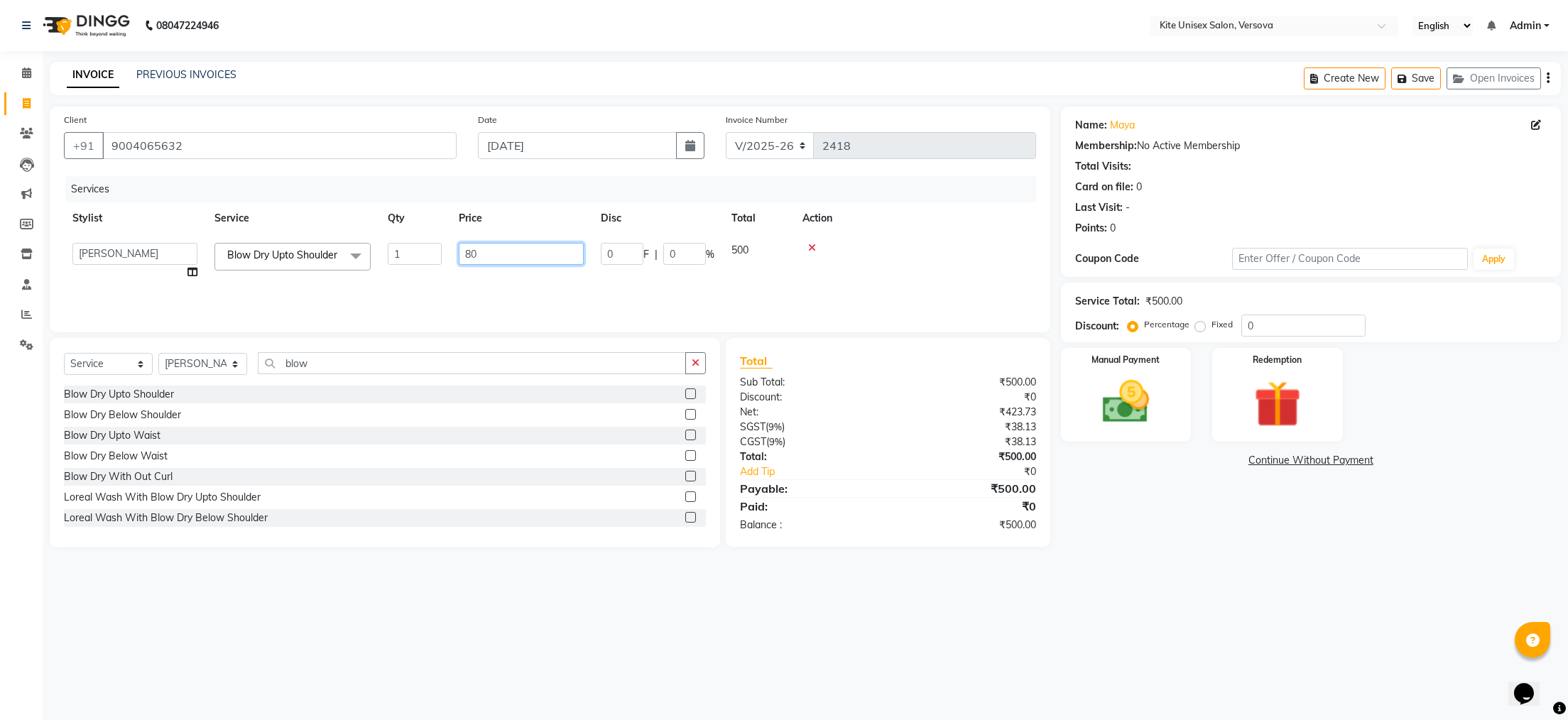
type input "800"
click at [232, 370] on select "Select Stylist [PERSON_NAME] DC [PERSON_NAME] [PERSON_NAME] [PERSON_NAME] Rajuu…" at bounding box center [203, 364] width 89 height 22
select select "44782"
click at [159, 354] on select "Select Stylist [PERSON_NAME] DC [PERSON_NAME] [PERSON_NAME] [PERSON_NAME] Rajuu…" at bounding box center [203, 364] width 89 height 22
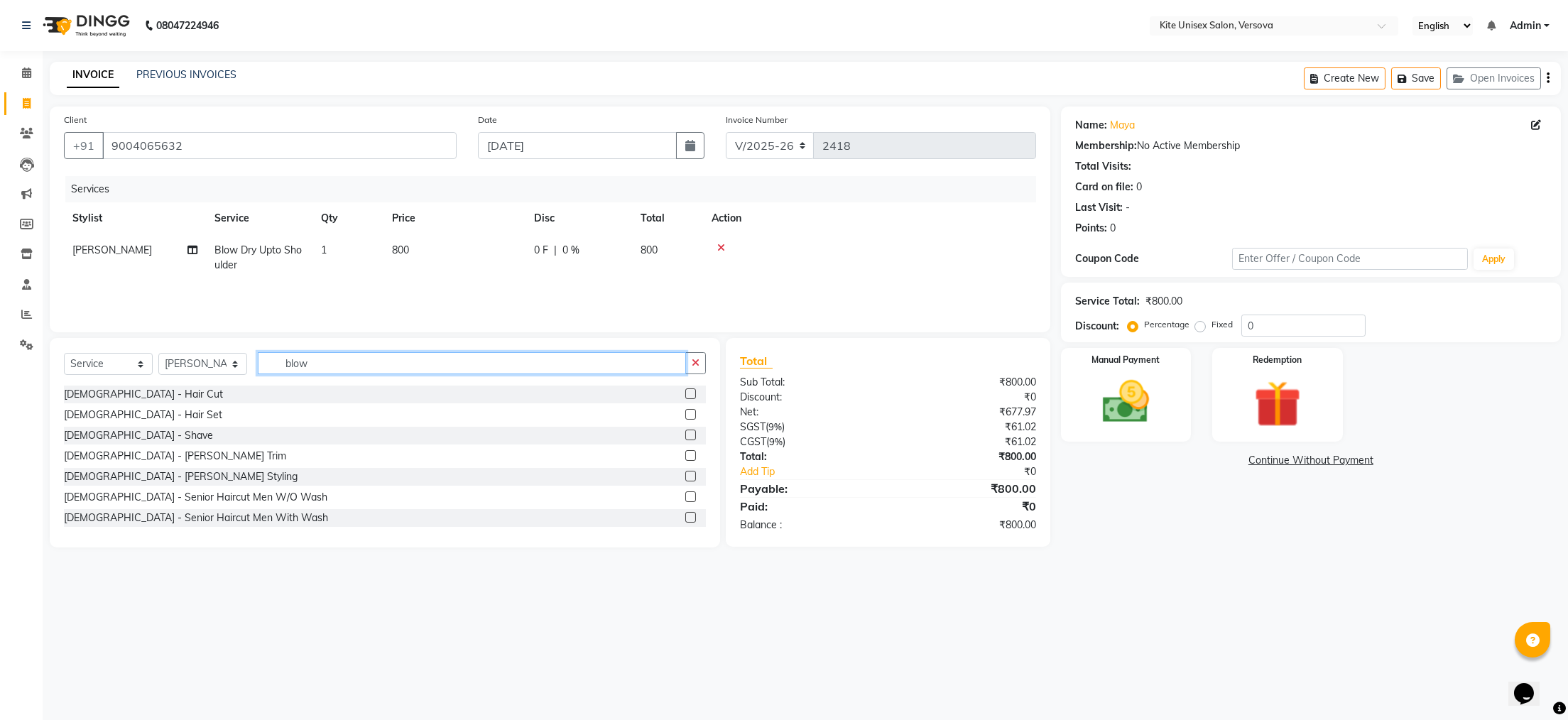
click at [315, 358] on input "blow" at bounding box center [471, 363] width 428 height 22
type input "b"
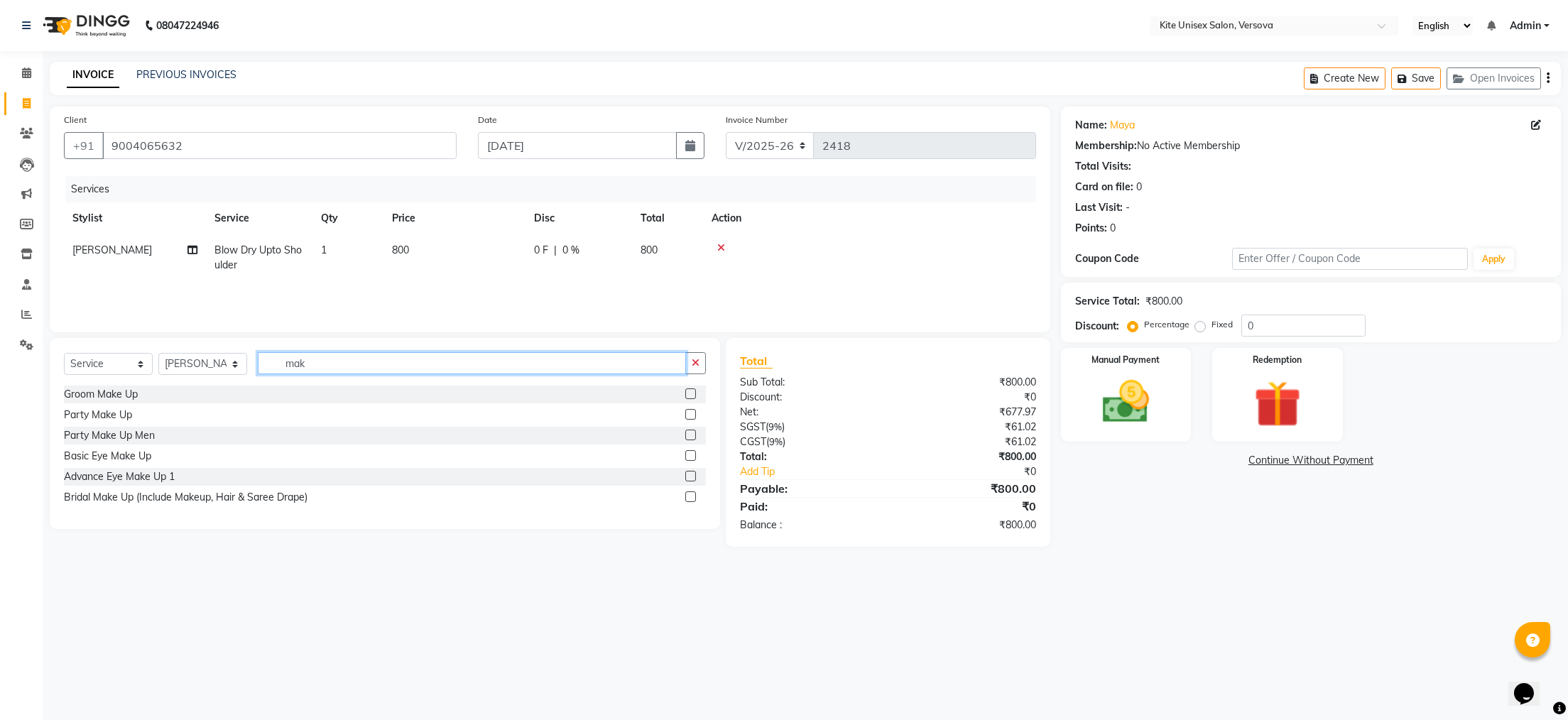
type input "mak"
click at [692, 435] on label at bounding box center [691, 435] width 10 height 10
click at [692, 435] on input "checkbox" at bounding box center [690, 436] width 9 height 9
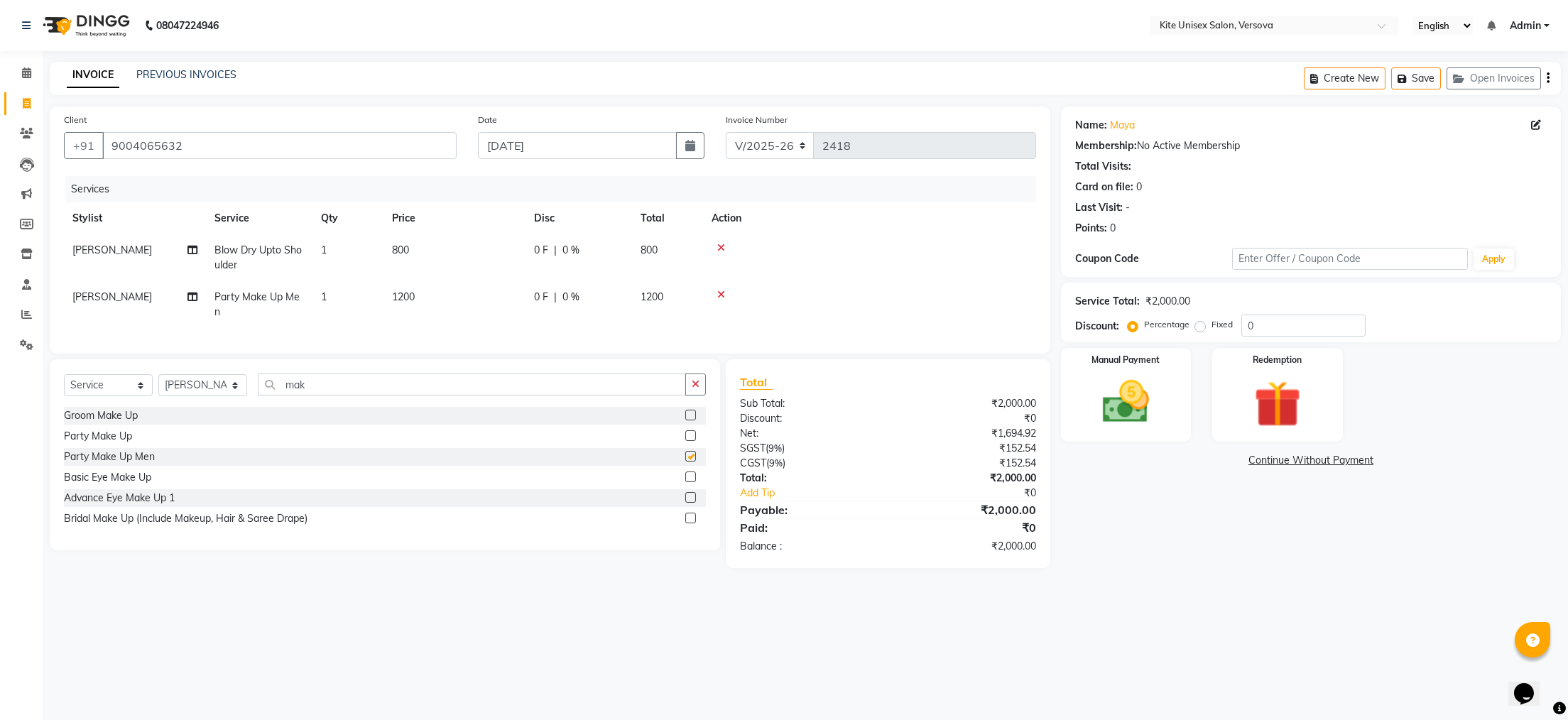
checkbox input "false"
click at [1118, 414] on img at bounding box center [1126, 402] width 80 height 56
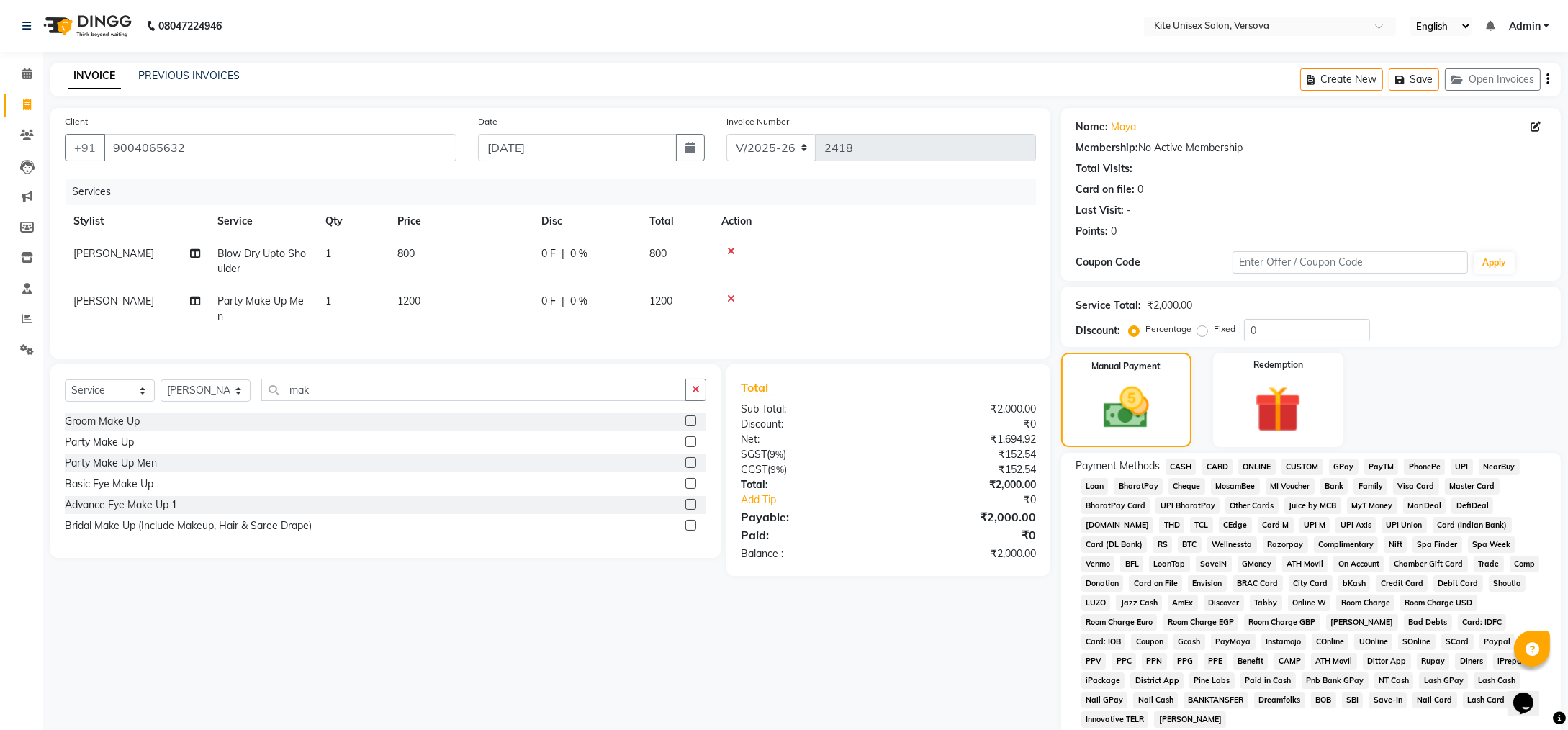
click at [1342, 467] on span "GPay" at bounding box center [1343, 467] width 29 height 17
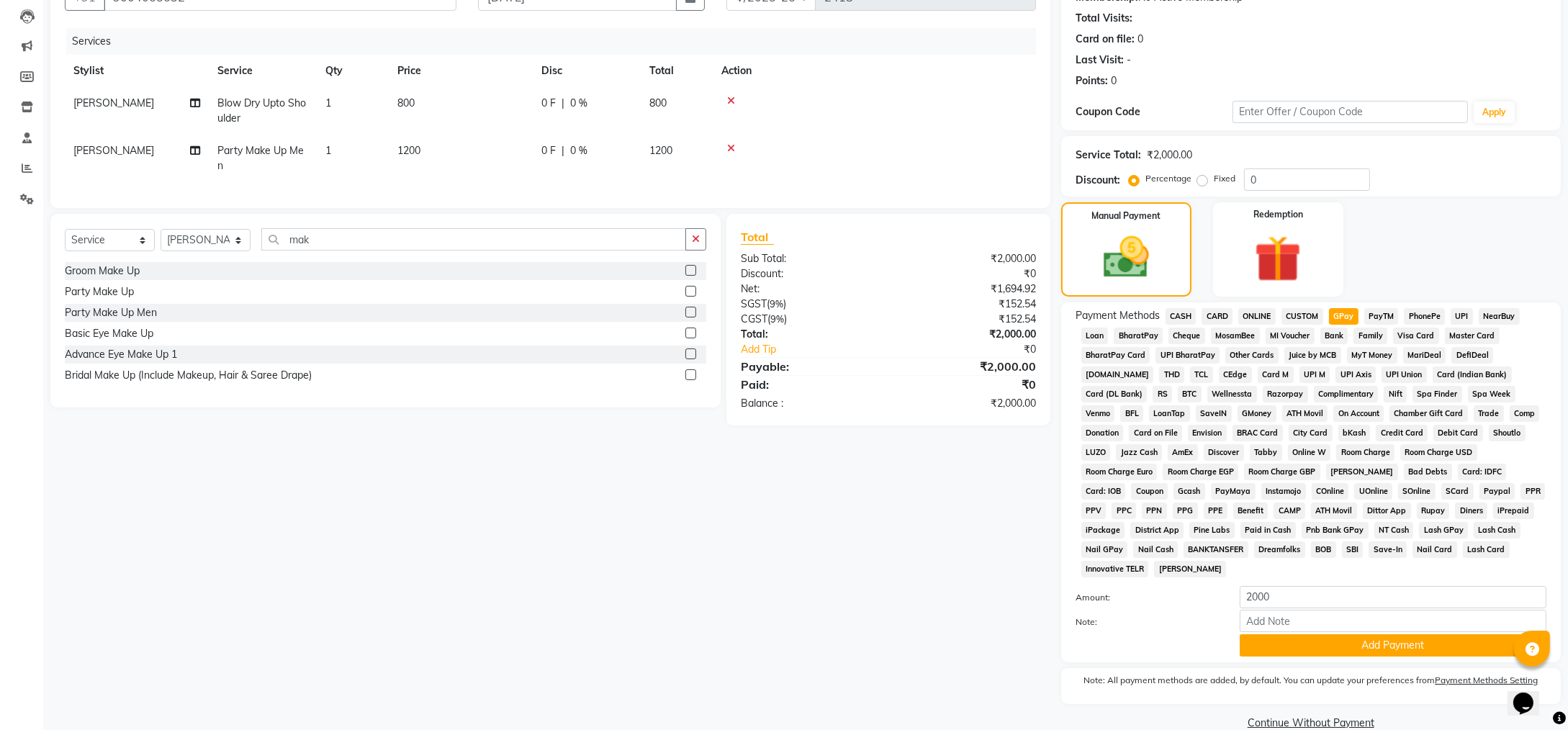
scroll to position [156, 0]
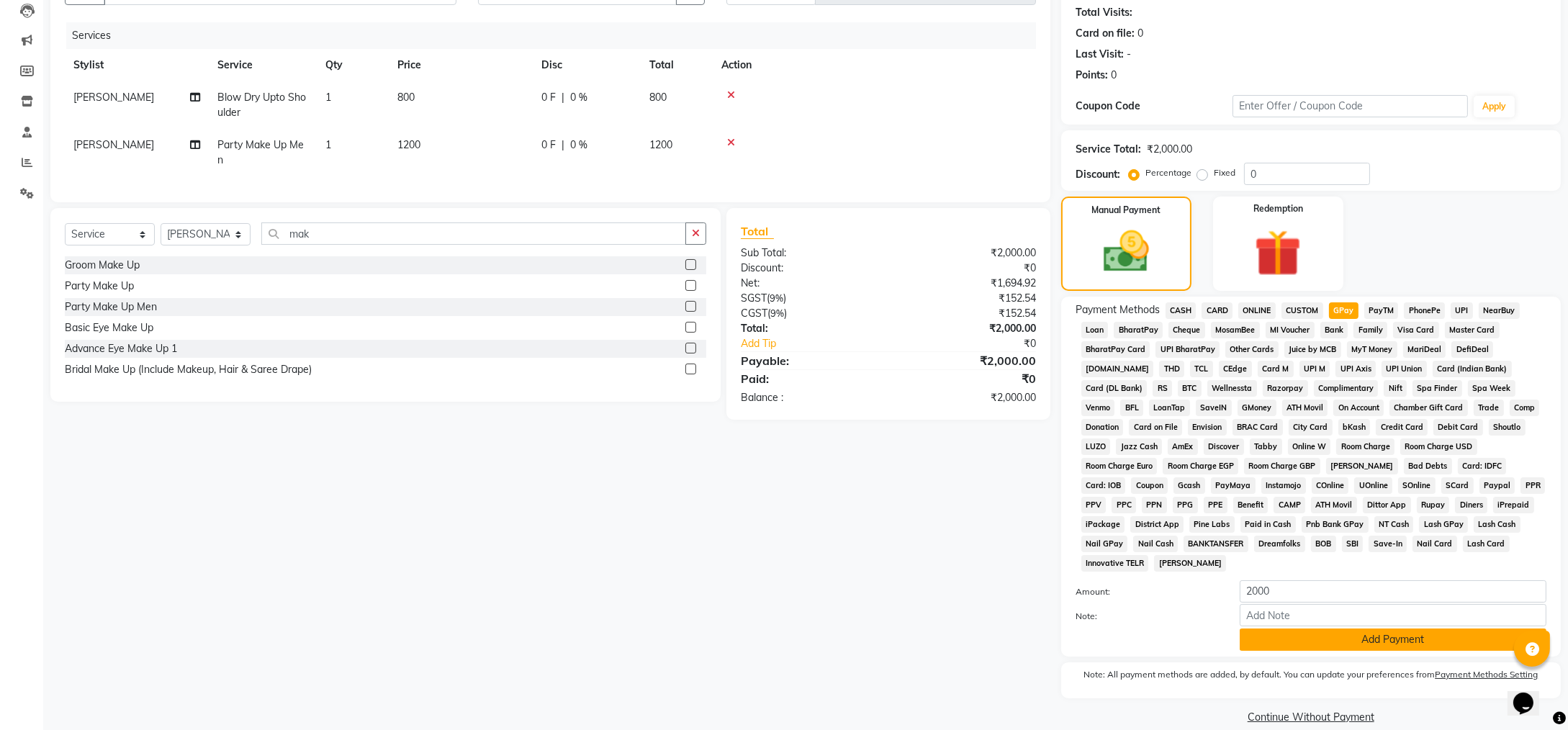
click at [1314, 629] on button "Add Payment" at bounding box center [1393, 640] width 306 height 23
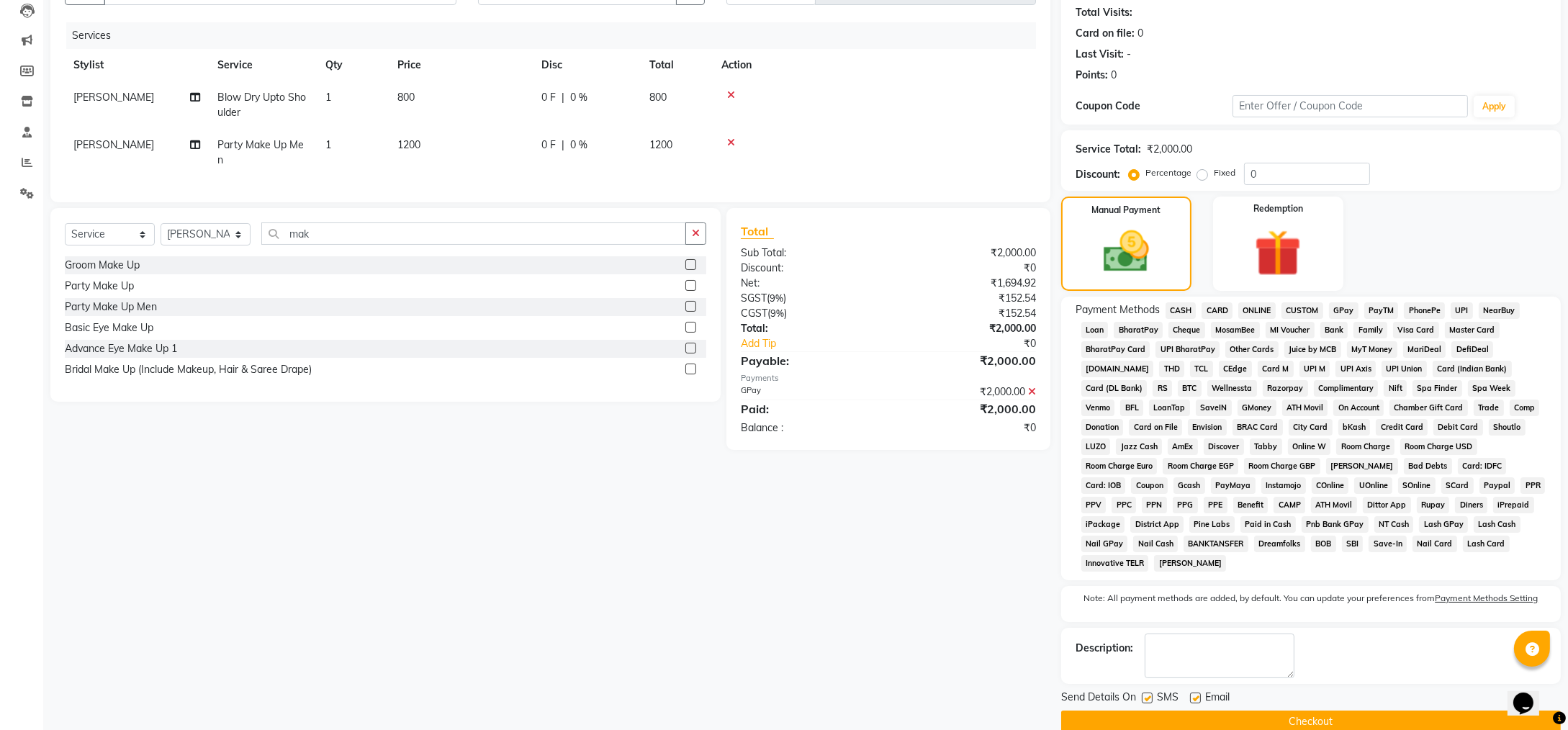
click at [1186, 711] on button "Checkout" at bounding box center [1311, 722] width 500 height 23
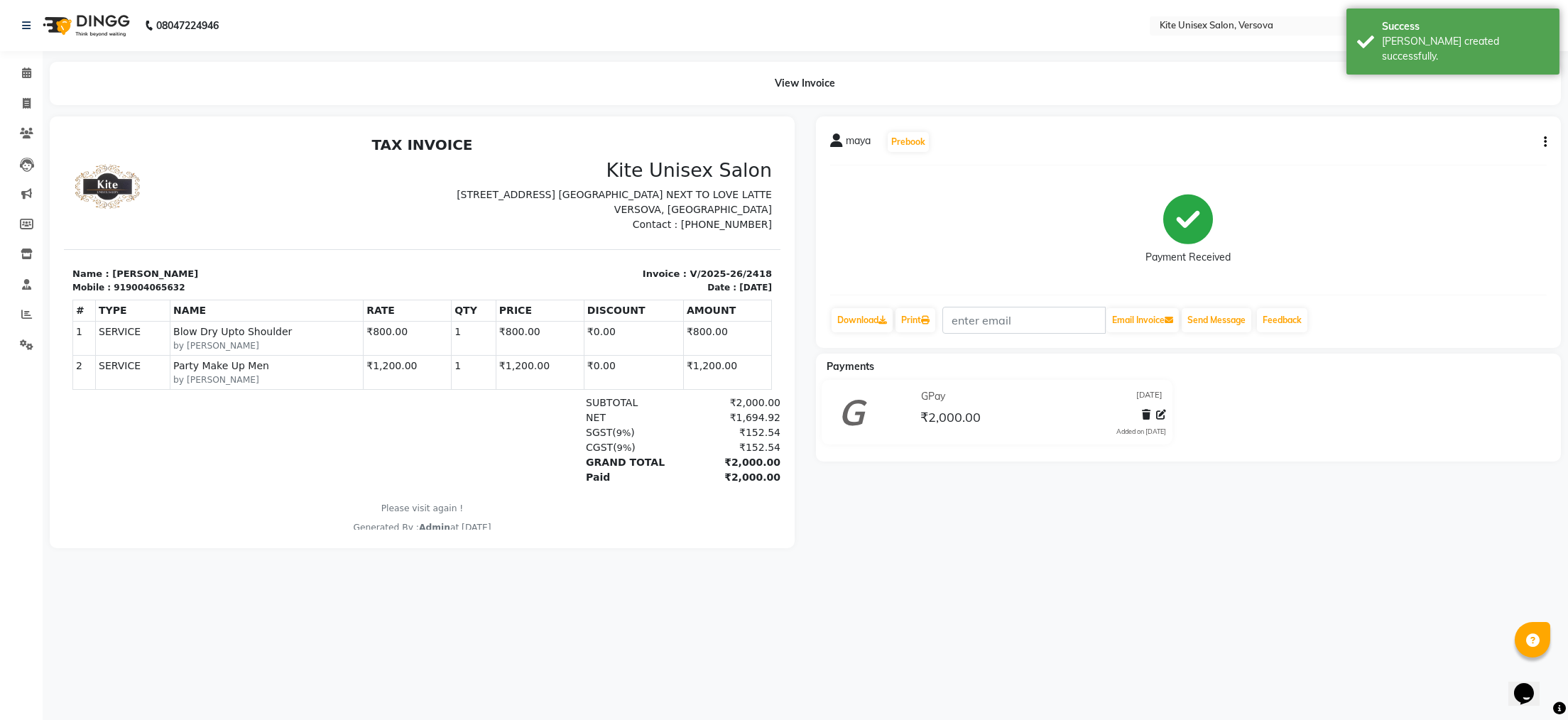
select select "6093"
select select "service"
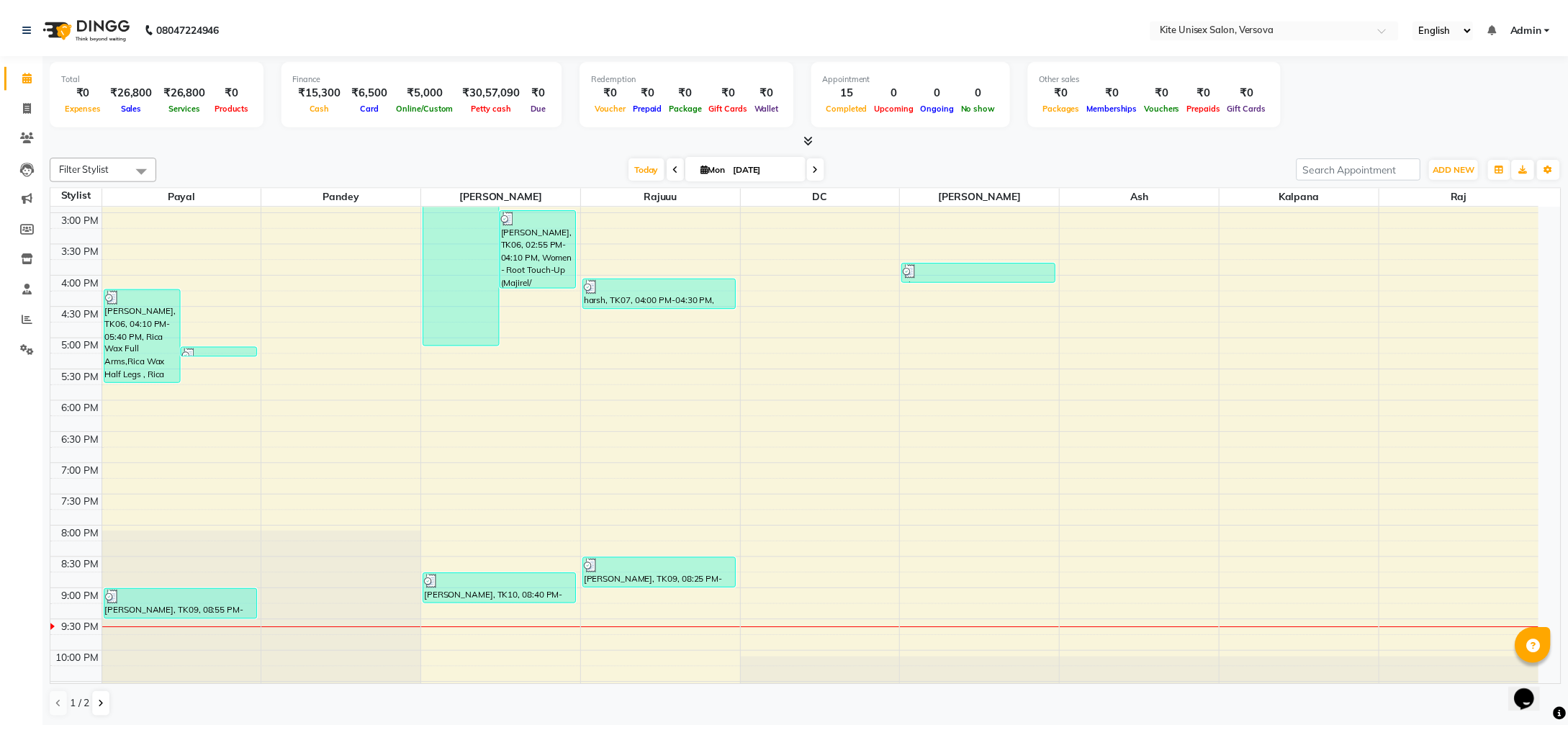
scroll to position [409, 0]
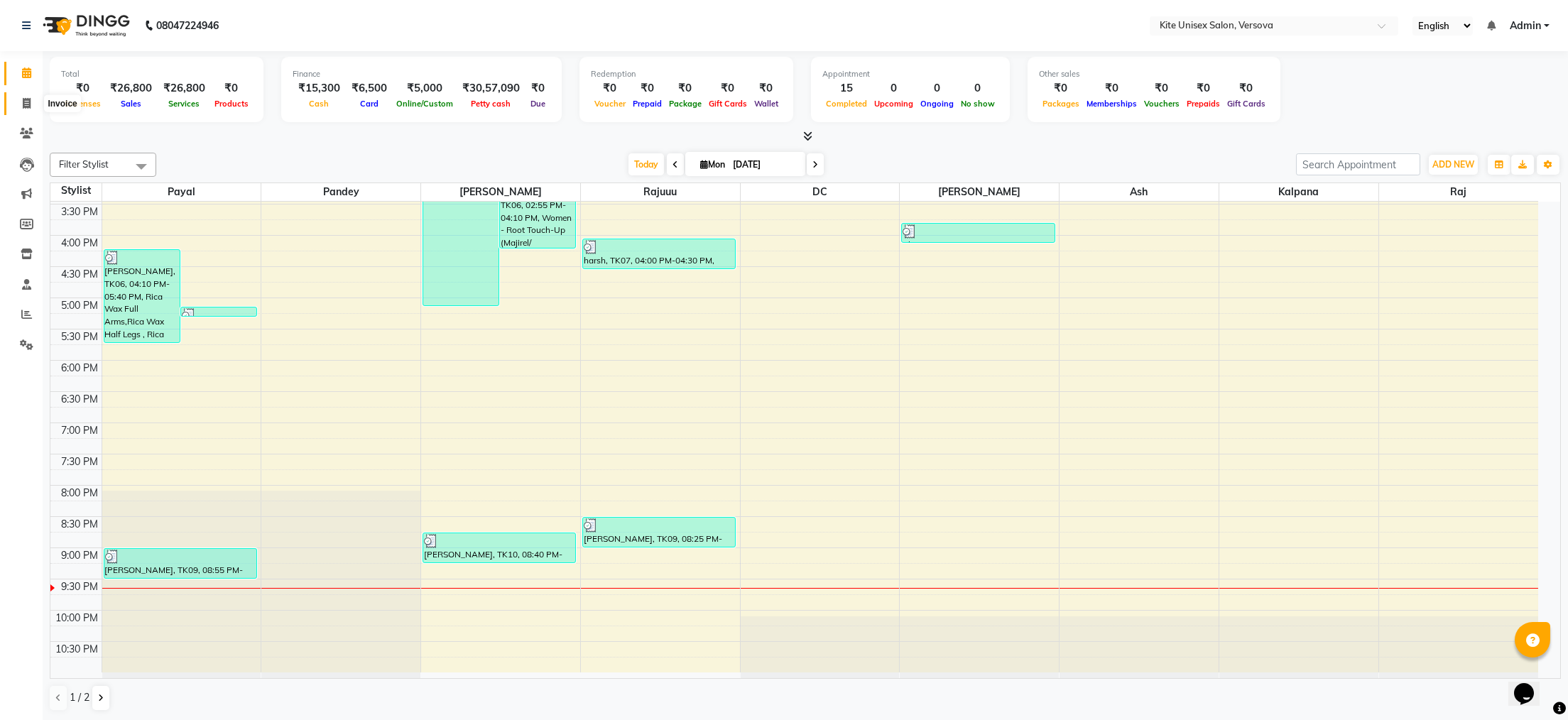
click at [21, 104] on span at bounding box center [26, 104] width 25 height 16
select select "service"
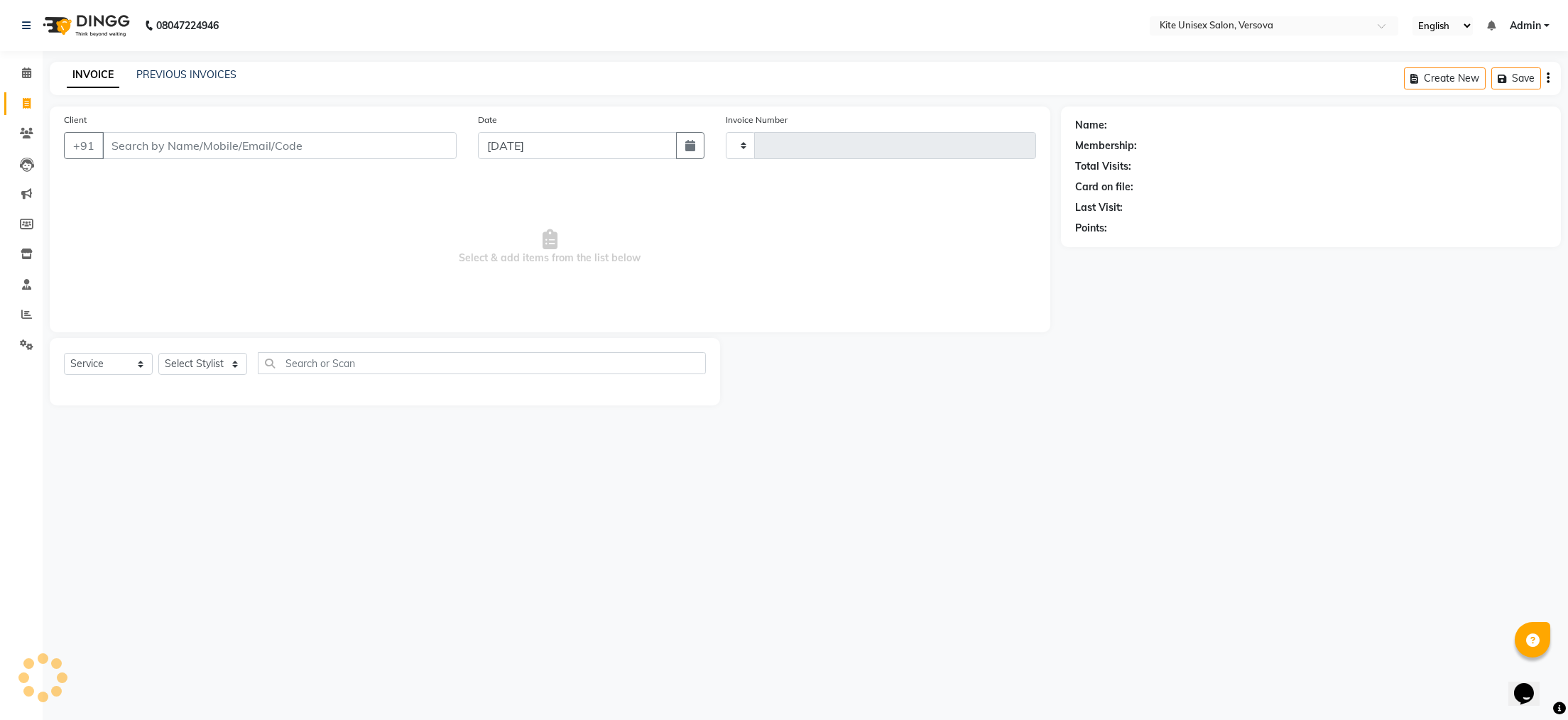
type input "2419"
select select "6093"
drag, startPoint x: 172, startPoint y: 147, endPoint x: 162, endPoint y: 153, distance: 11.7
click at [172, 147] on input "Client" at bounding box center [279, 145] width 354 height 27
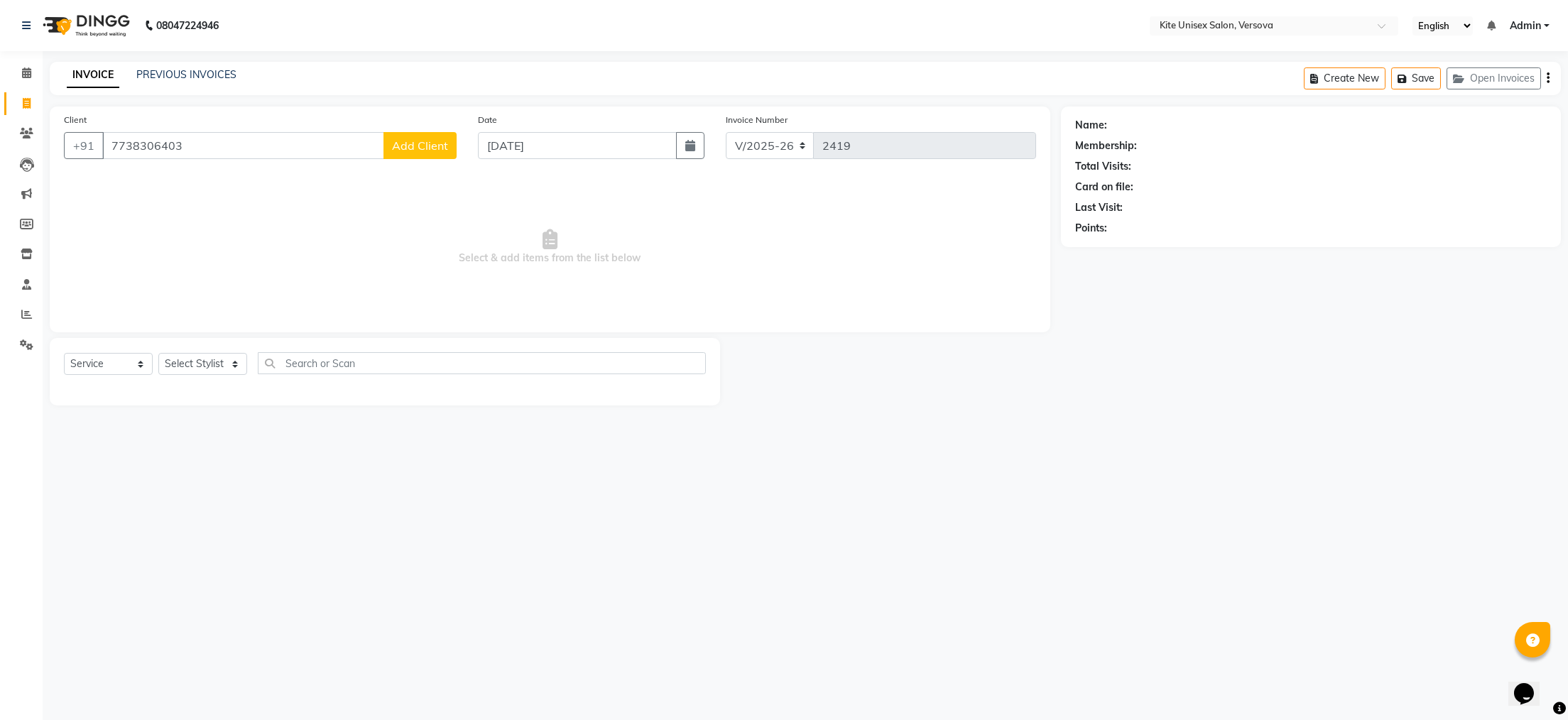
type input "7738306403"
click at [439, 147] on span "Add Client" at bounding box center [420, 145] width 56 height 14
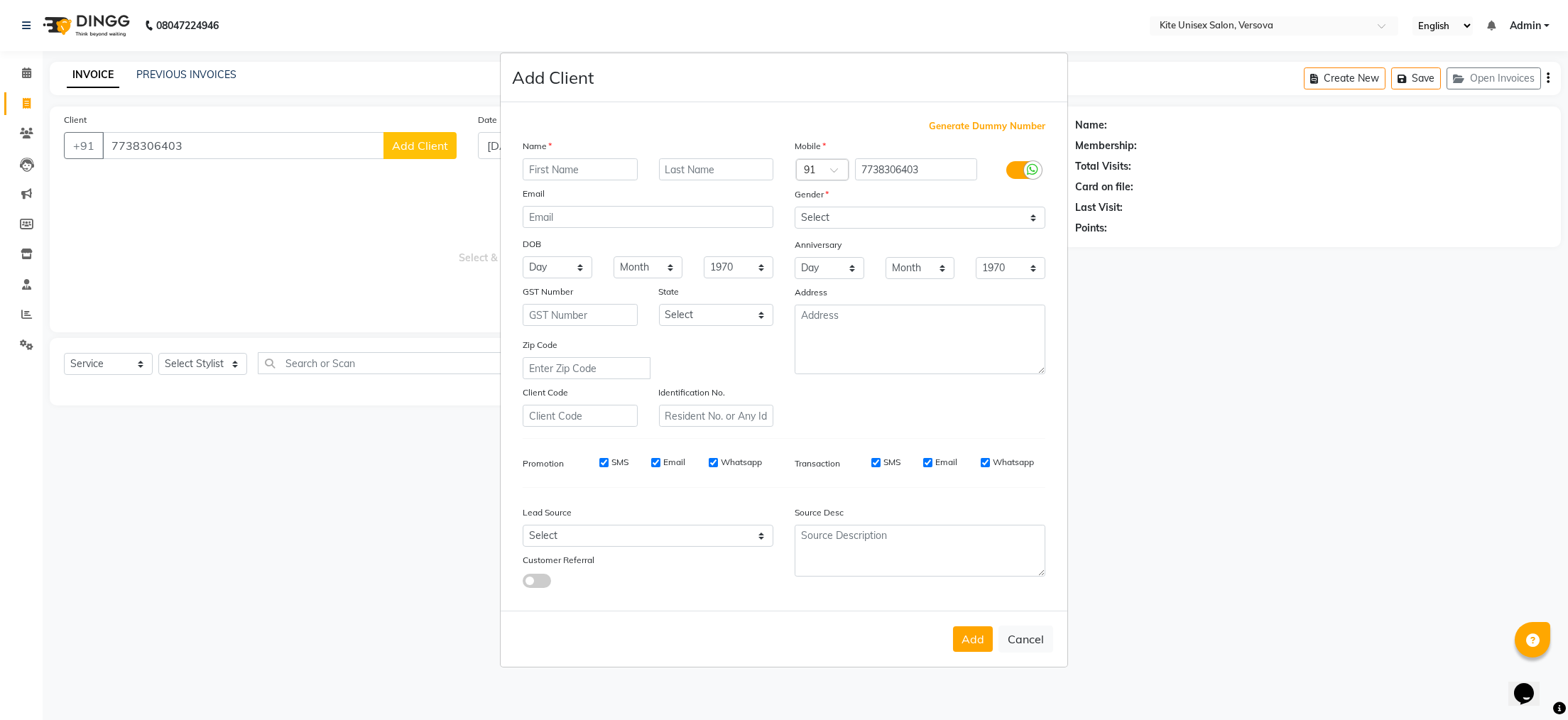
click at [568, 168] on input "text" at bounding box center [580, 170] width 115 height 22
type input "amayed"
click at [687, 168] on input "text" at bounding box center [716, 170] width 115 height 22
type input "khan"
click at [1025, 219] on select "Select [DEMOGRAPHIC_DATA] [DEMOGRAPHIC_DATA] Other Prefer Not To Say" at bounding box center [920, 218] width 251 height 22
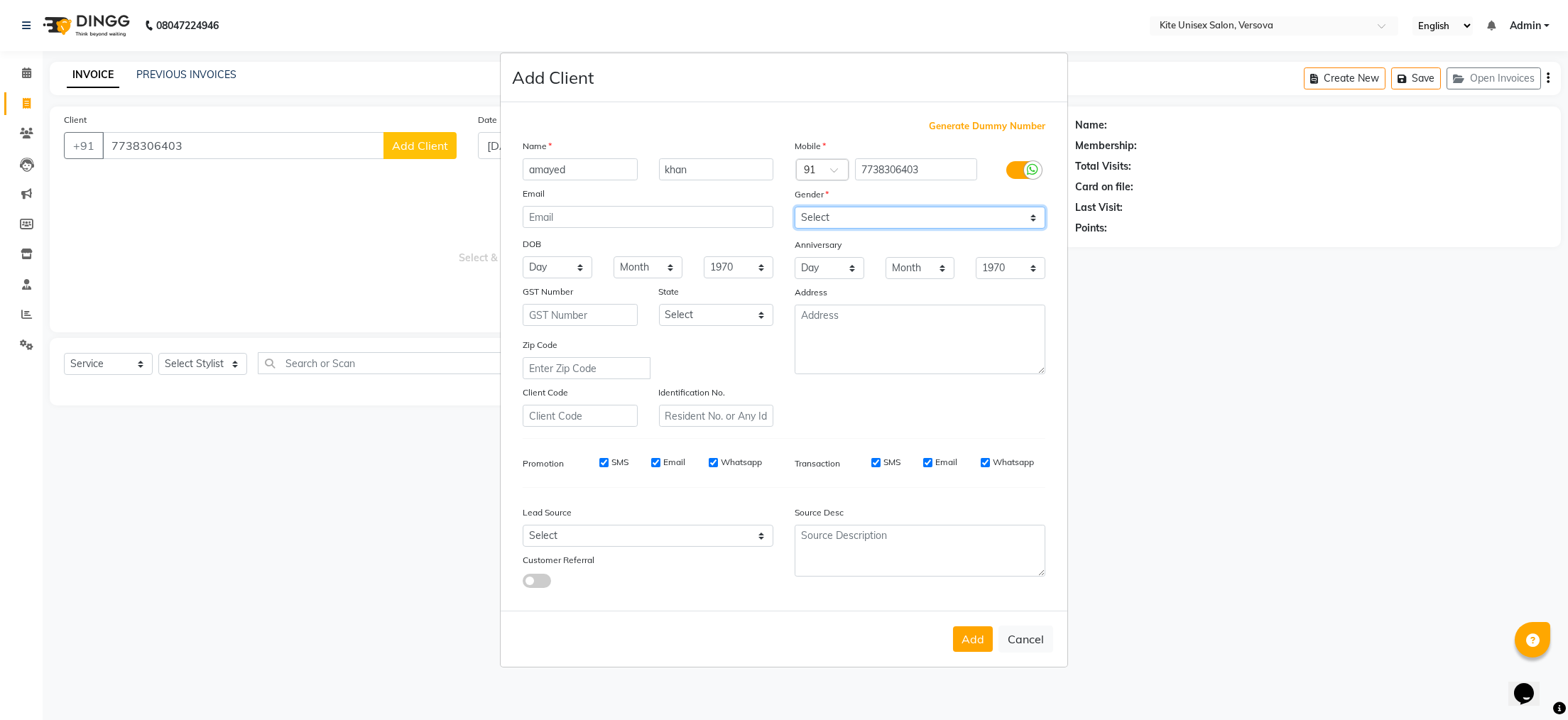
select select "male"
click at [794, 207] on select "Select [DEMOGRAPHIC_DATA] [DEMOGRAPHIC_DATA] Other Prefer Not To Say" at bounding box center [920, 218] width 251 height 22
click at [978, 651] on button "Add" at bounding box center [972, 639] width 39 height 25
select select
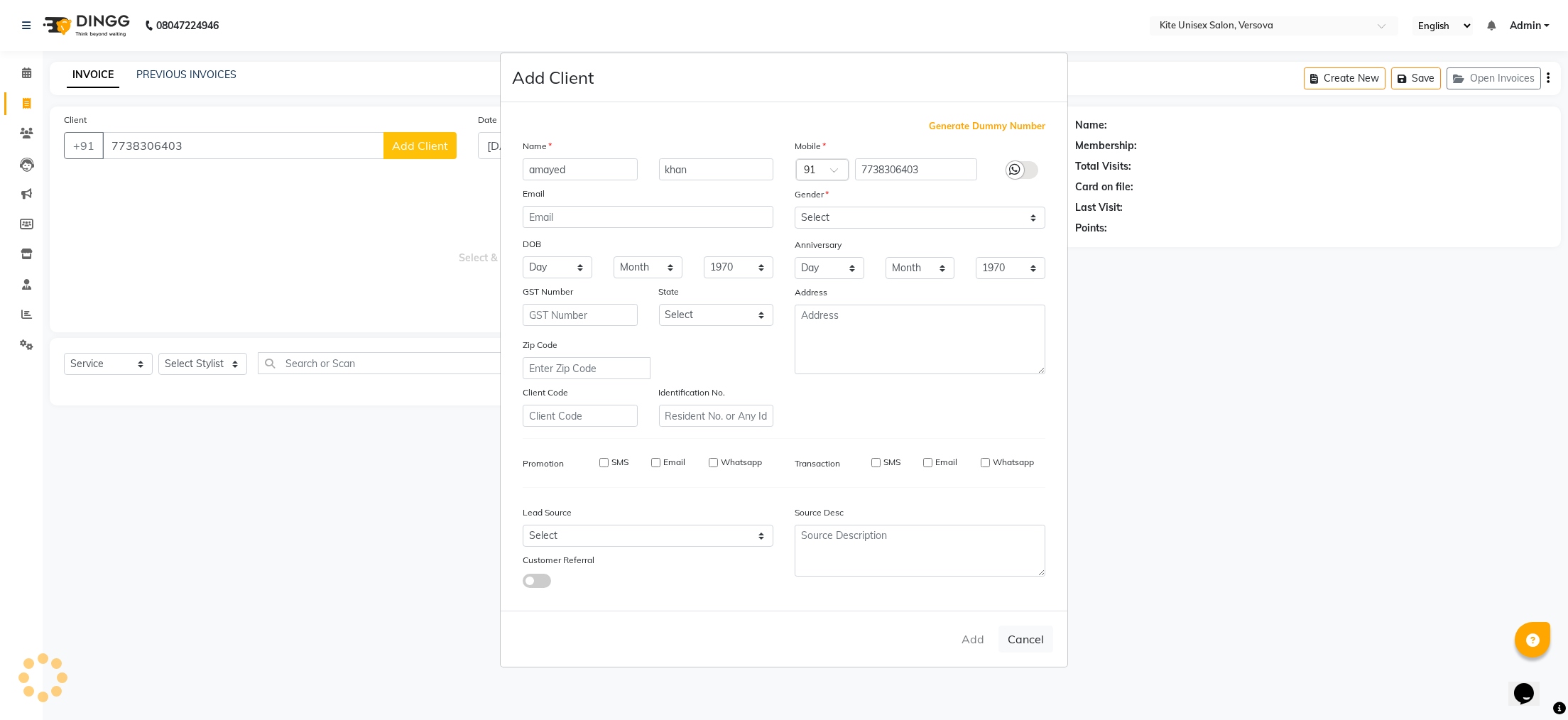
select select
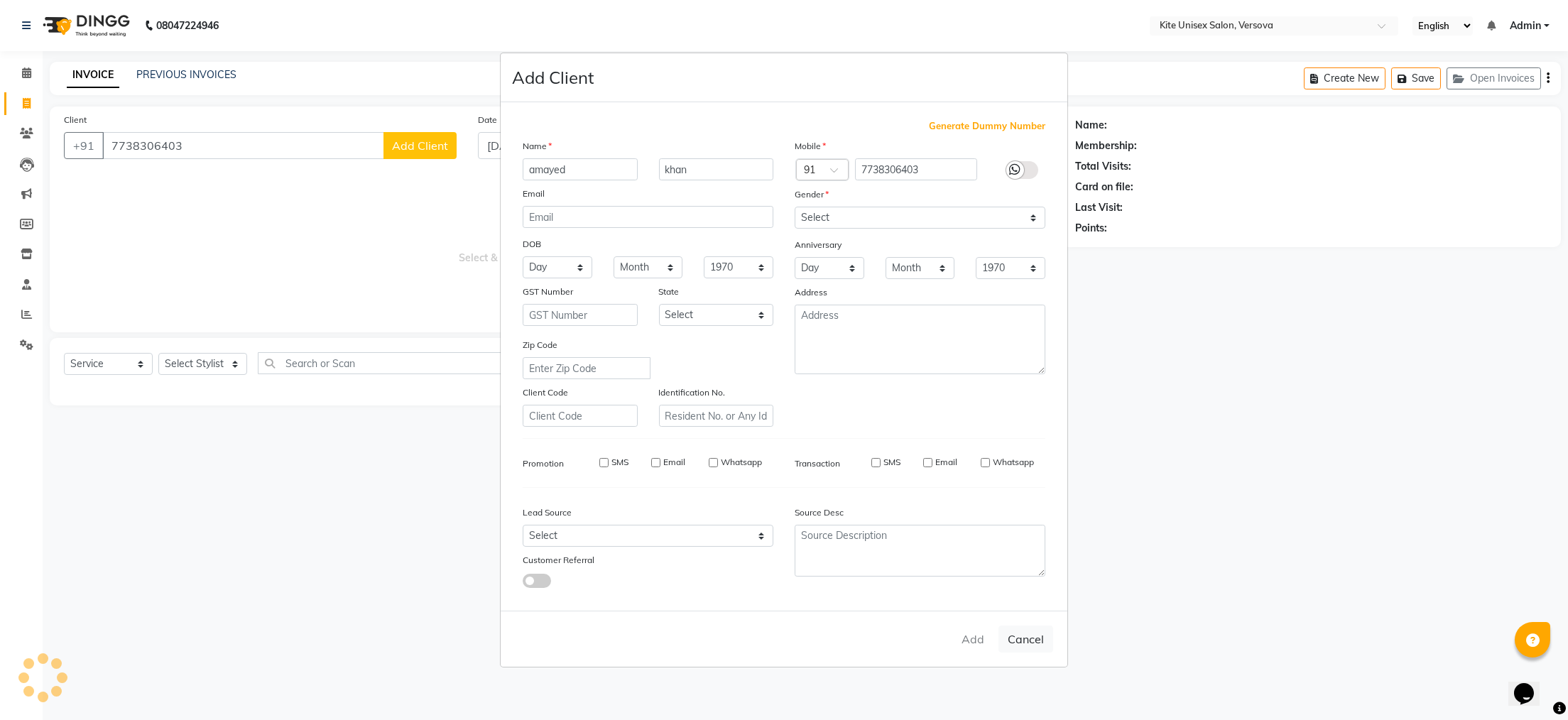
checkbox input "false"
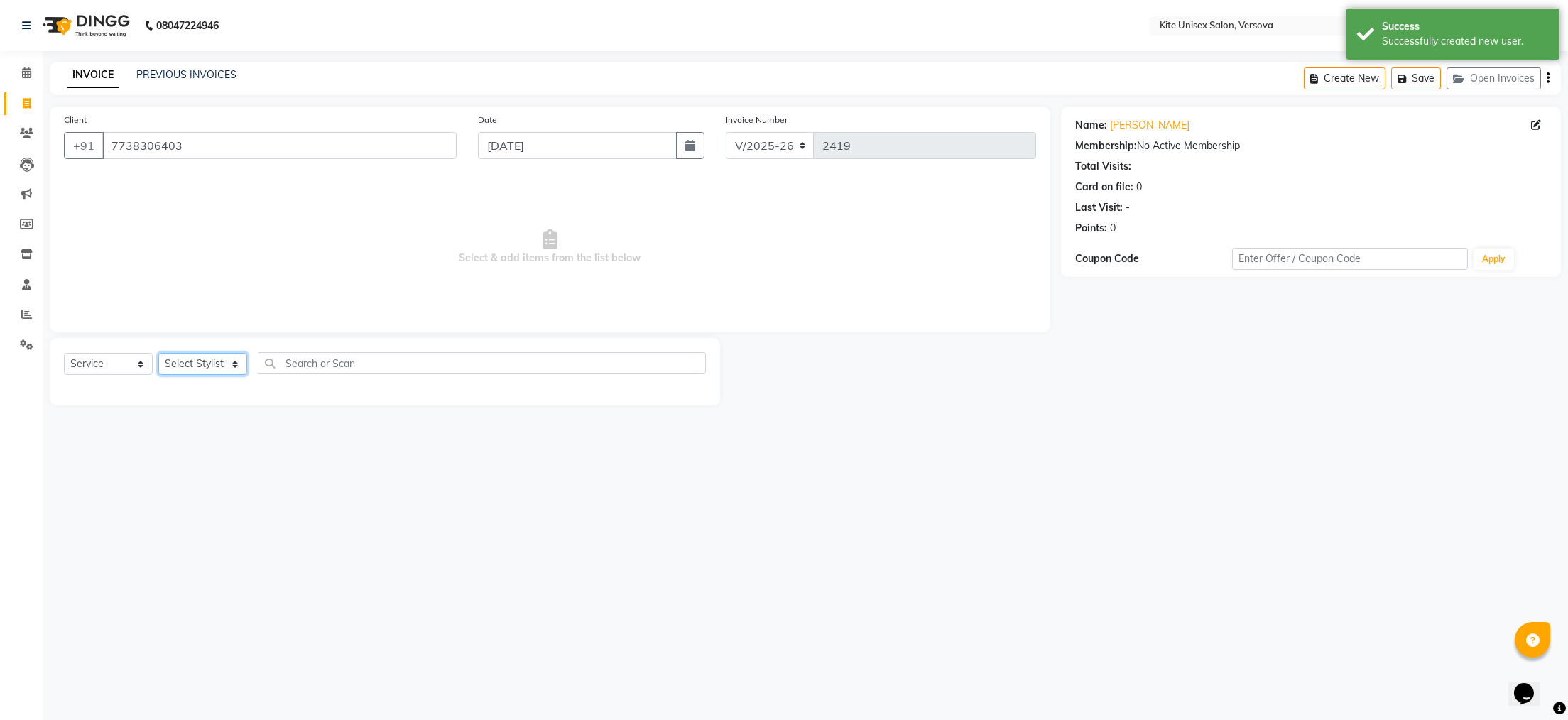
click at [236, 366] on select "Select Stylist [PERSON_NAME] DC [PERSON_NAME] [PERSON_NAME] [PERSON_NAME] Rajuu…" at bounding box center [203, 364] width 89 height 22
select select "50189"
click at [159, 354] on select "Select Stylist [PERSON_NAME] DC [PERSON_NAME] [PERSON_NAME] [PERSON_NAME] Rajuu…" at bounding box center [203, 364] width 89 height 22
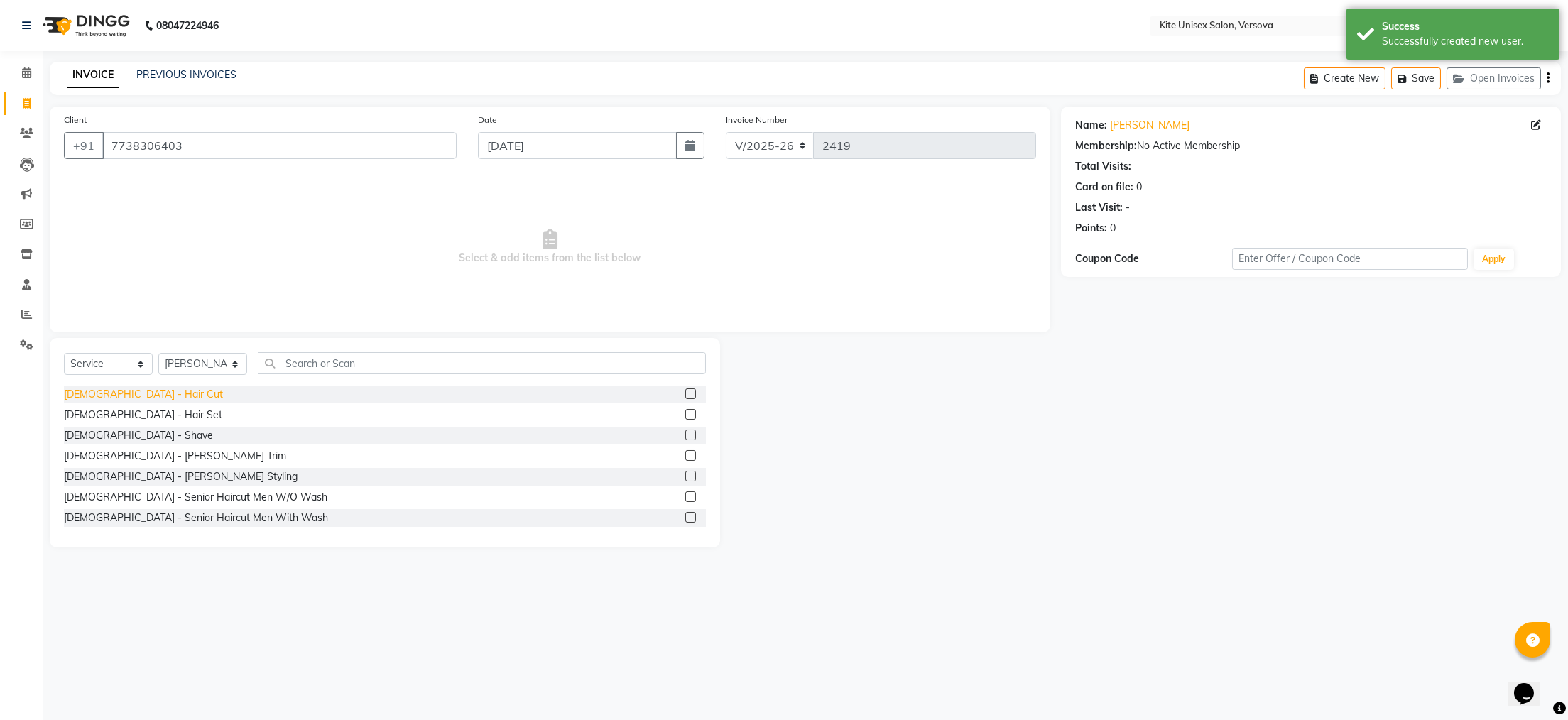
click at [110, 396] on div "[DEMOGRAPHIC_DATA] - Hair Cut" at bounding box center [144, 395] width 159 height 15
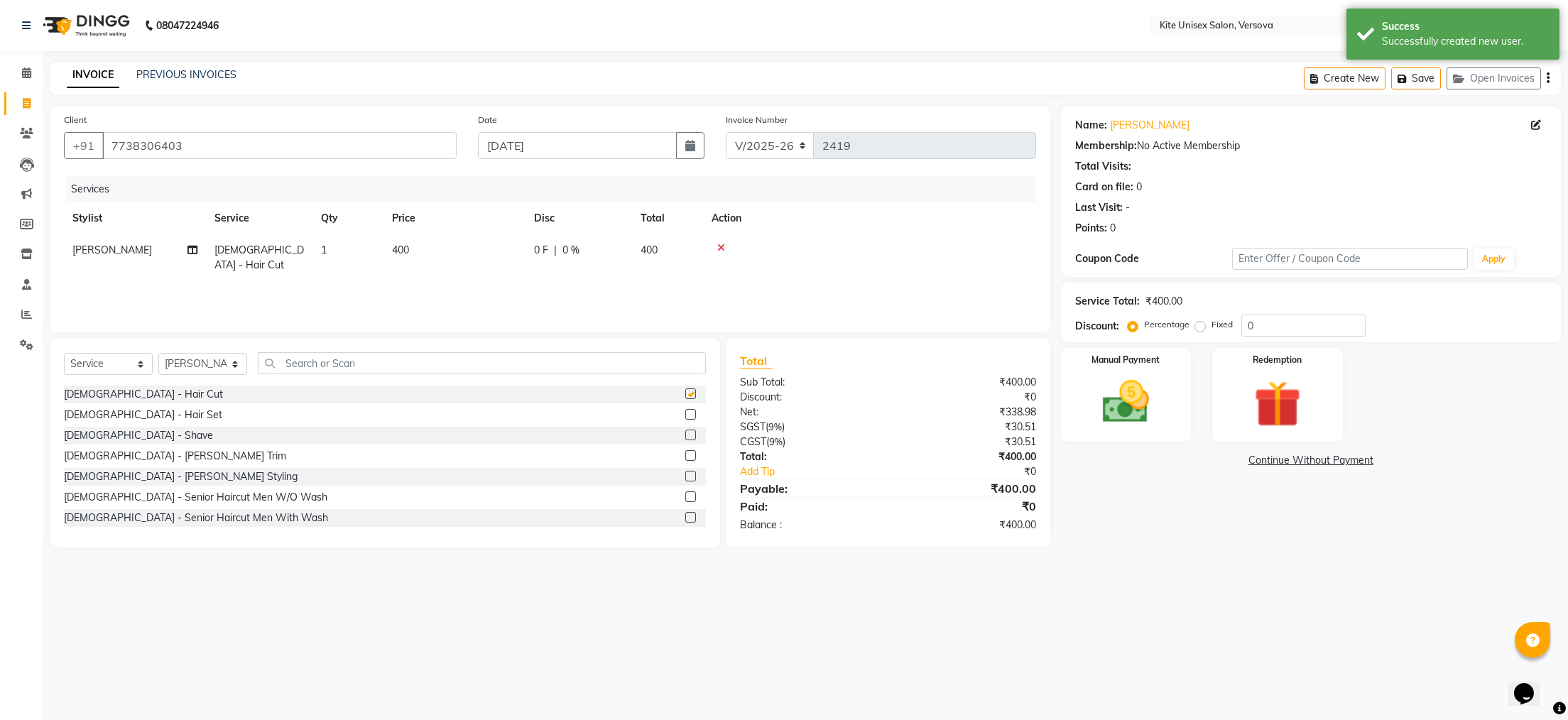
checkbox input "false"
click at [434, 239] on td "400" at bounding box center [454, 258] width 142 height 47
select select "50189"
click at [488, 256] on input "400" at bounding box center [521, 254] width 125 height 22
type input "4"
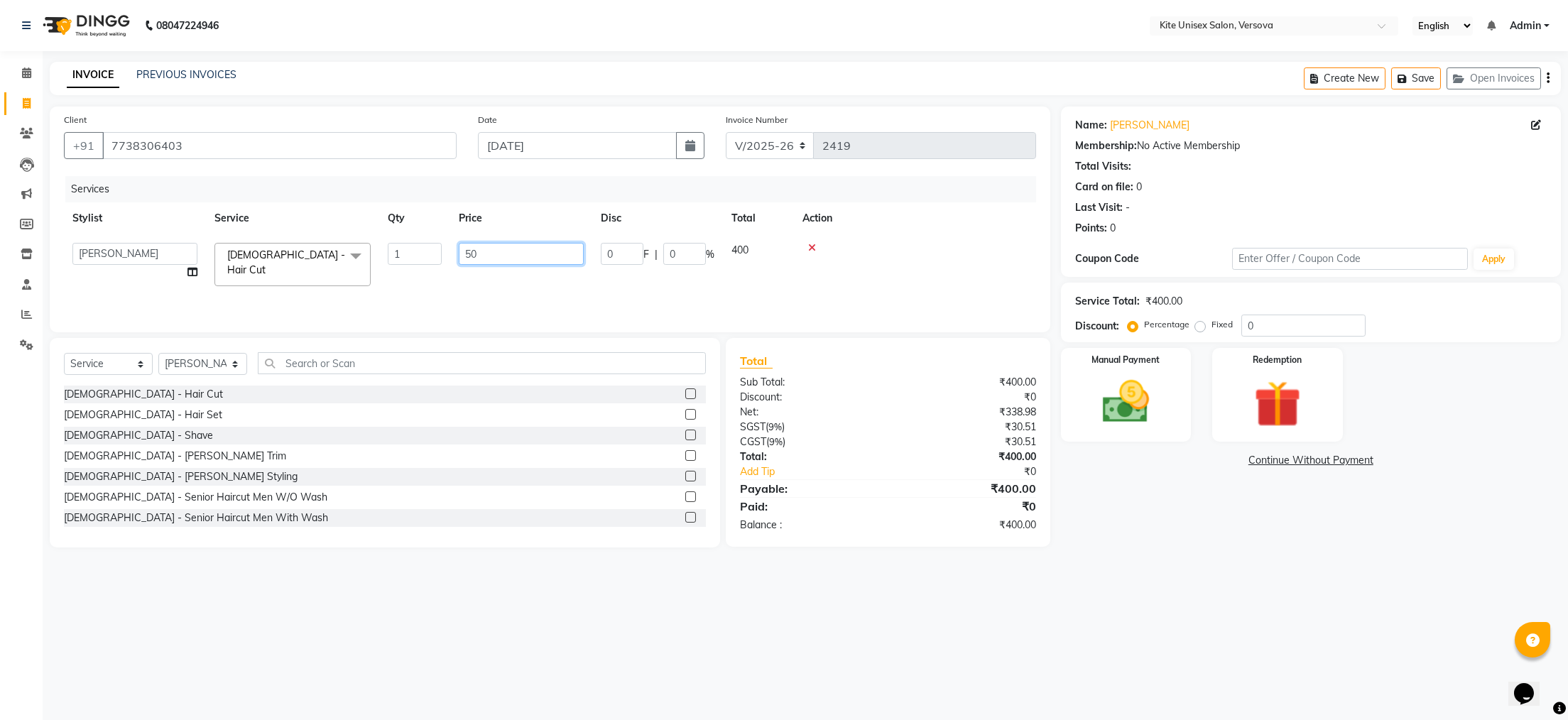
type input "500"
click at [497, 278] on div "Services Stylist Service Qty Price Disc Total Action Arbaz Ash DC kalpana Nafee…" at bounding box center [550, 247] width 972 height 142
click at [1128, 392] on img at bounding box center [1126, 402] width 80 height 56
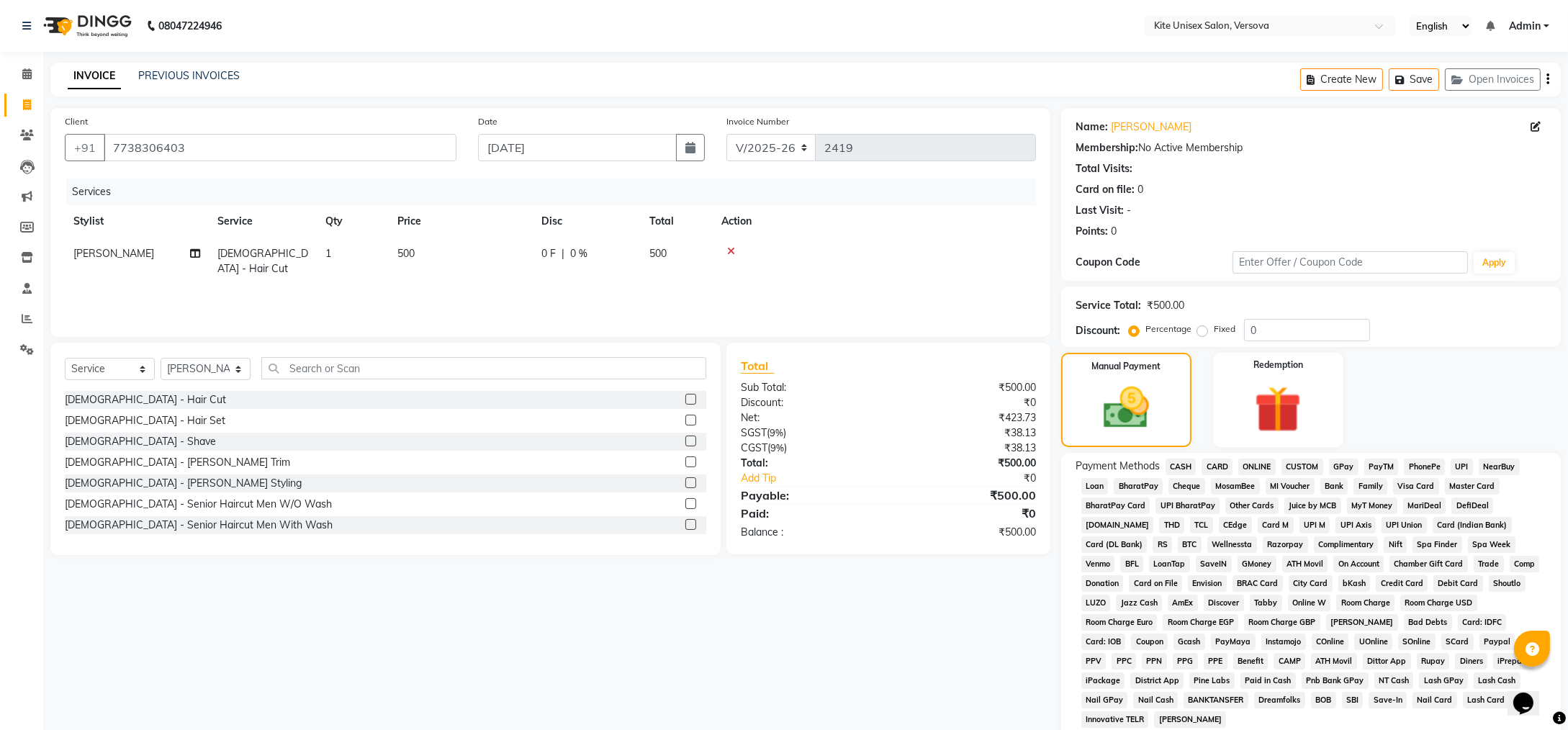
click at [1346, 464] on span "GPay" at bounding box center [1343, 467] width 29 height 17
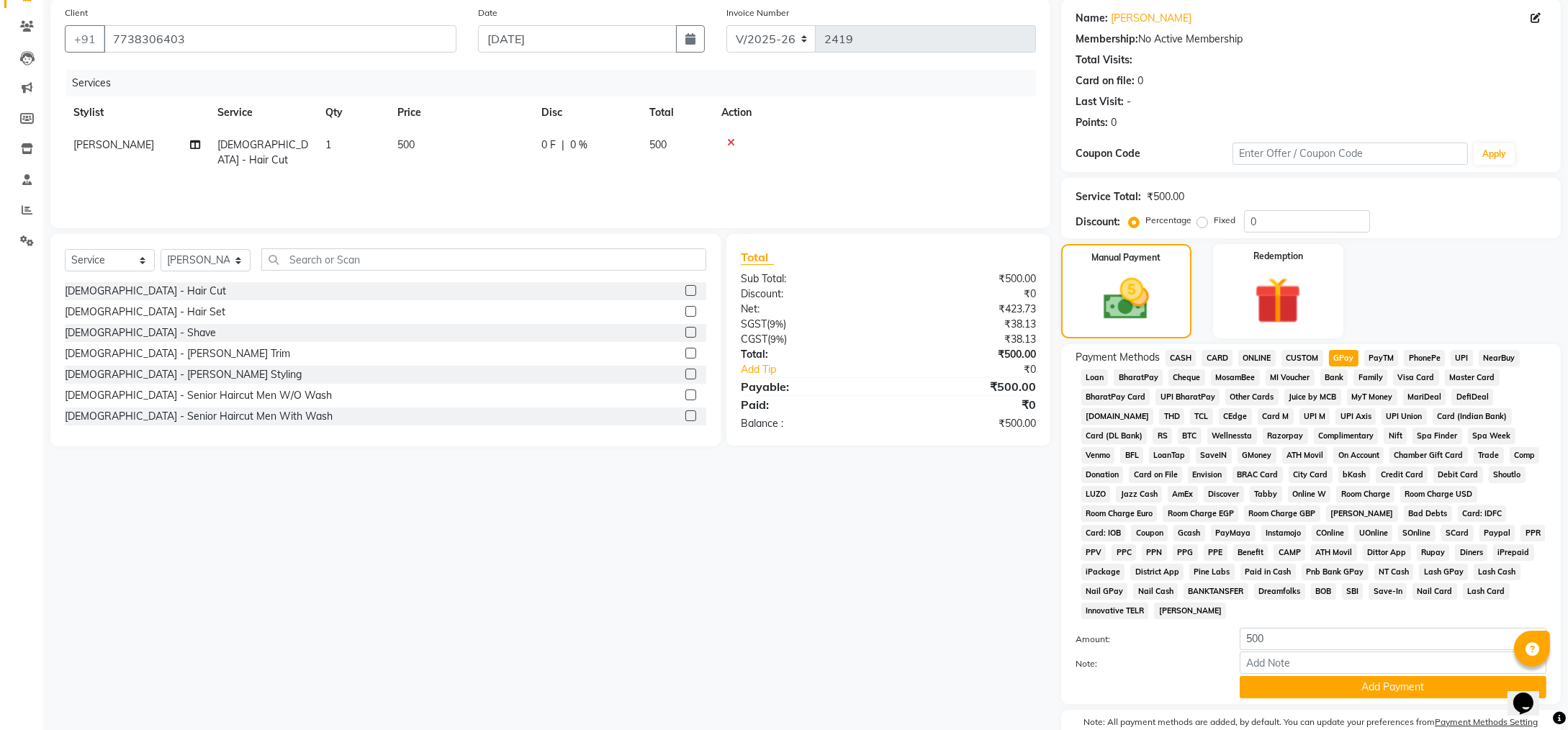
scroll to position [156, 0]
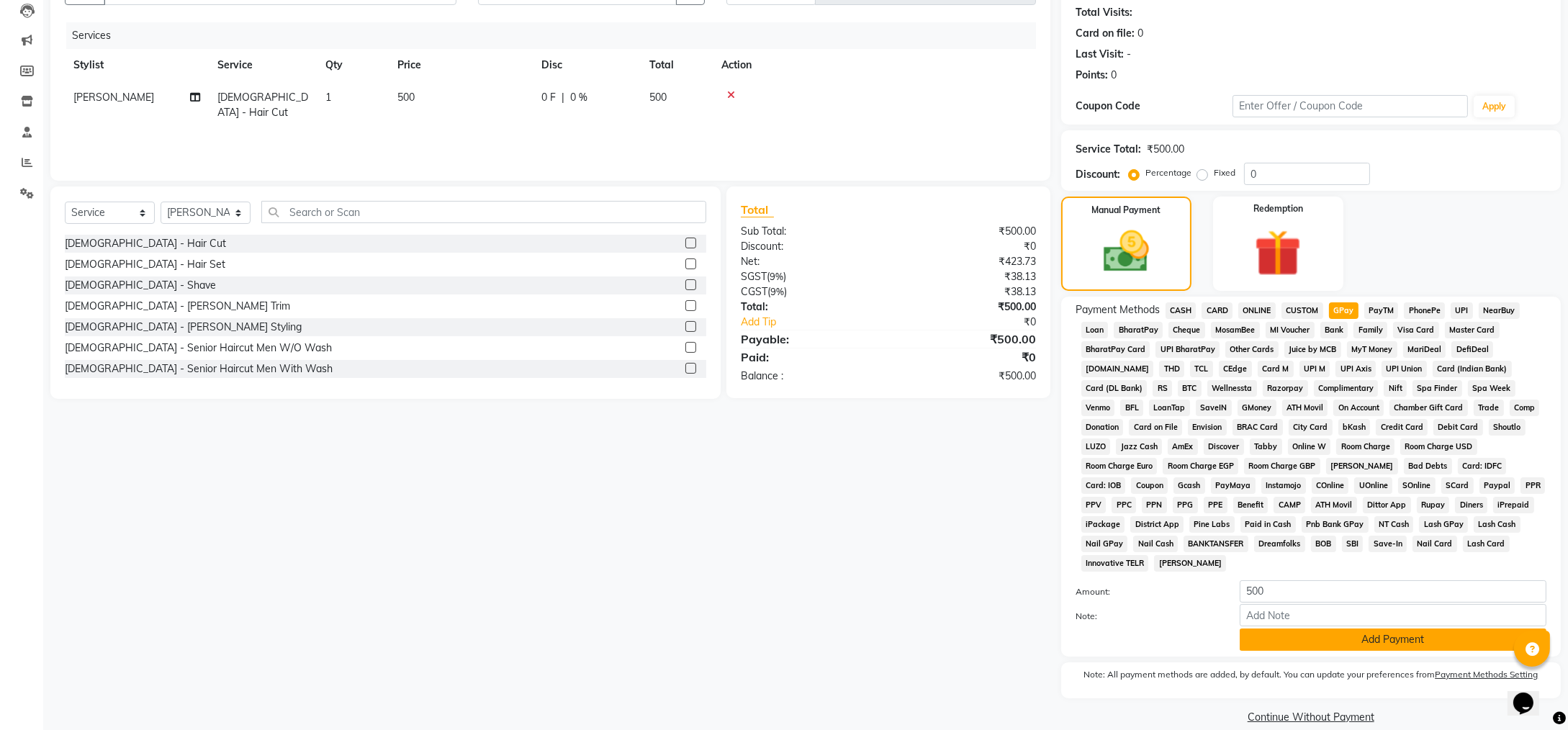
click at [1377, 629] on button "Add Payment" at bounding box center [1393, 640] width 306 height 23
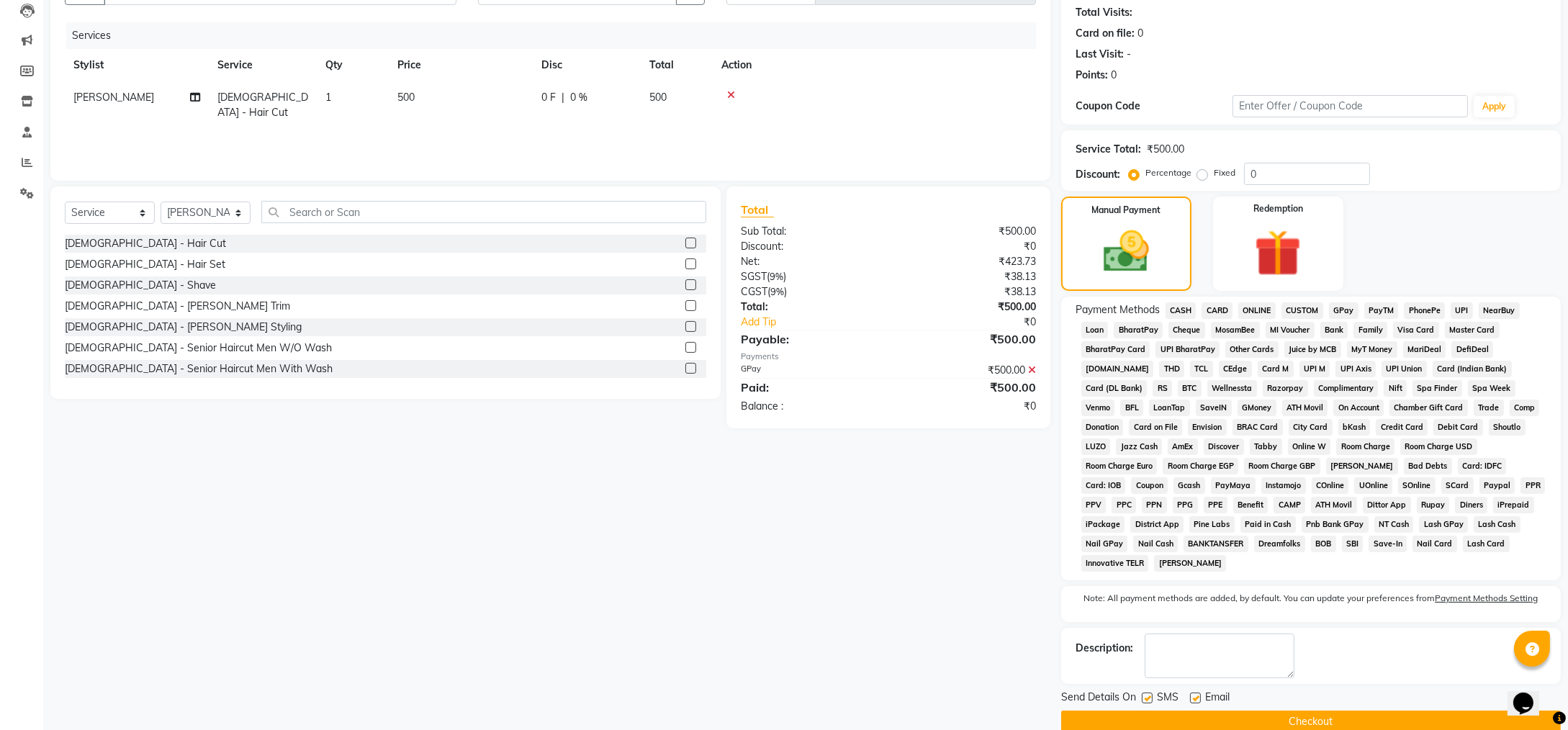
click at [1308, 711] on button "Checkout" at bounding box center [1311, 722] width 500 height 23
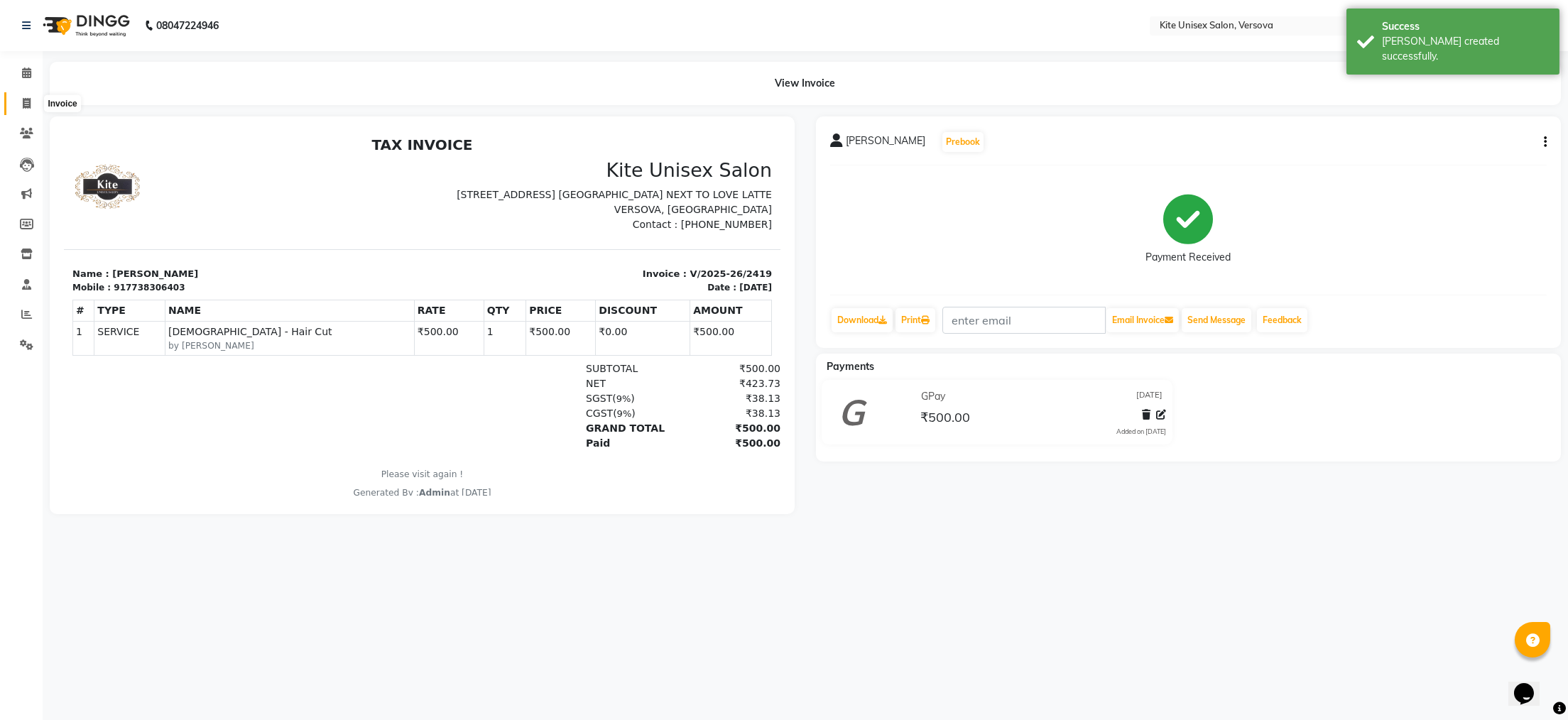
click at [26, 102] on icon at bounding box center [27, 103] width 7 height 10
select select "6093"
select select "service"
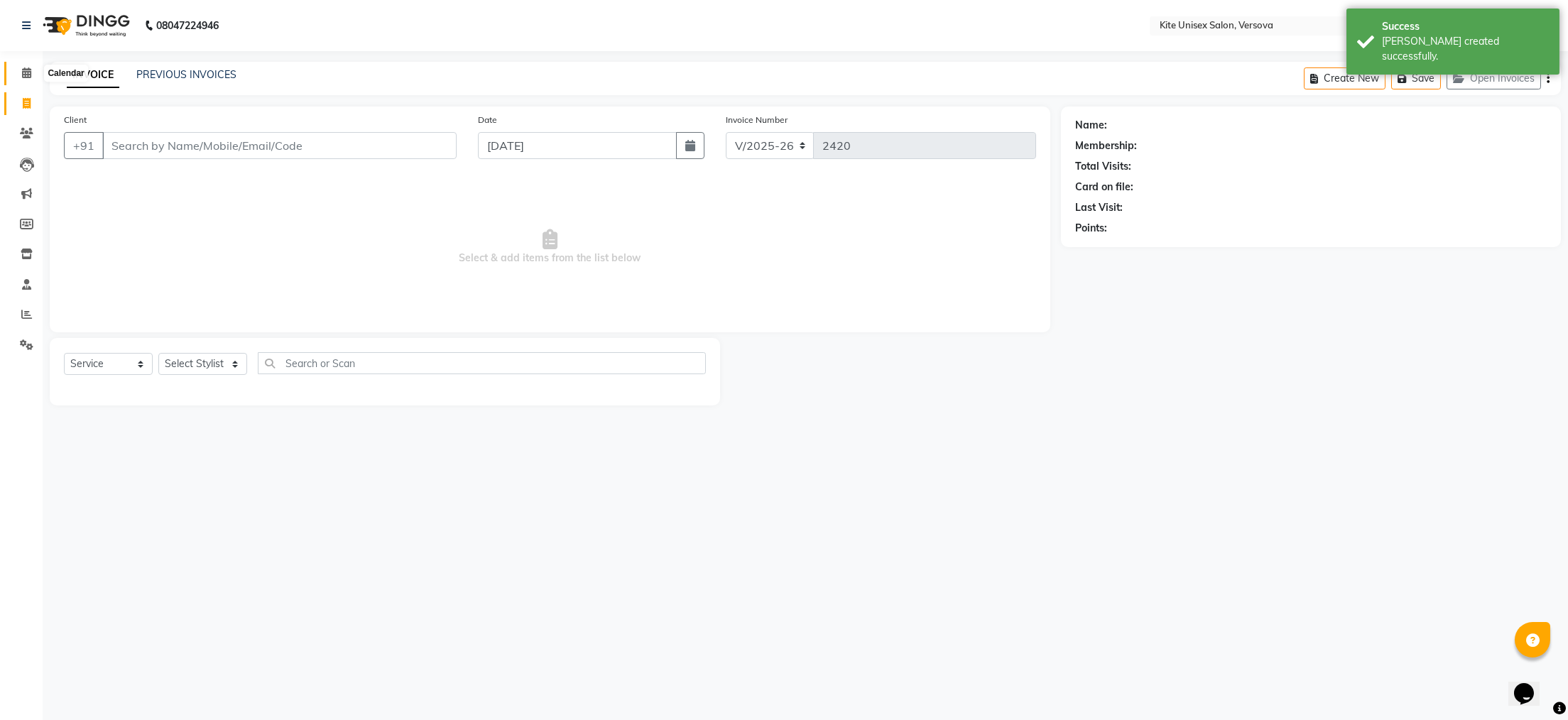
click at [22, 74] on icon at bounding box center [27, 73] width 9 height 10
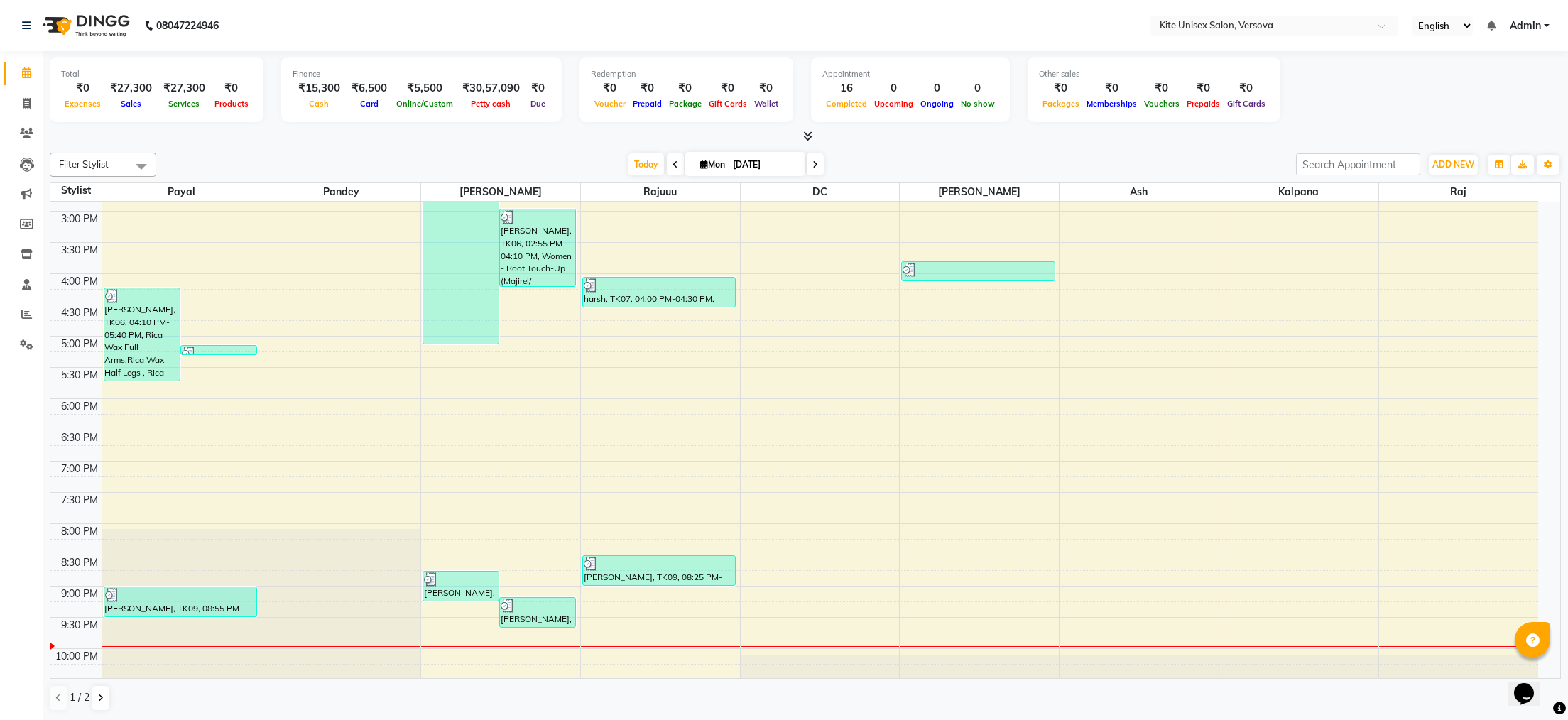
scroll to position [404, 0]
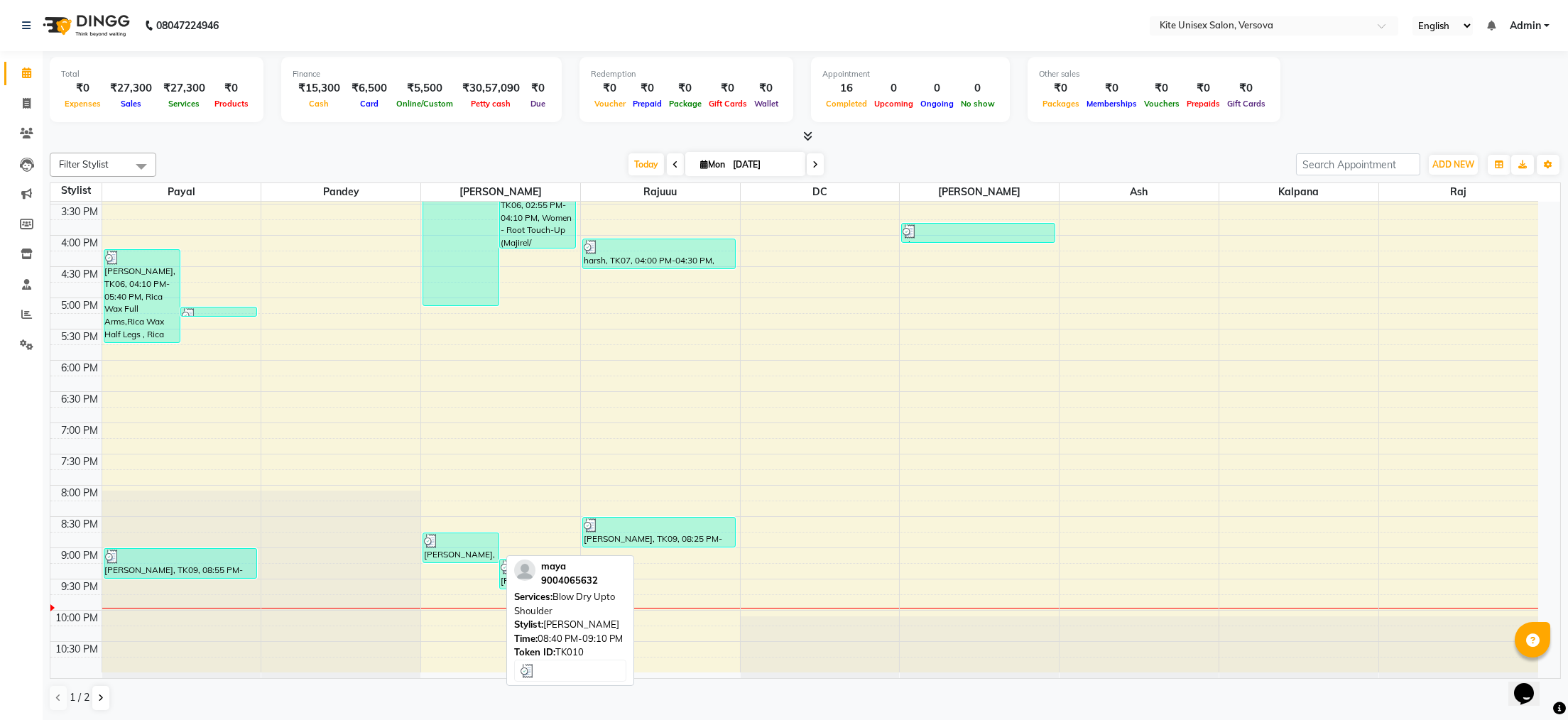
click at [461, 561] on div "maya, TK10, 08:40 PM-09:10 PM, Blow Dry Upto Shoulder" at bounding box center [461, 547] width 75 height 29
select select "3"
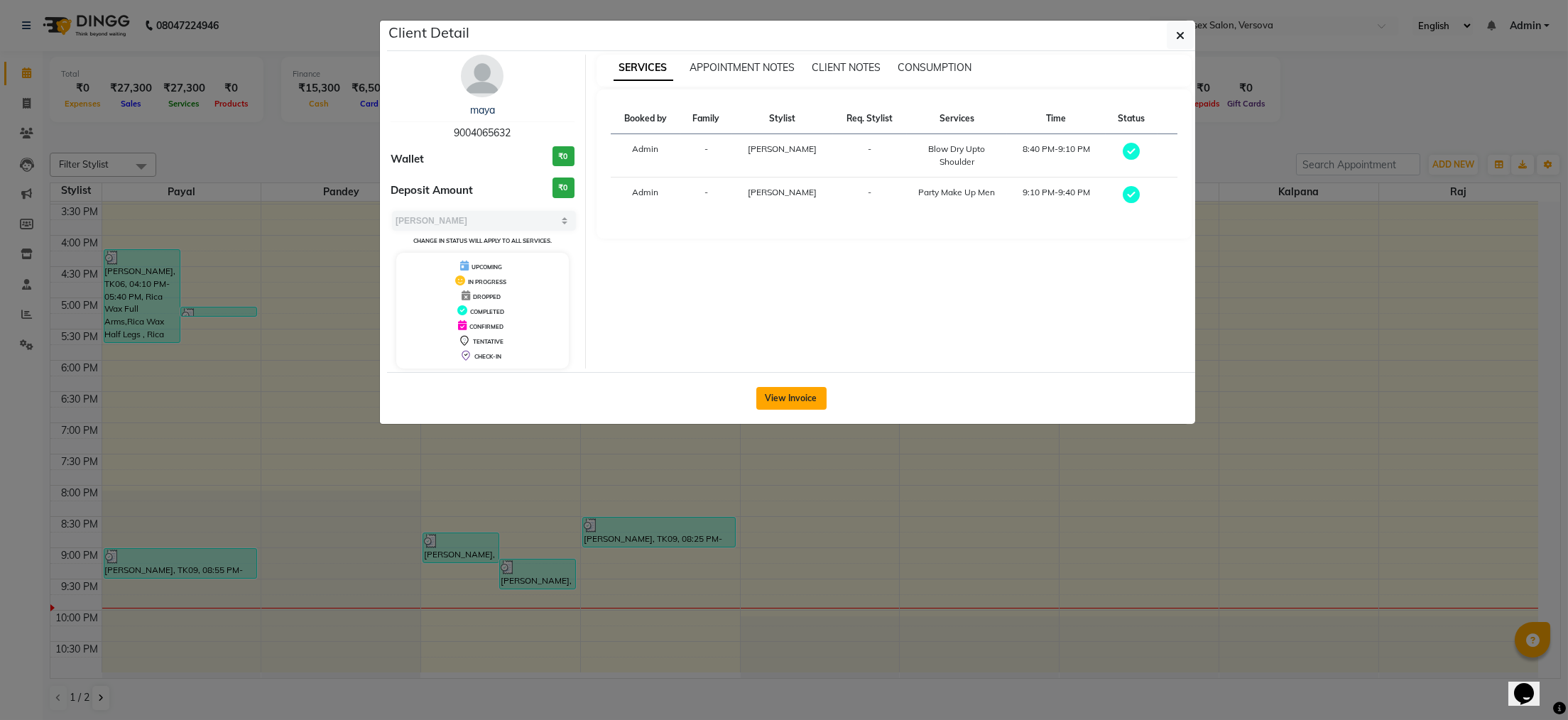
click at [762, 396] on button "View Invoice" at bounding box center [791, 398] width 70 height 23
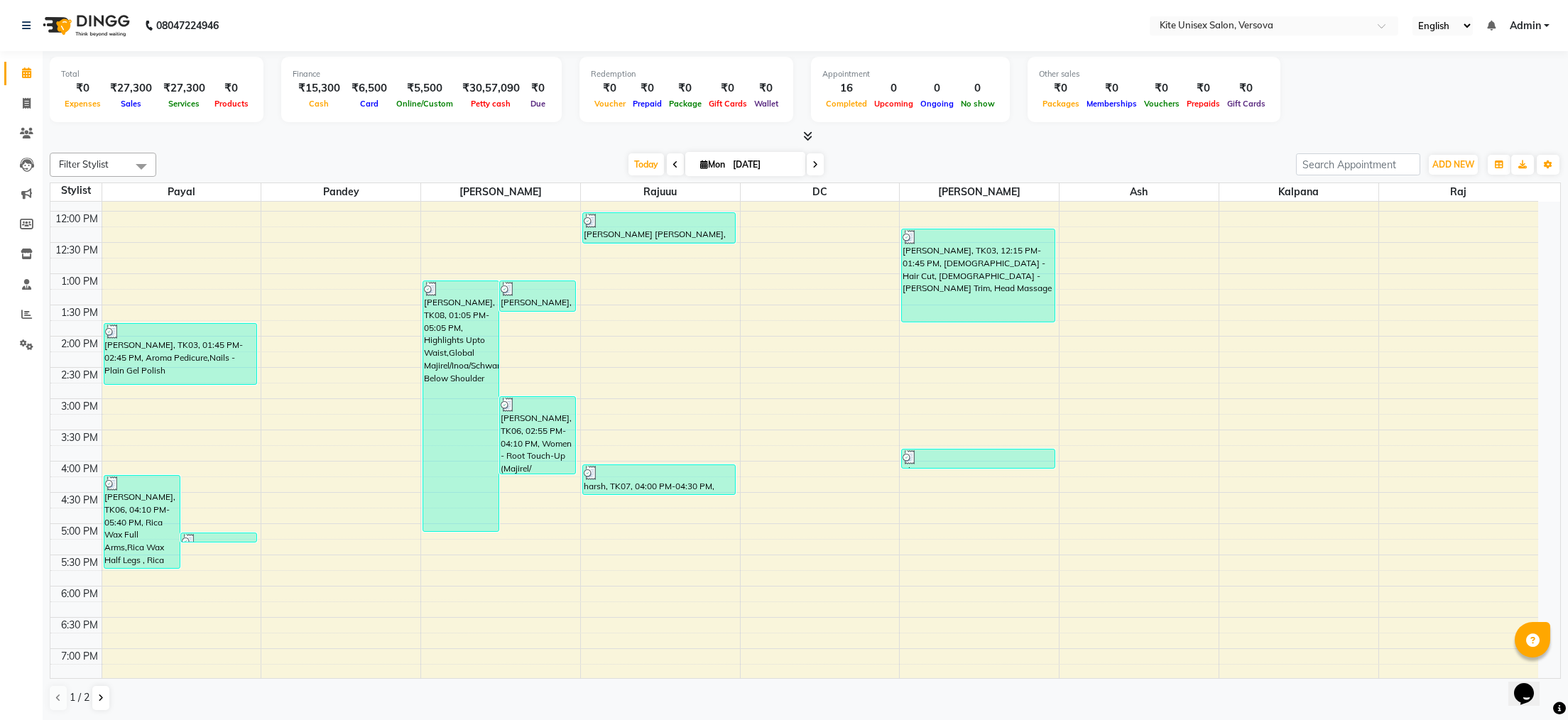
scroll to position [119, 0]
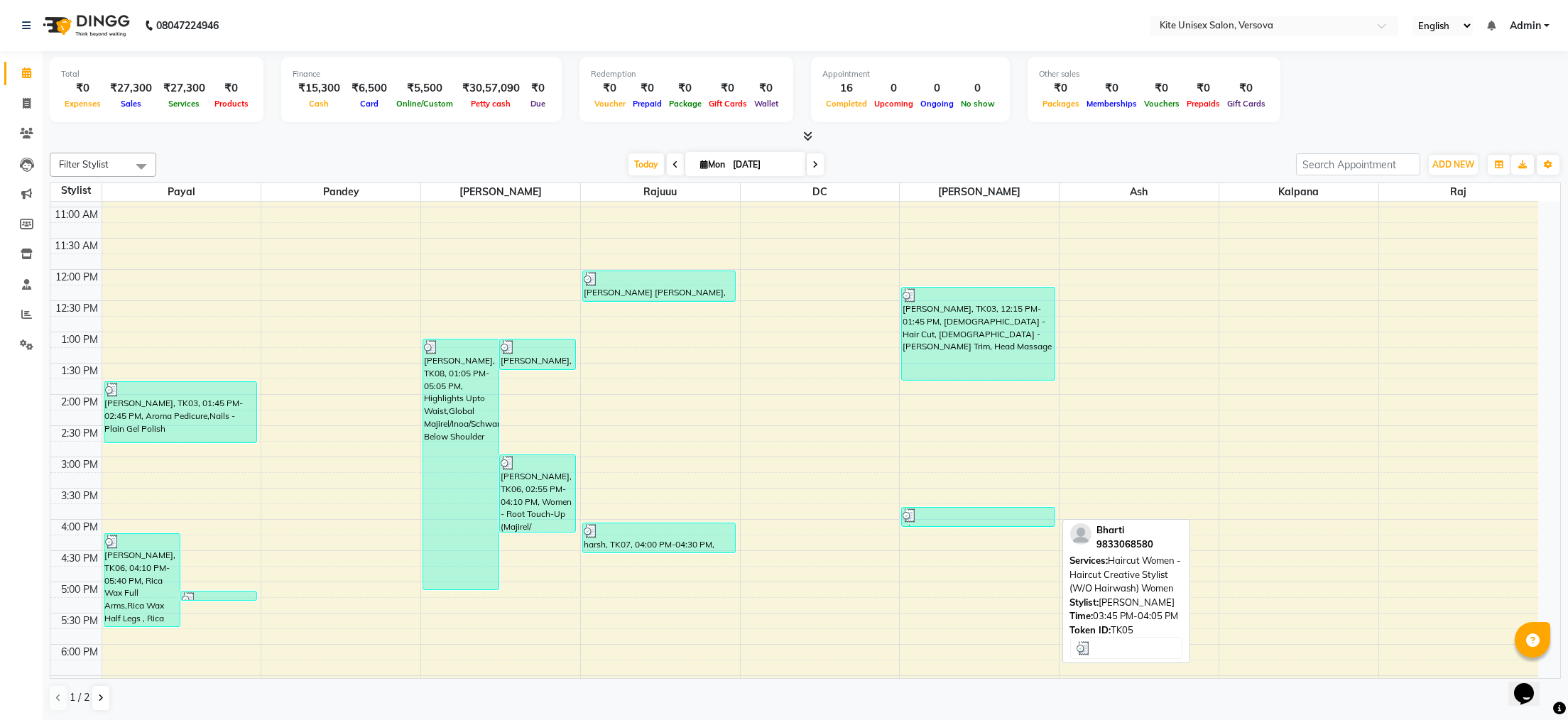
click at [946, 512] on div at bounding box center [978, 515] width 150 height 14
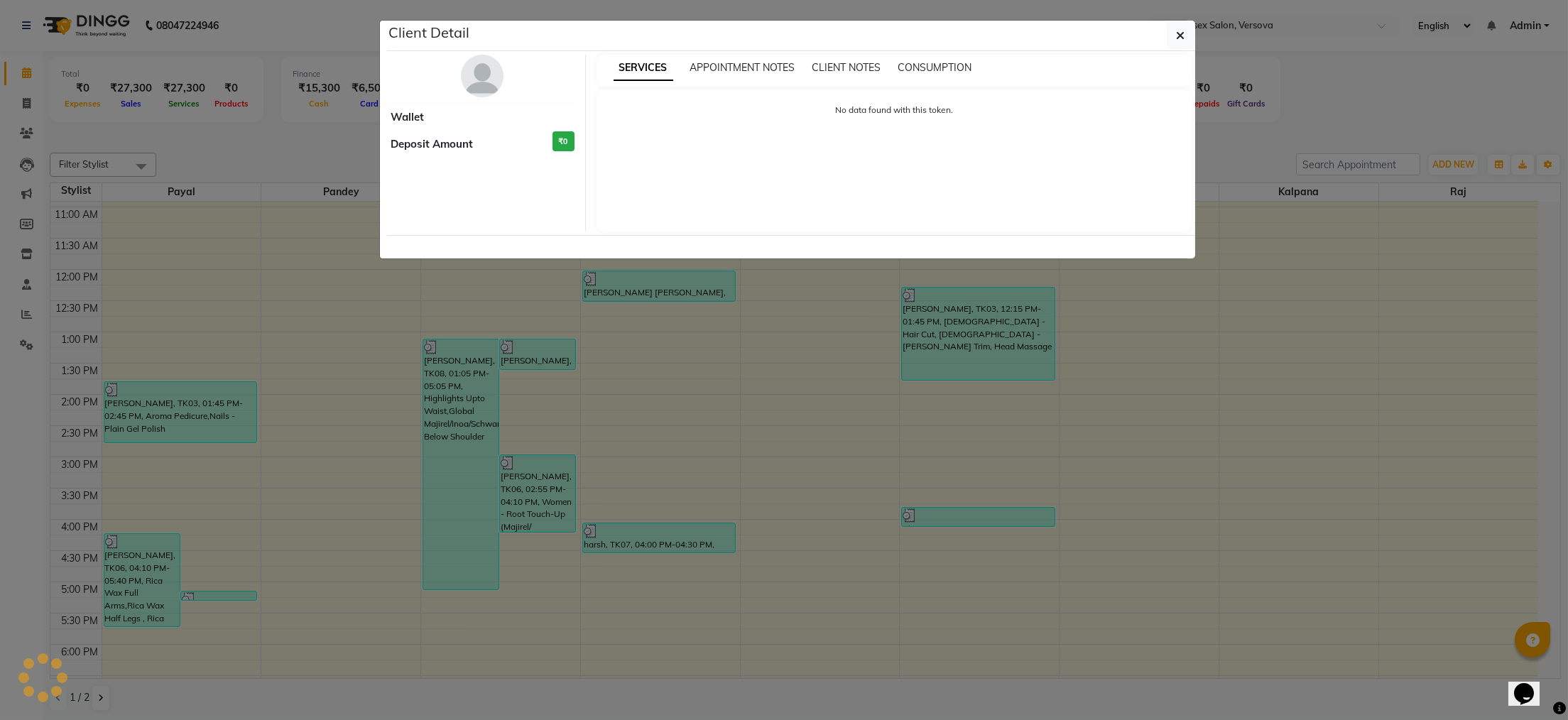
select select "3"
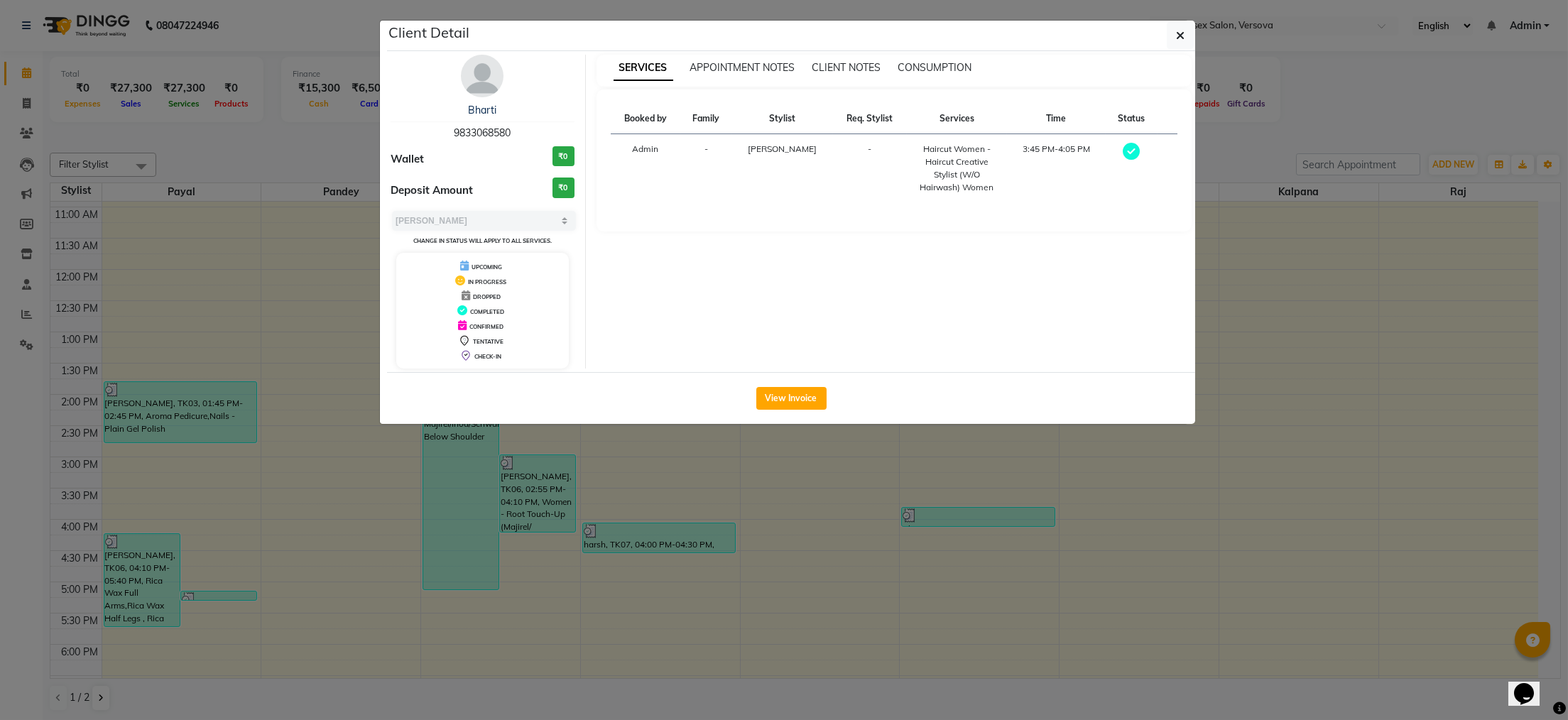
click at [868, 447] on ngb-modal-window "Client Detail Bharti 9833068580 Wallet ₹0 Deposit Amount ₹0 Select MARK DONE UP…" at bounding box center [784, 360] width 1568 height 720
